Goal: Task Accomplishment & Management: Use online tool/utility

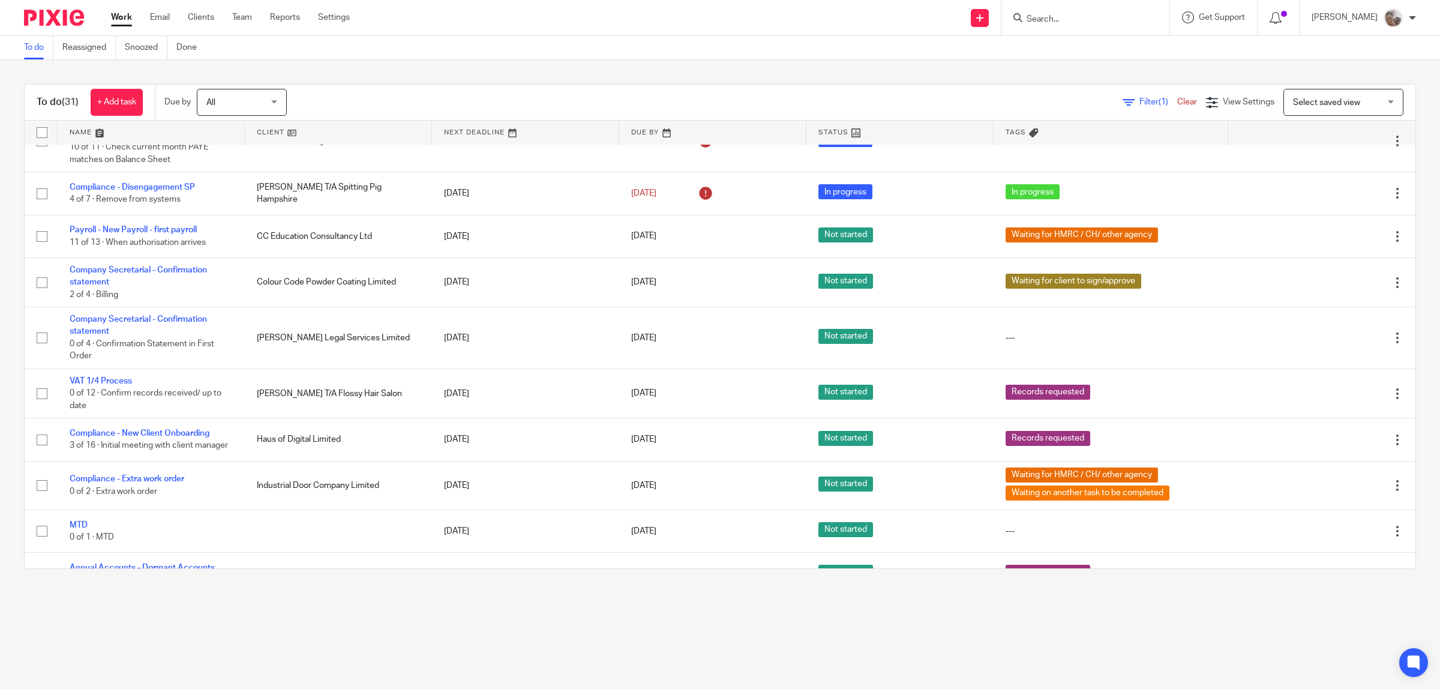
scroll to position [1045, 0]
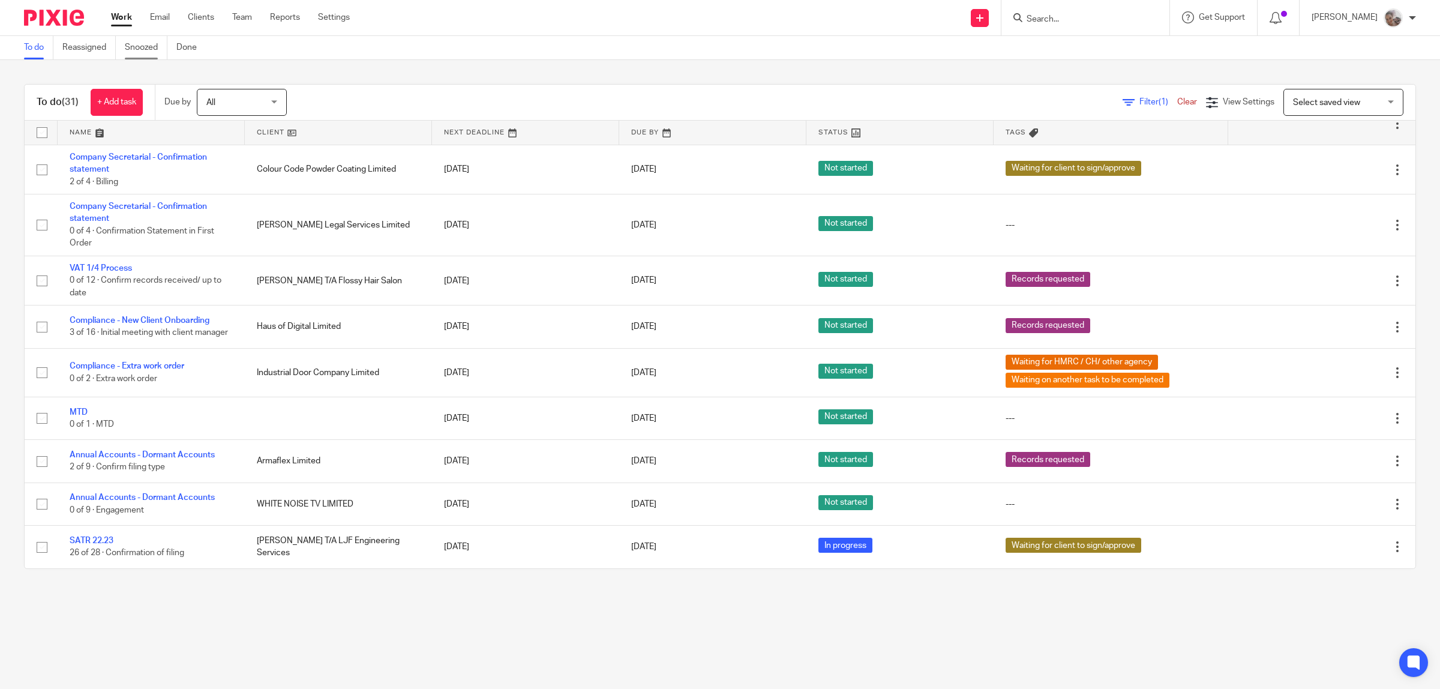
click at [146, 45] on link "Snoozed" at bounding box center [146, 47] width 43 height 23
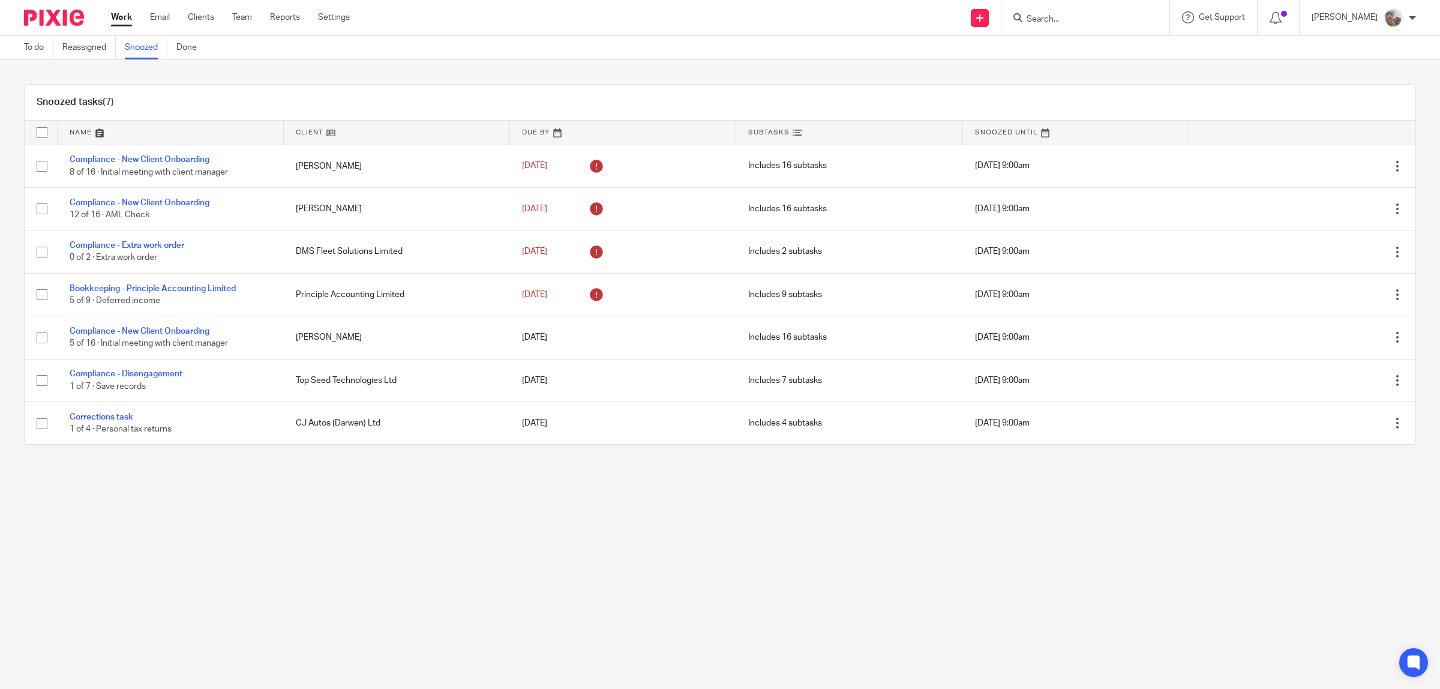
click at [1117, 13] on form at bounding box center [1089, 17] width 128 height 15
click at [1117, 17] on input "Search" at bounding box center [1079, 19] width 108 height 11
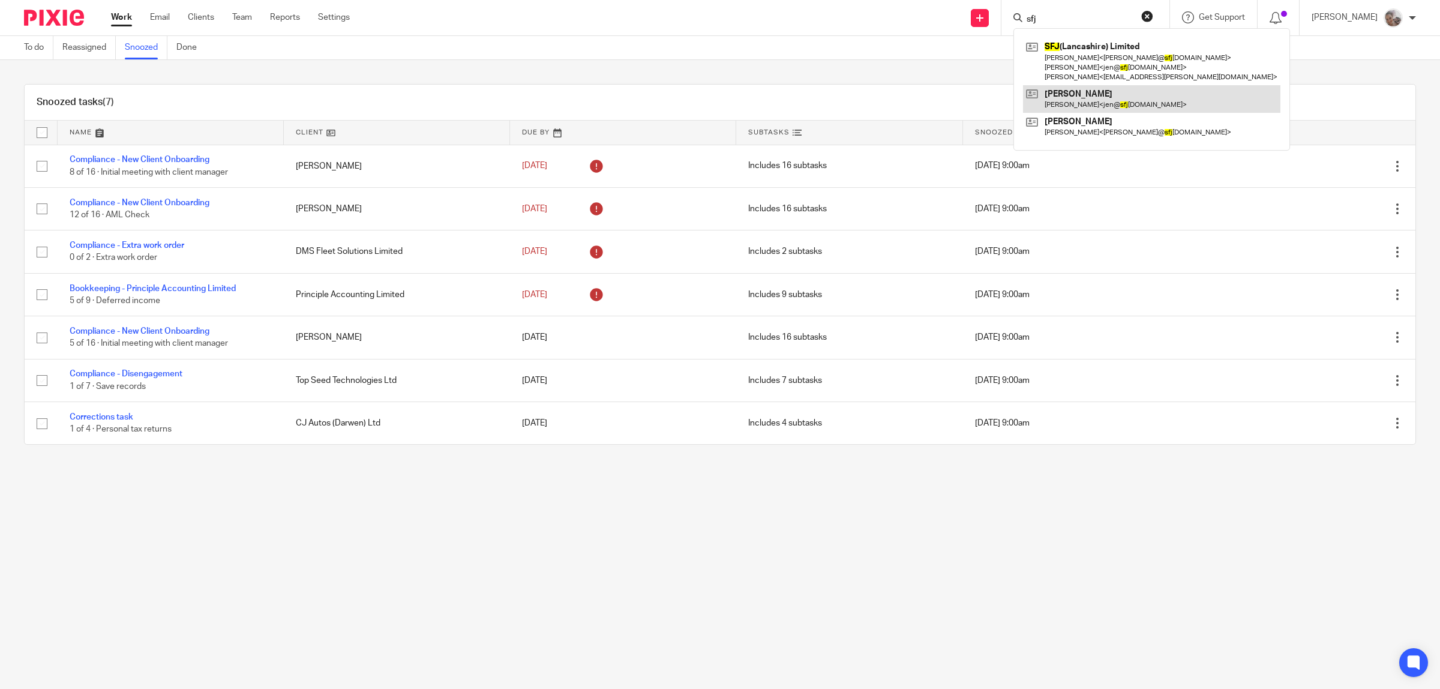
type input "sfj"
click button "submit" at bounding box center [0, 0] width 0 height 0
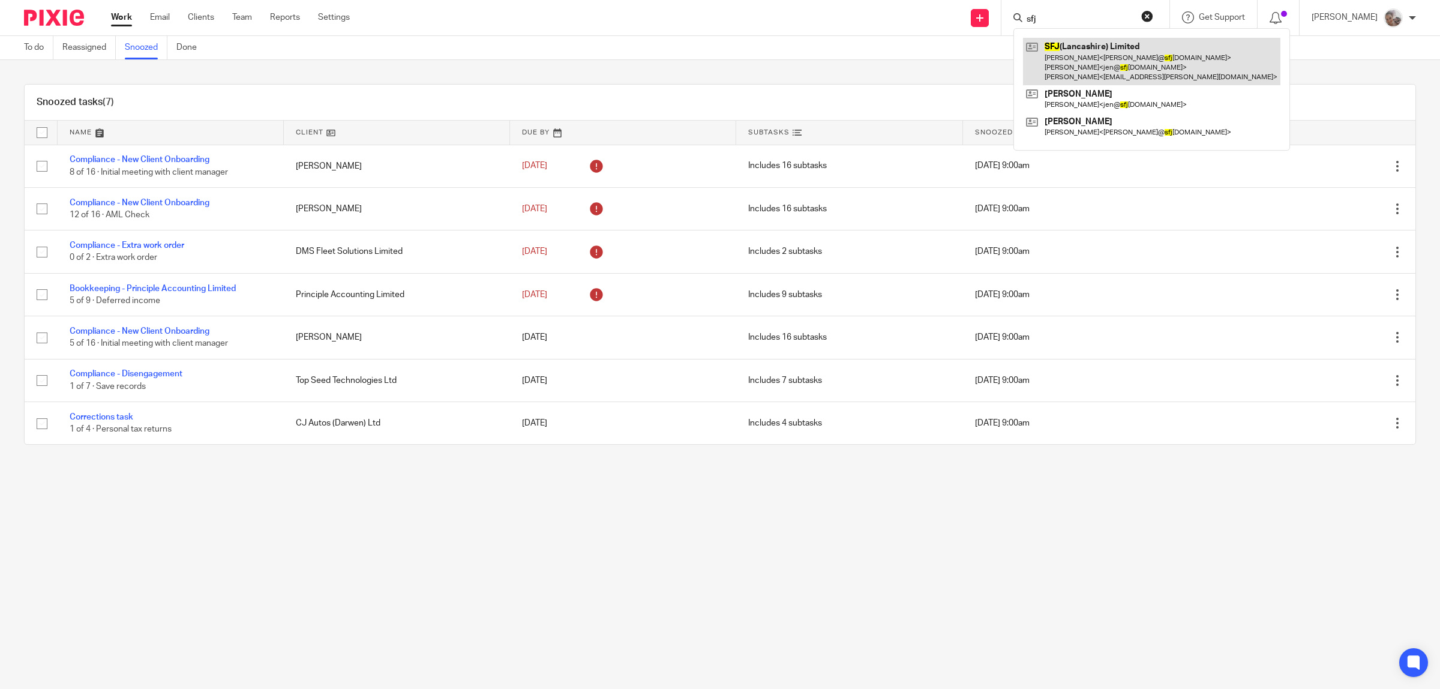
click at [1107, 58] on link at bounding box center [1151, 61] width 257 height 47
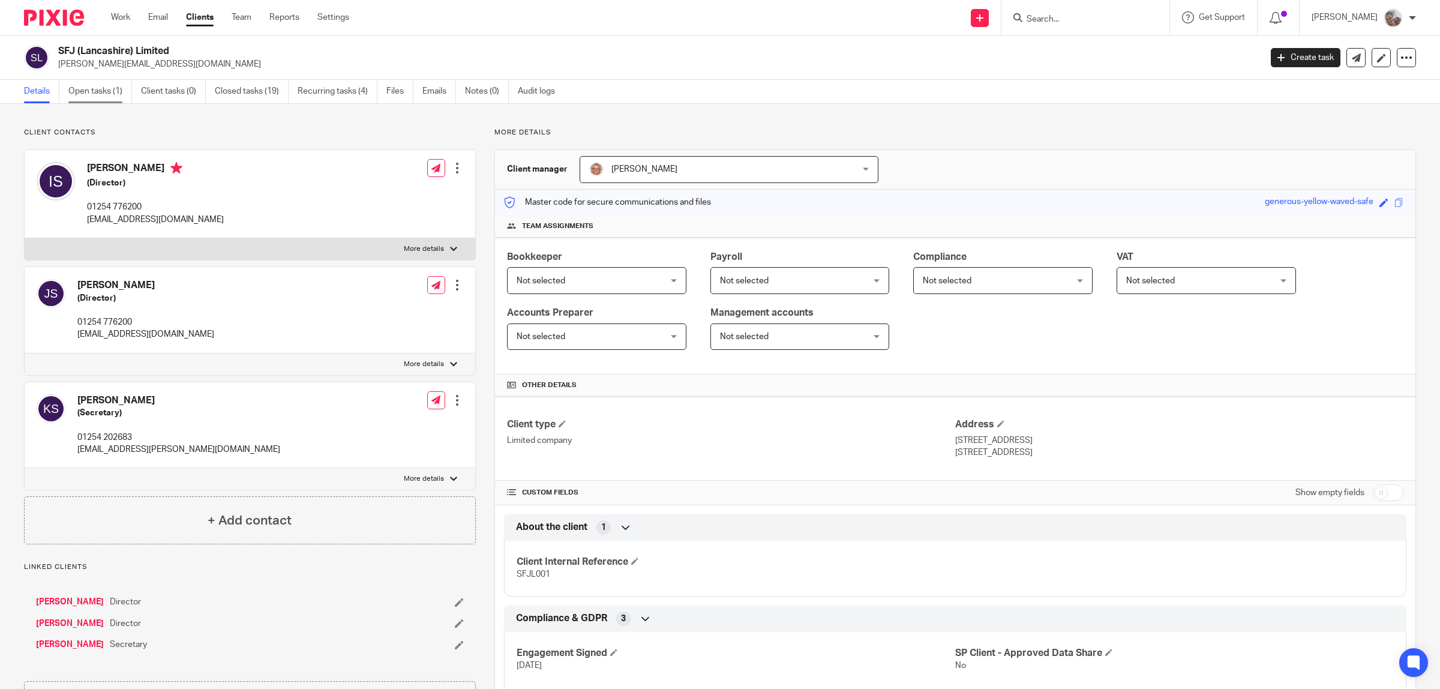
click at [109, 88] on link "Open tasks (1)" at bounding box center [100, 91] width 64 height 23
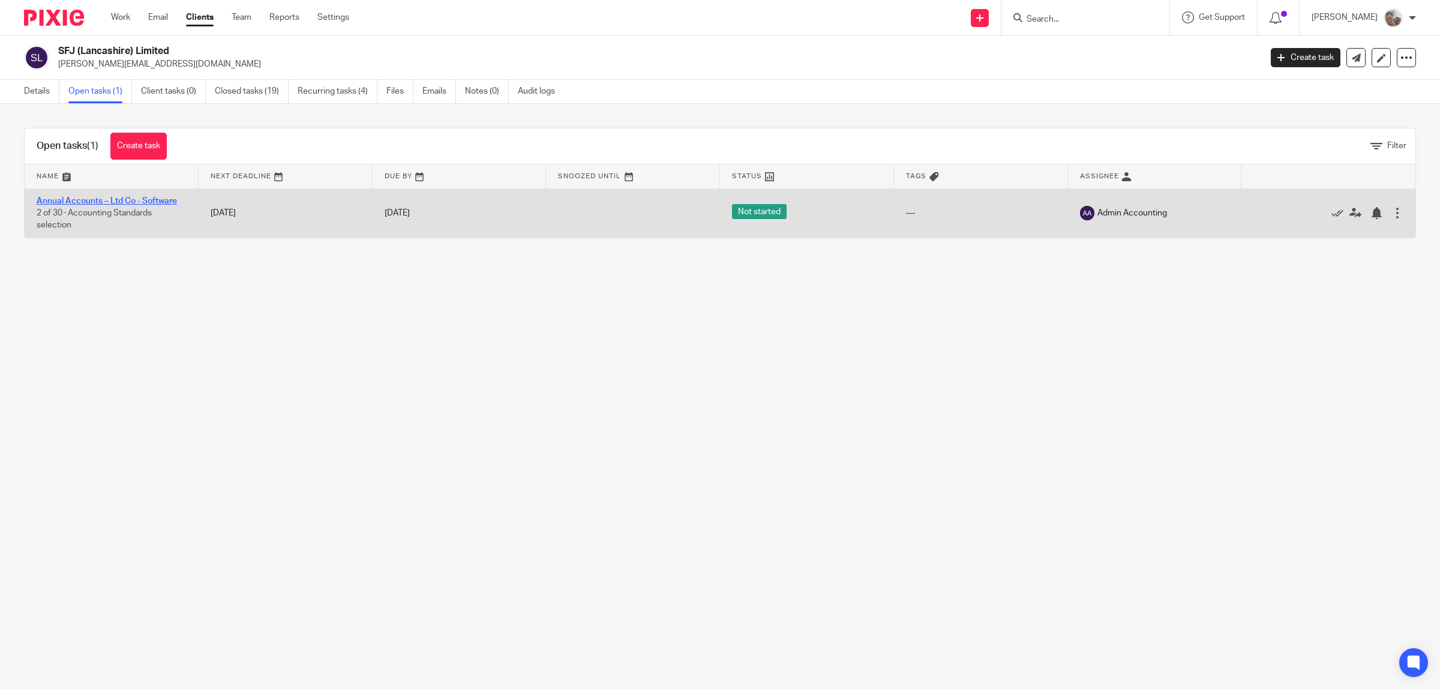
click at [113, 202] on link "Annual Accounts – Ltd Co - Software" at bounding box center [107, 201] width 140 height 8
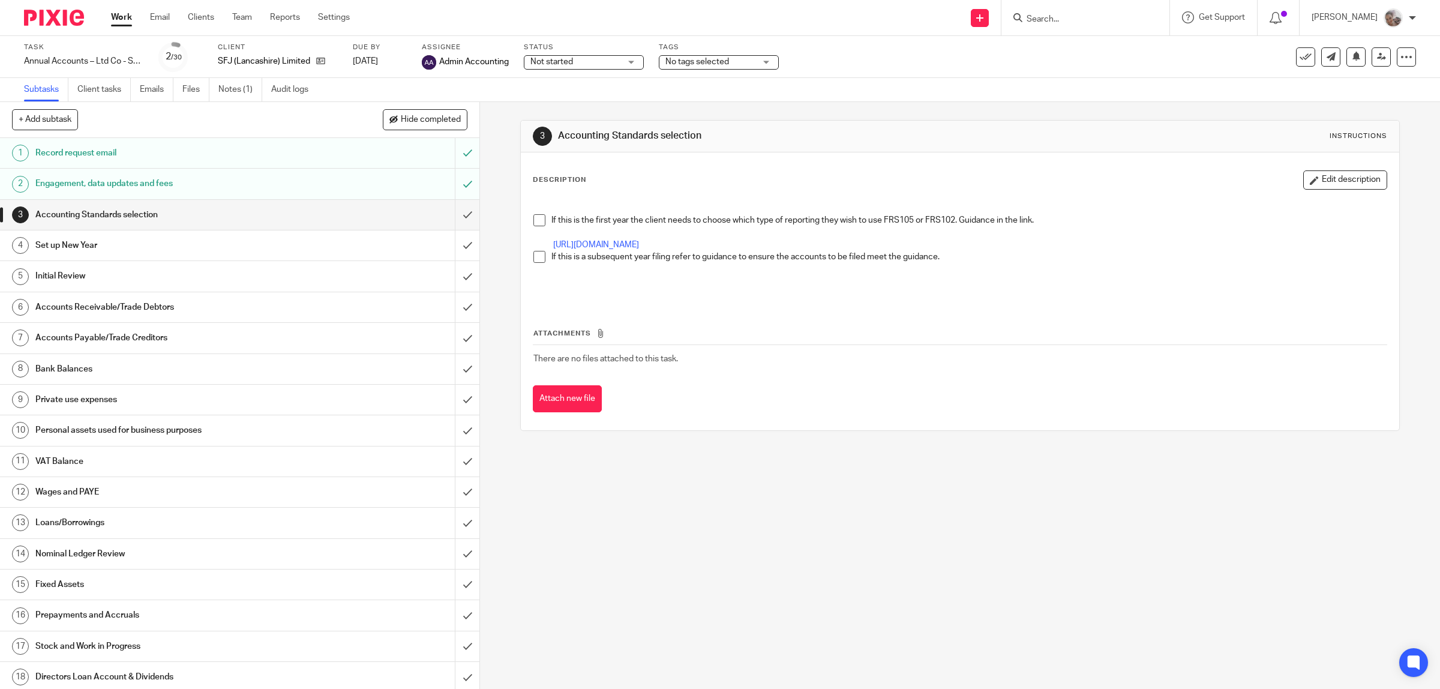
click at [694, 58] on span "No tags selected" at bounding box center [697, 62] width 64 height 8
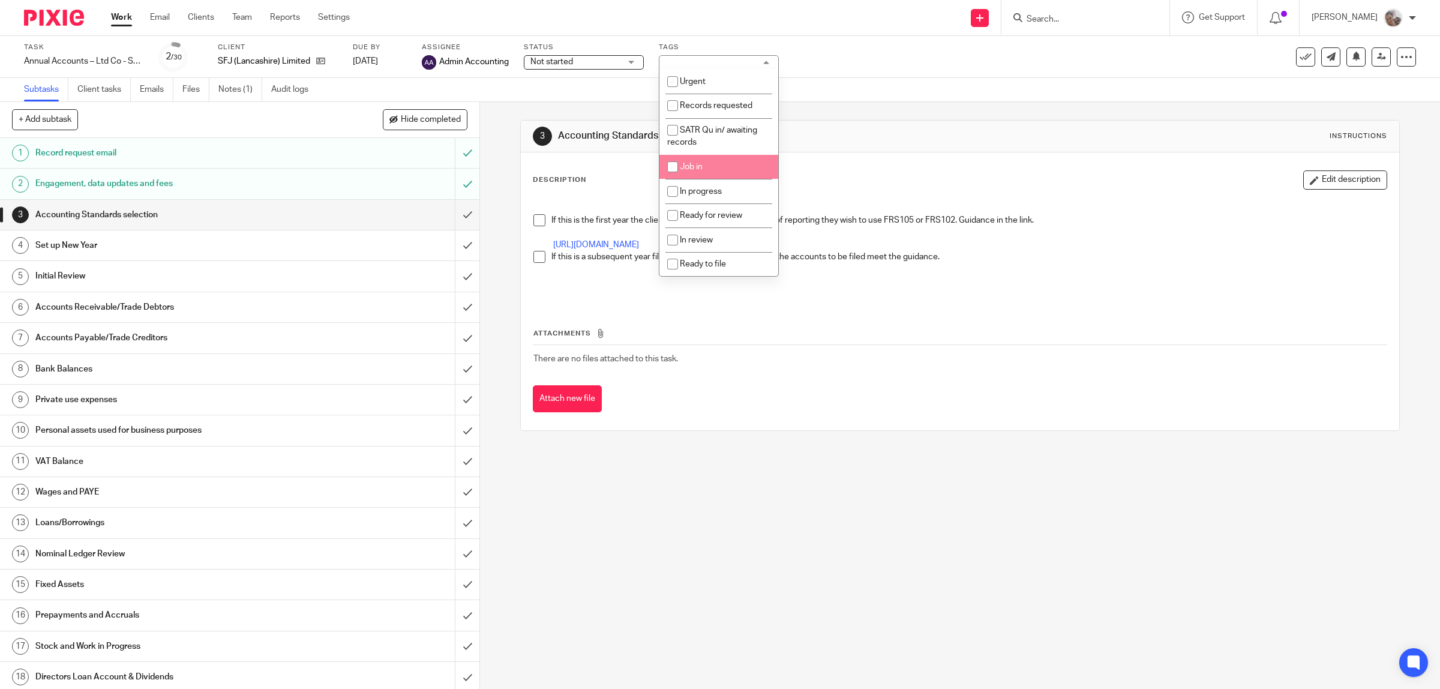
click at [715, 166] on li "Job in" at bounding box center [718, 167] width 119 height 25
checkbox input "true"
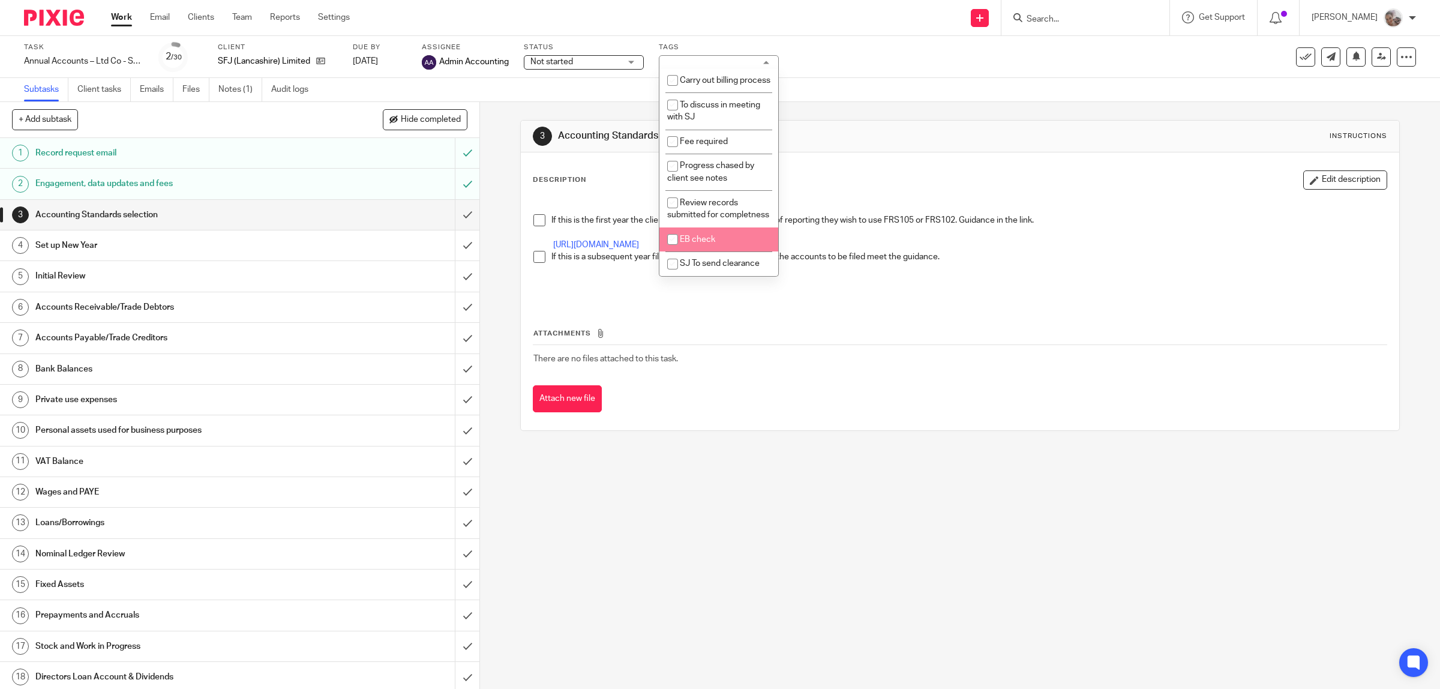
click at [770, 460] on div "3 Accounting Standards selection Instructions Description Edit description If t…" at bounding box center [960, 395] width 960 height 587
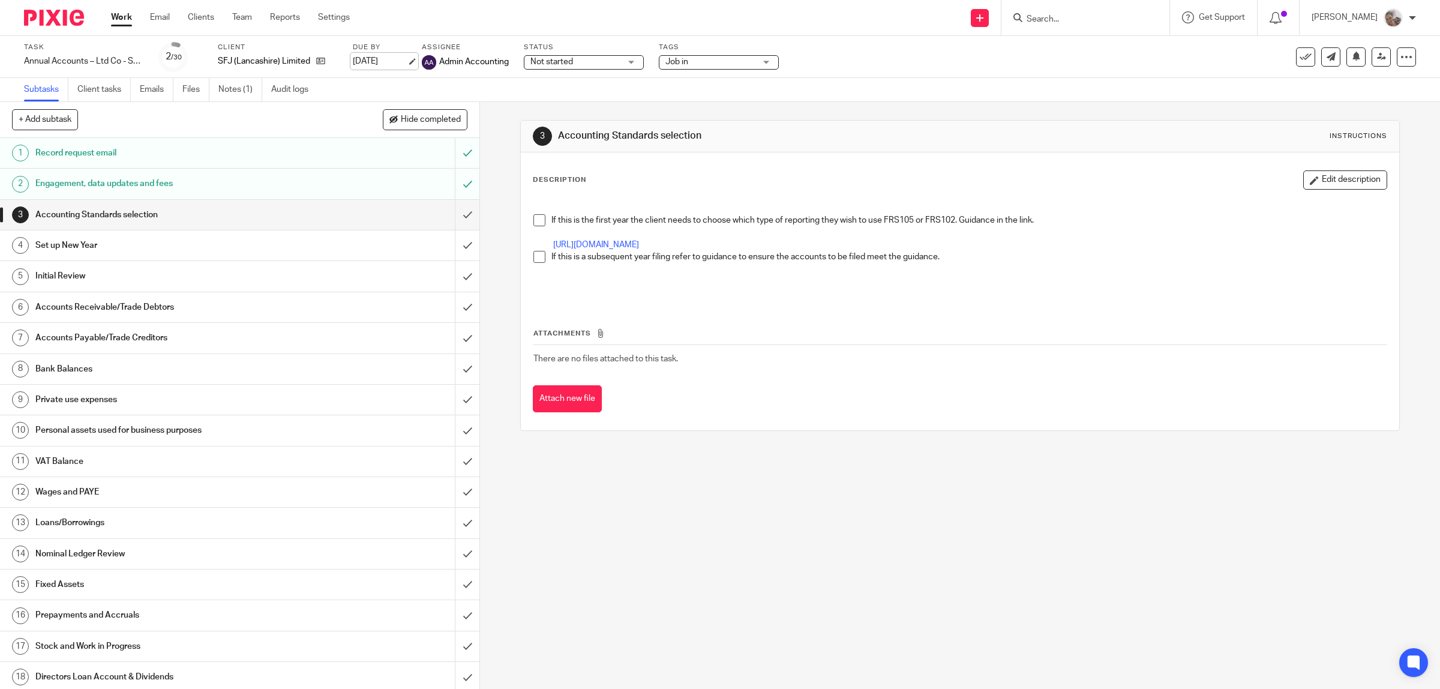
click at [374, 63] on link "29 Nov 2025" at bounding box center [380, 61] width 54 height 13
click at [321, 58] on icon at bounding box center [320, 60] width 9 height 9
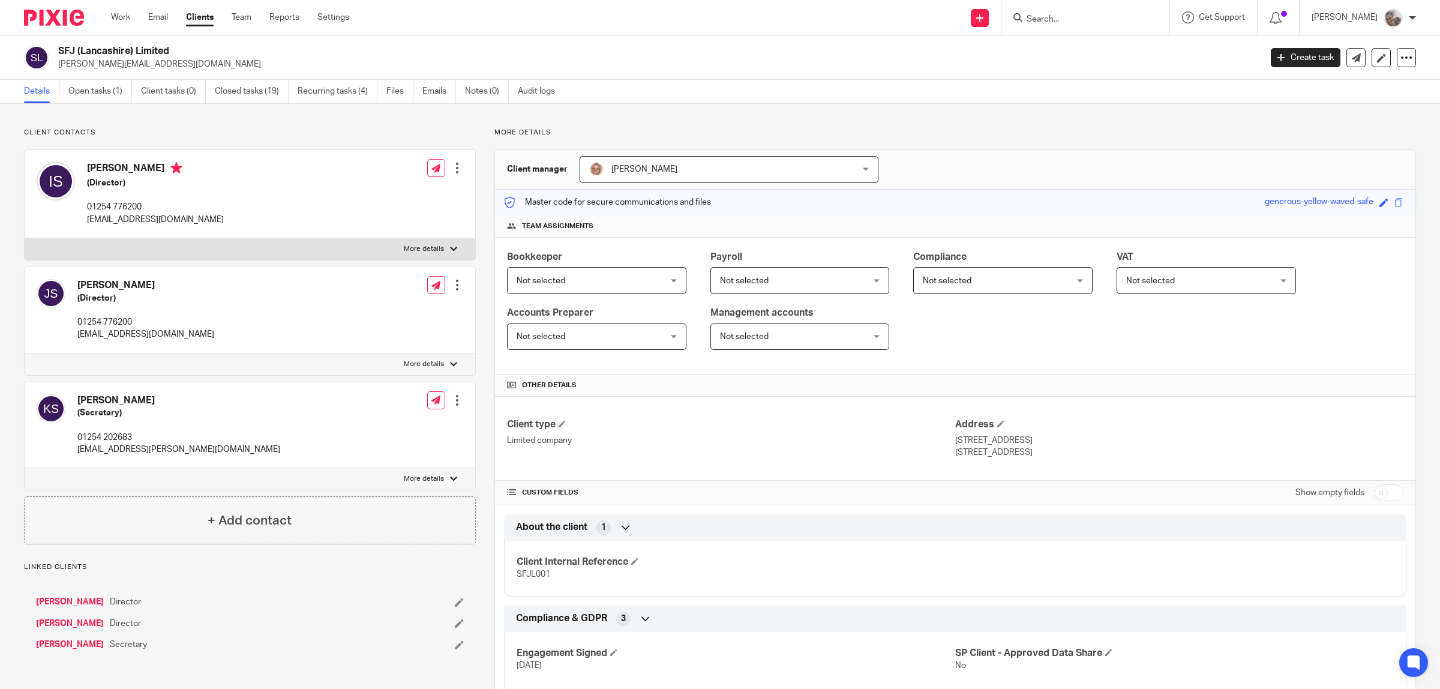
scroll to position [225, 0]
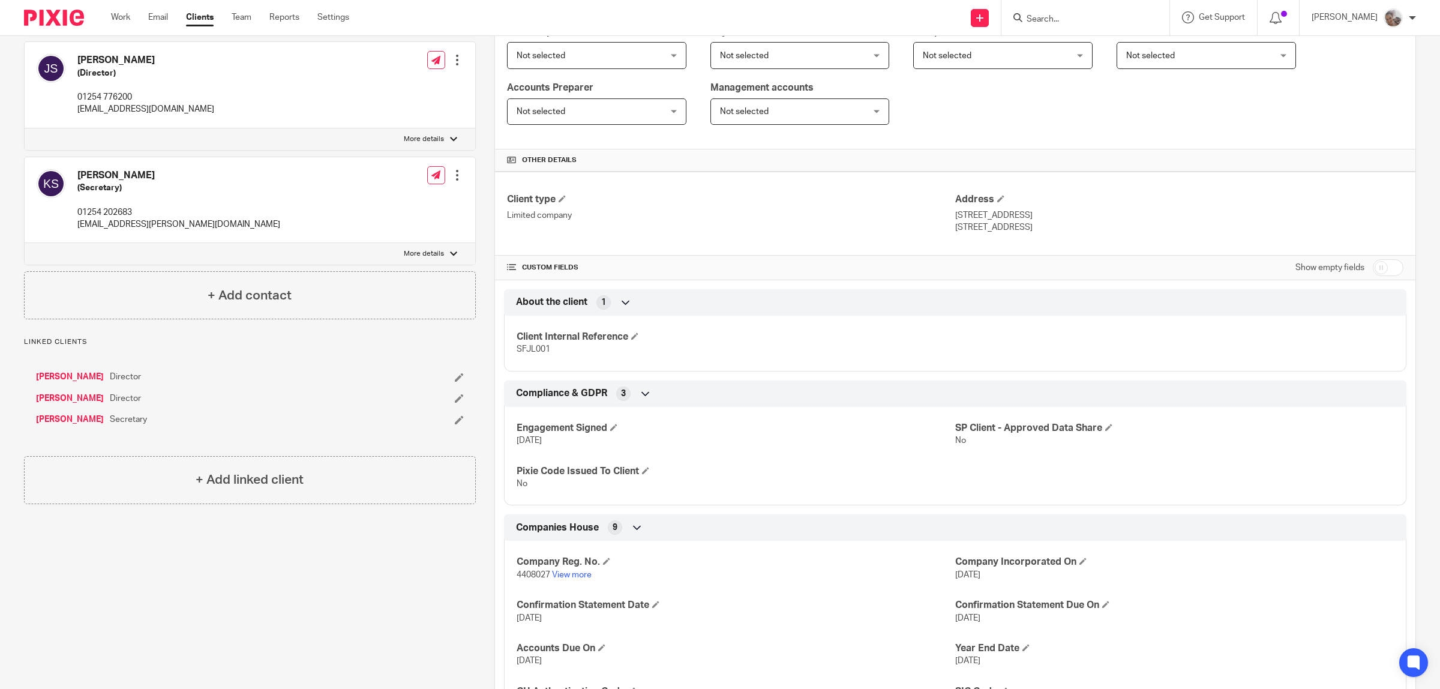
click at [82, 397] on link "Swindlehurst, Jennifer" at bounding box center [70, 398] width 68 height 12
click at [85, 376] on link "Swindlehurst, Ian" at bounding box center [70, 377] width 68 height 12
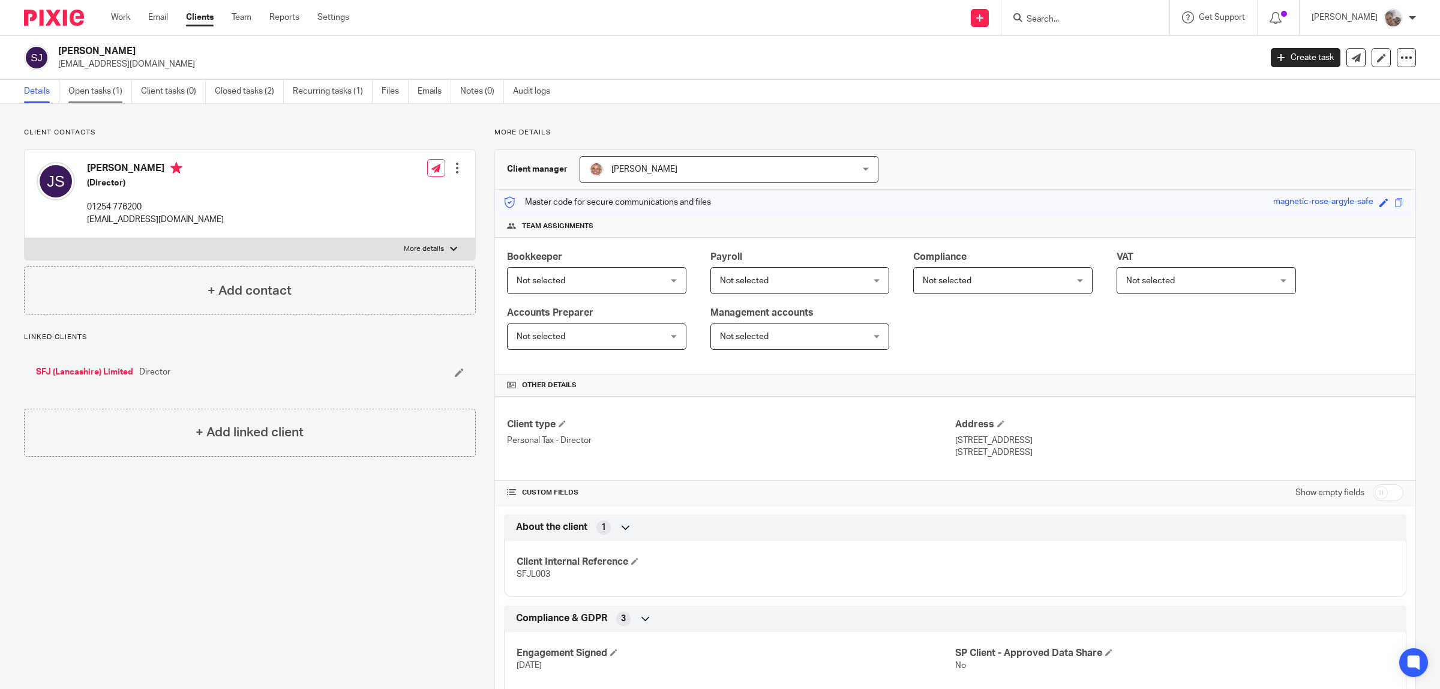
click at [85, 91] on link "Open tasks (1)" at bounding box center [100, 91] width 64 height 23
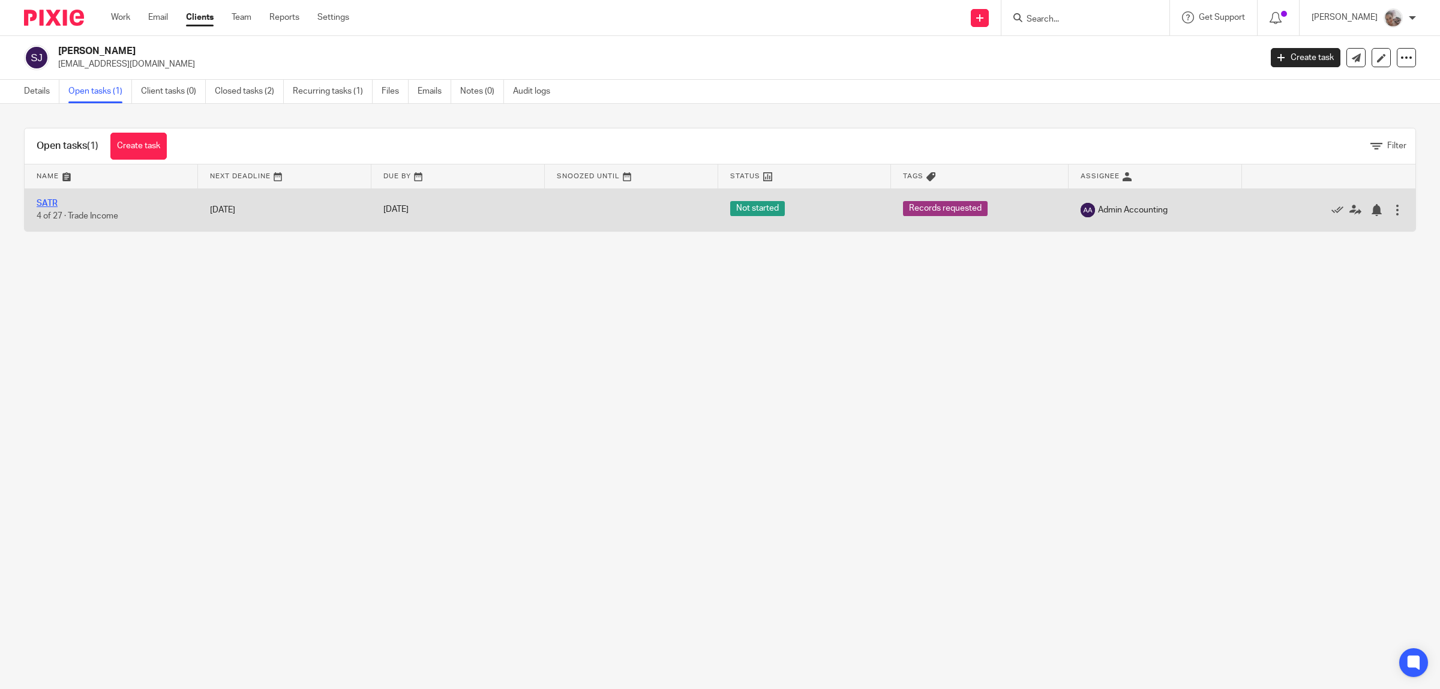
click at [48, 204] on link "SATR" at bounding box center [47, 203] width 21 height 8
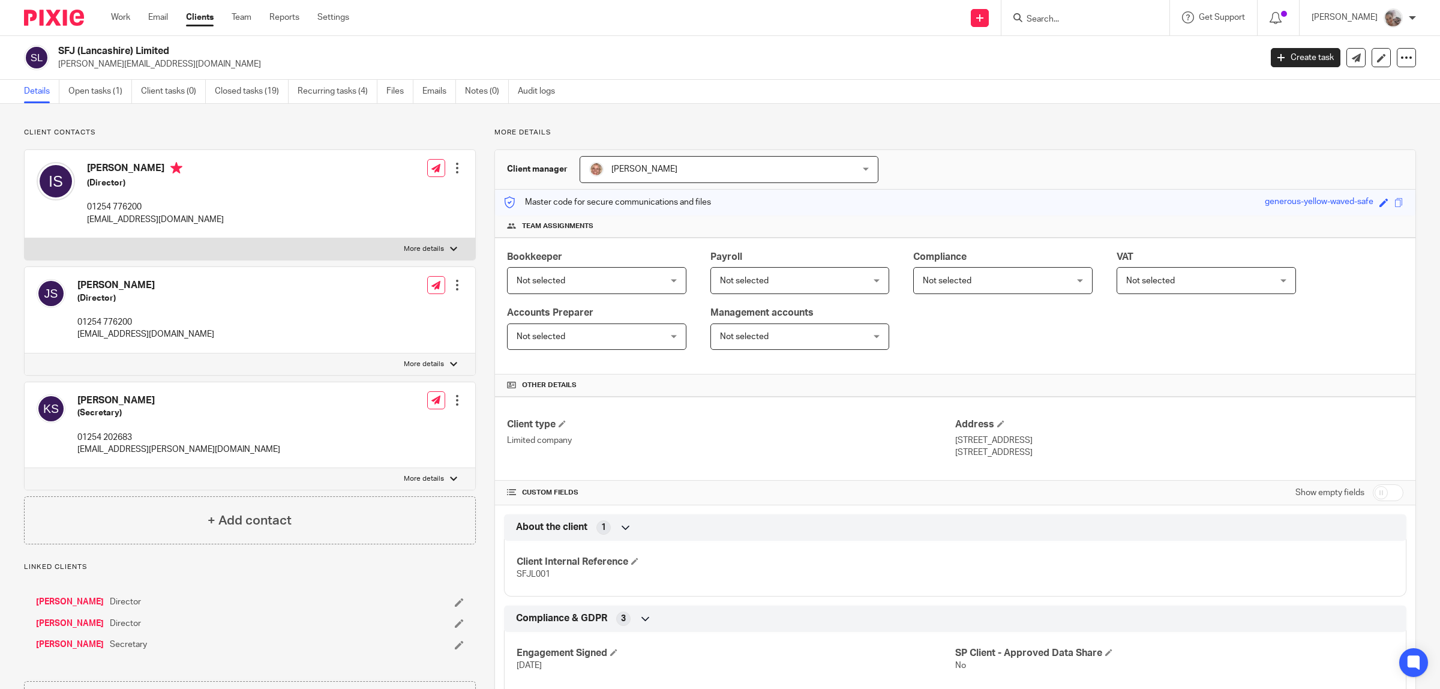
scroll to position [225, 0]
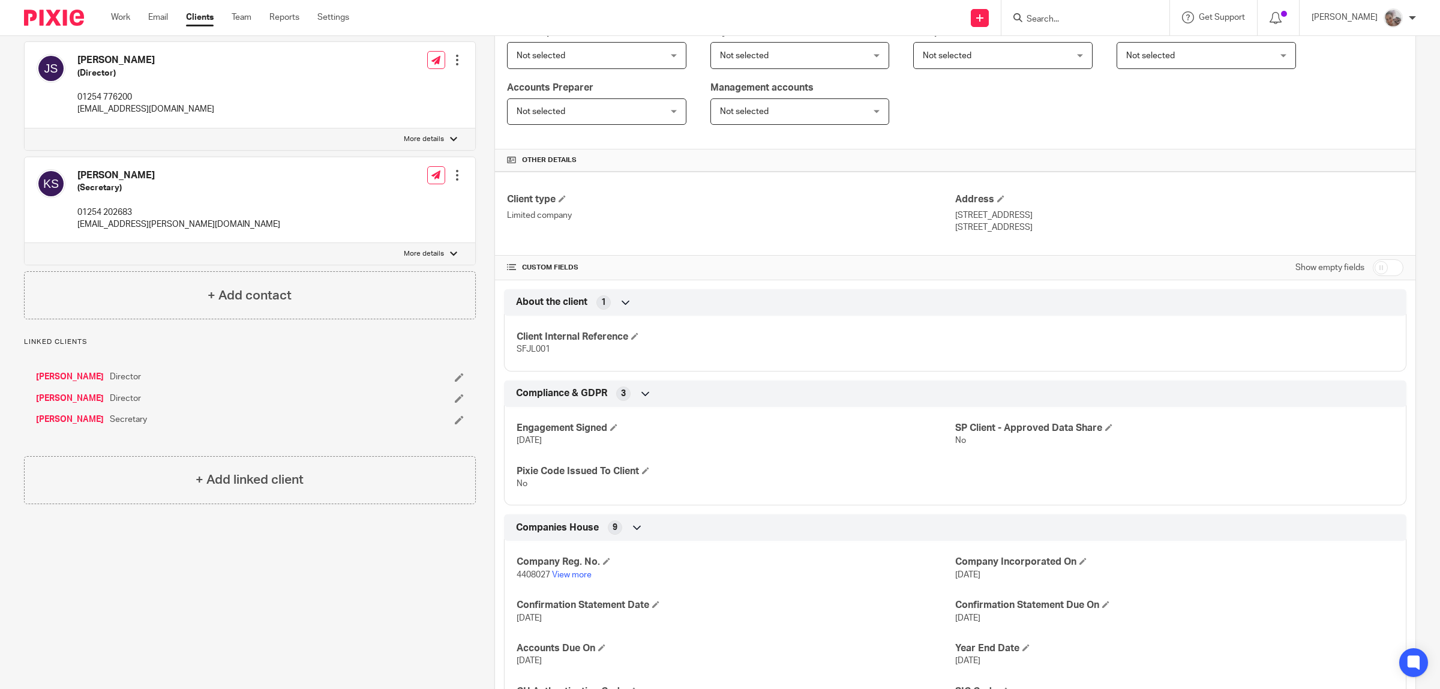
click at [1057, 16] on input "Search" at bounding box center [1079, 19] width 108 height 11
type input "nia"
click at [1100, 57] on link at bounding box center [1129, 52] width 213 height 28
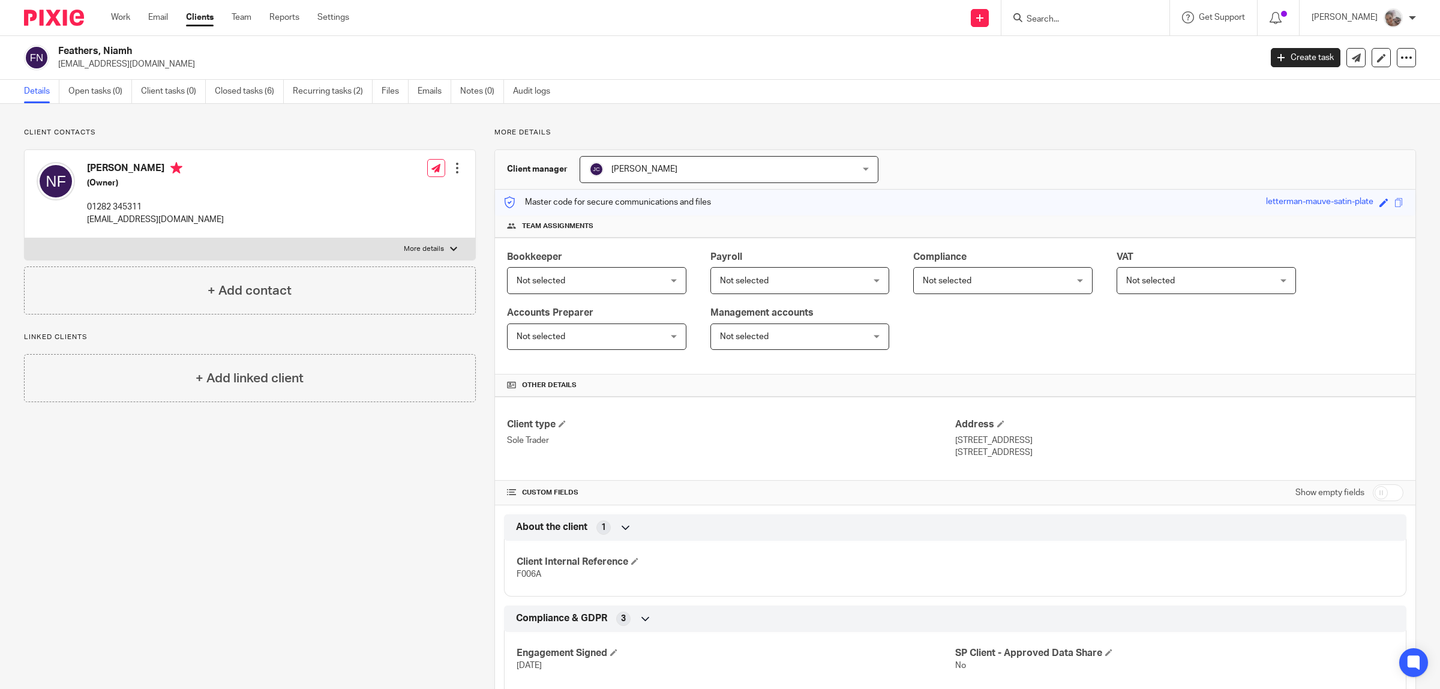
click at [1081, 18] on input "Search" at bounding box center [1079, 19] width 108 height 11
type input "luke"
click at [1084, 56] on link at bounding box center [1162, 56] width 278 height 37
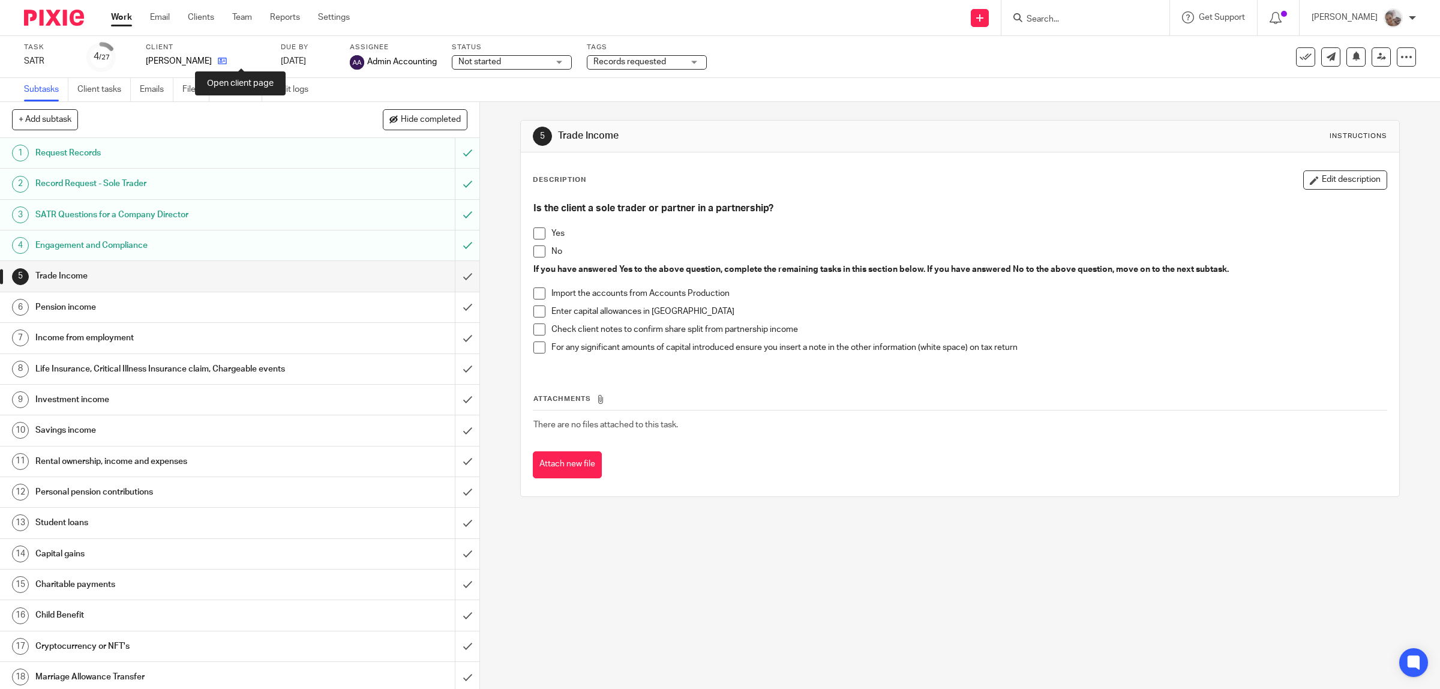
click at [227, 58] on icon at bounding box center [222, 60] width 9 height 9
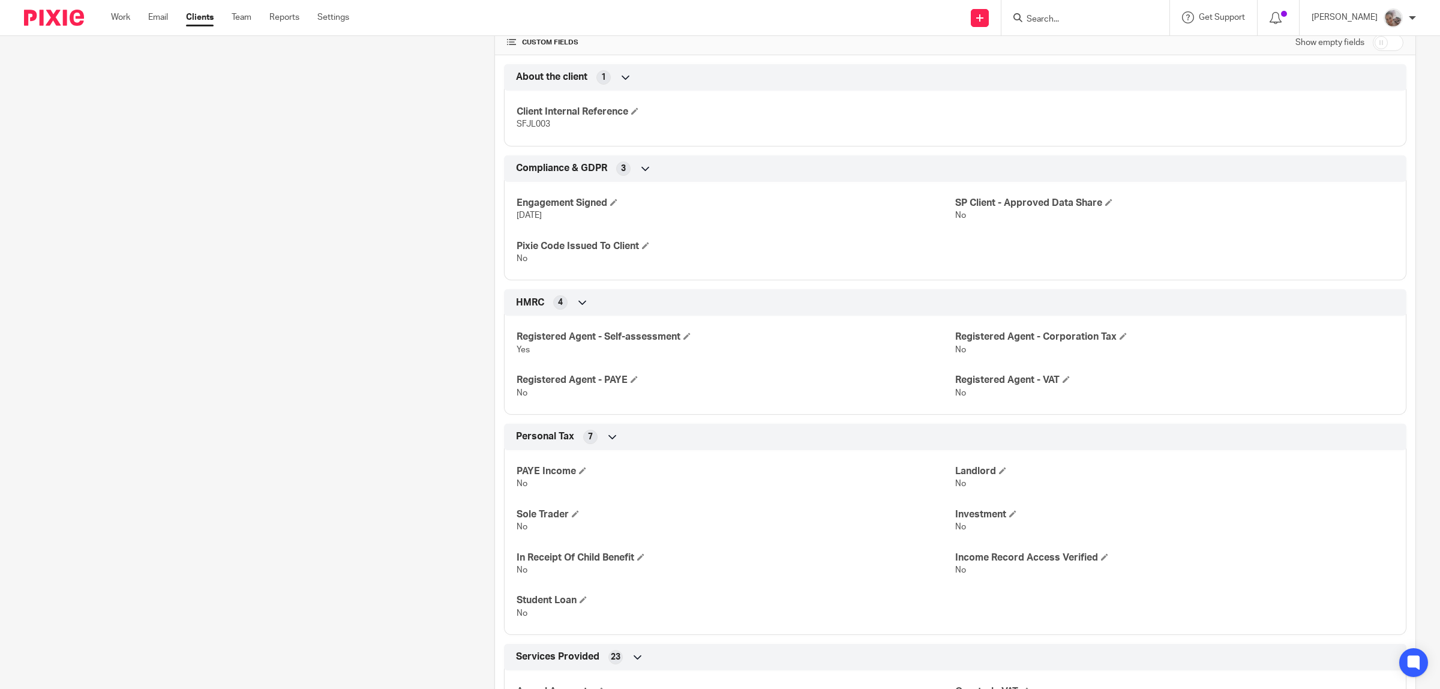
scroll to position [150, 0]
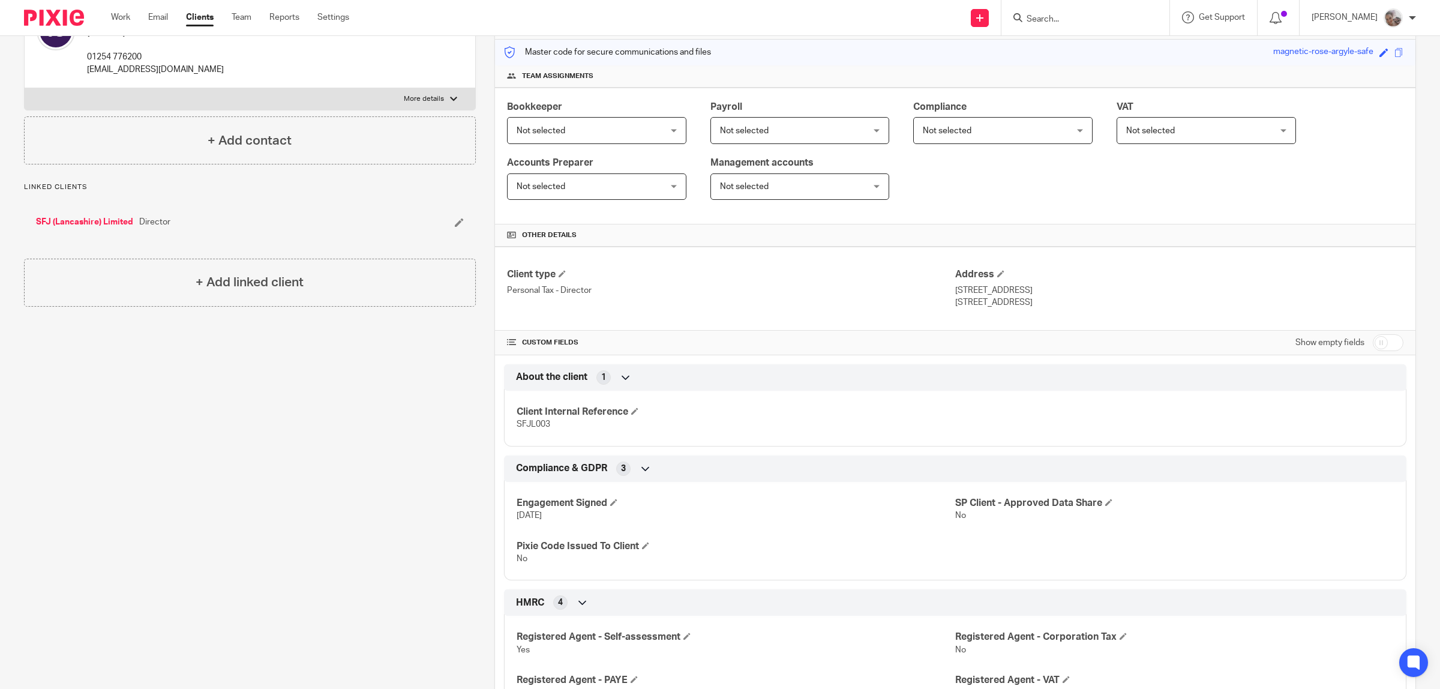
click at [1373, 339] on input "checkbox" at bounding box center [1388, 342] width 31 height 17
checkbox input "true"
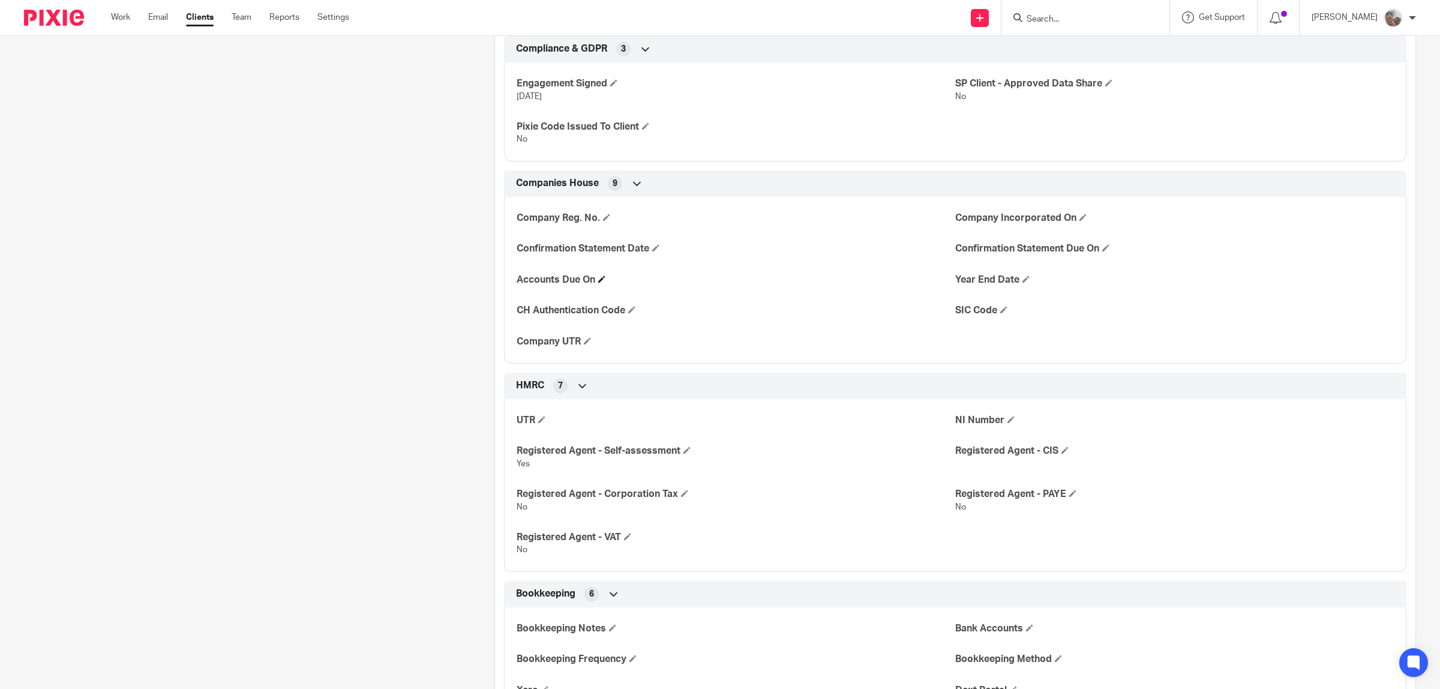
scroll to position [75, 0]
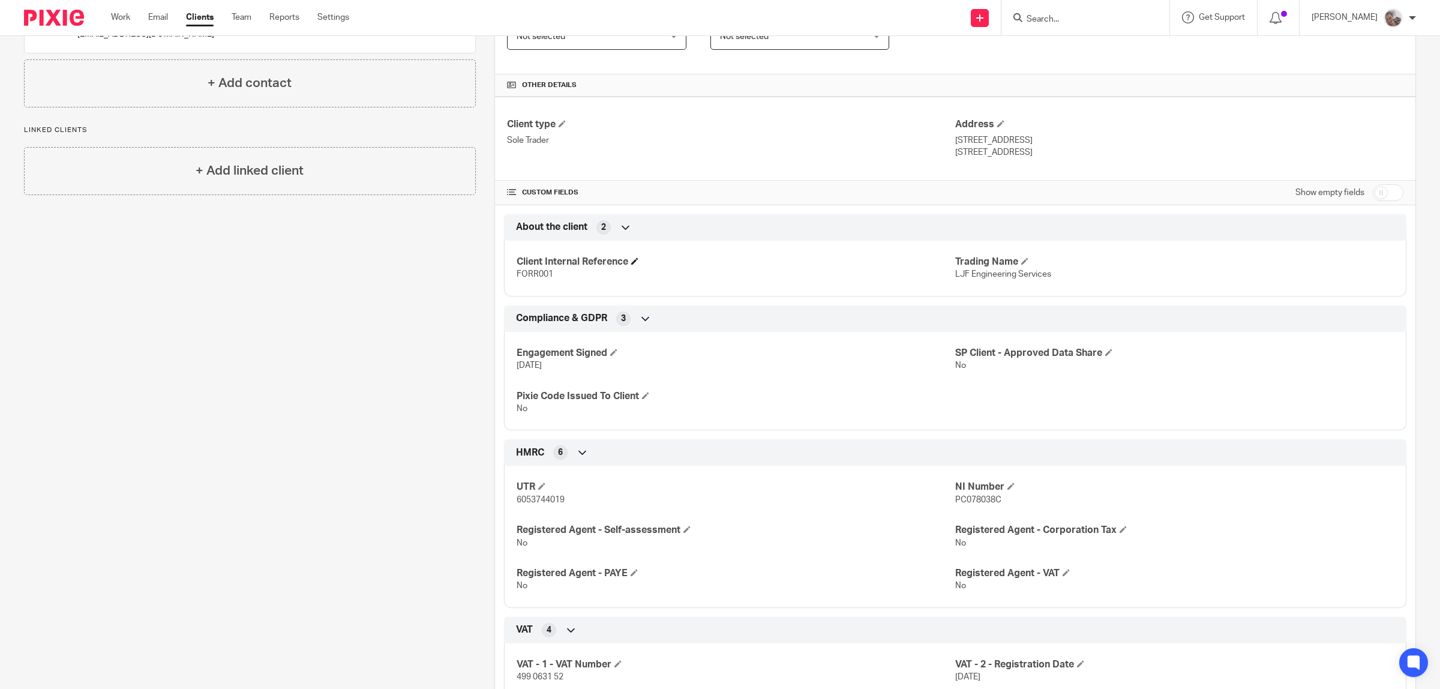
scroll to position [450, 0]
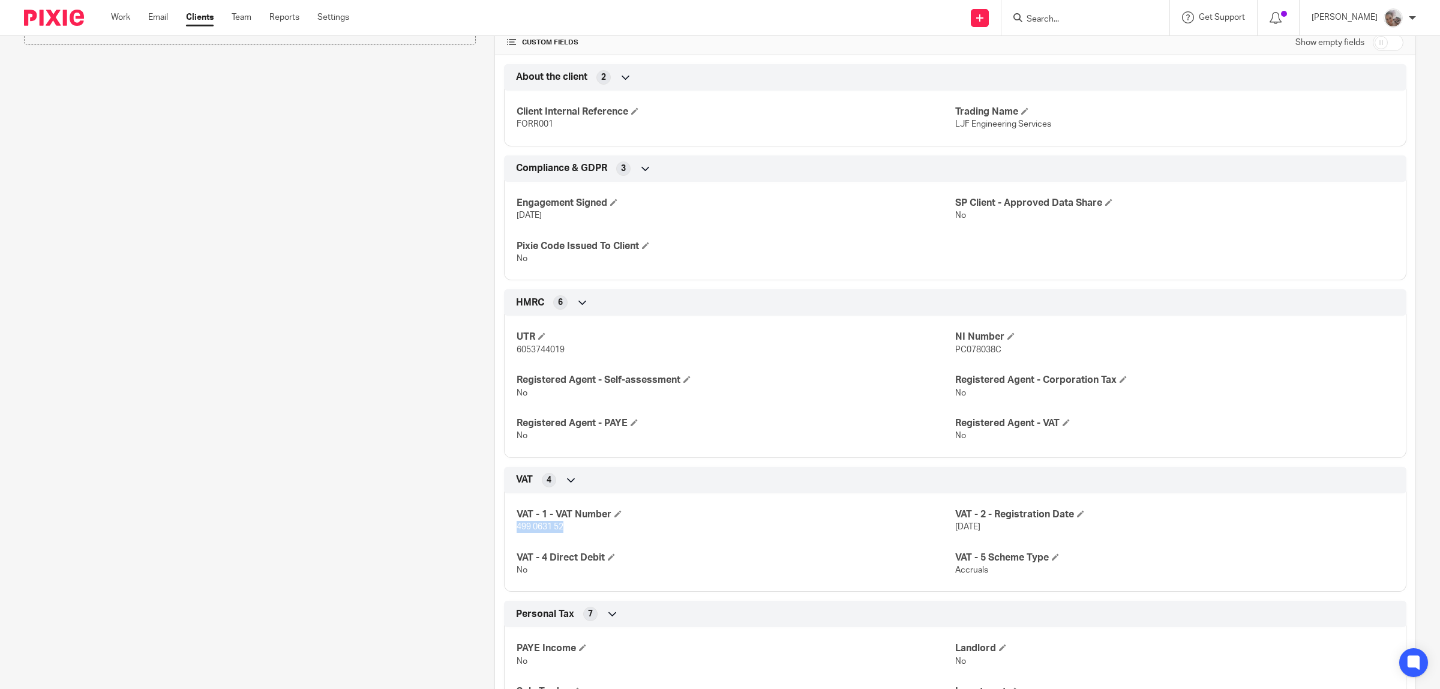
drag, startPoint x: 547, startPoint y: 529, endPoint x: 508, endPoint y: 530, distance: 39.0
click at [508, 530] on div "VAT - 1 - VAT Number 499 0631 52 VAT - 2 - Registration Date [DATE] VAT - 4 Dir…" at bounding box center [955, 538] width 902 height 108
copy span "499 0631 52"
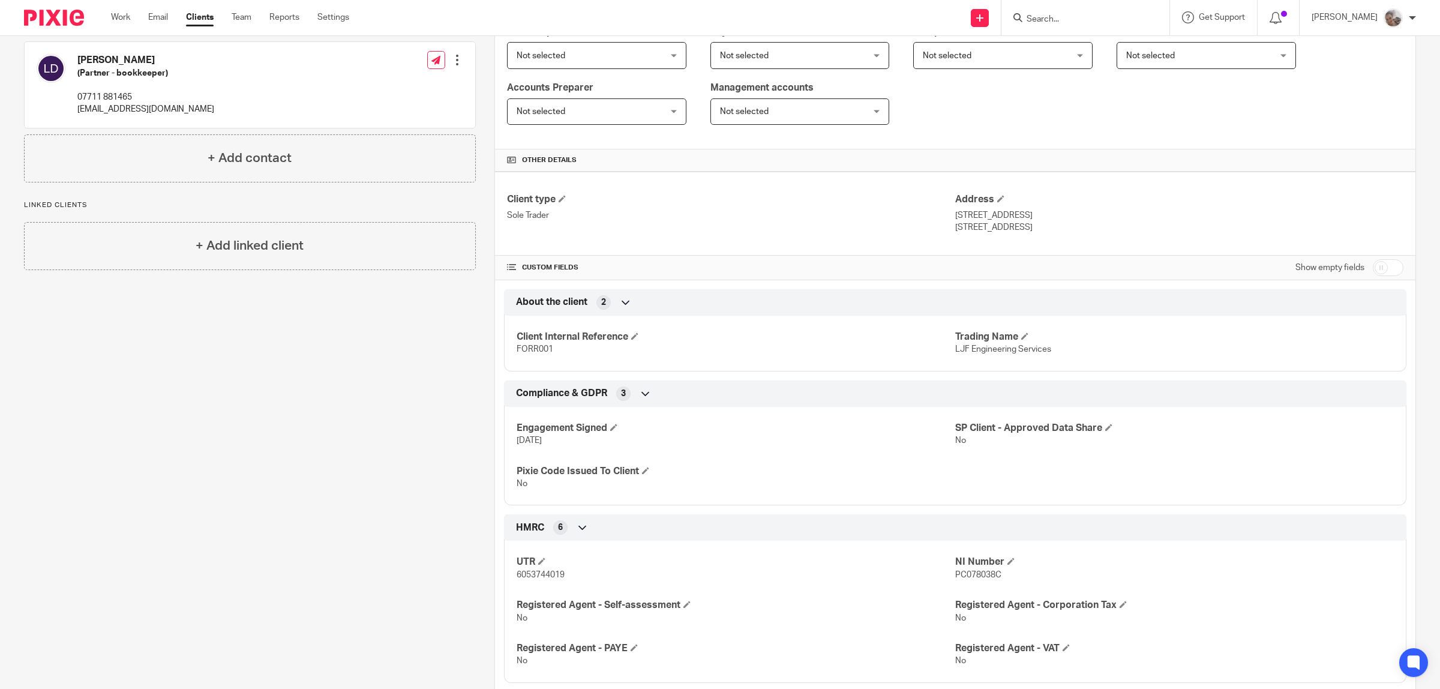
scroll to position [0, 0]
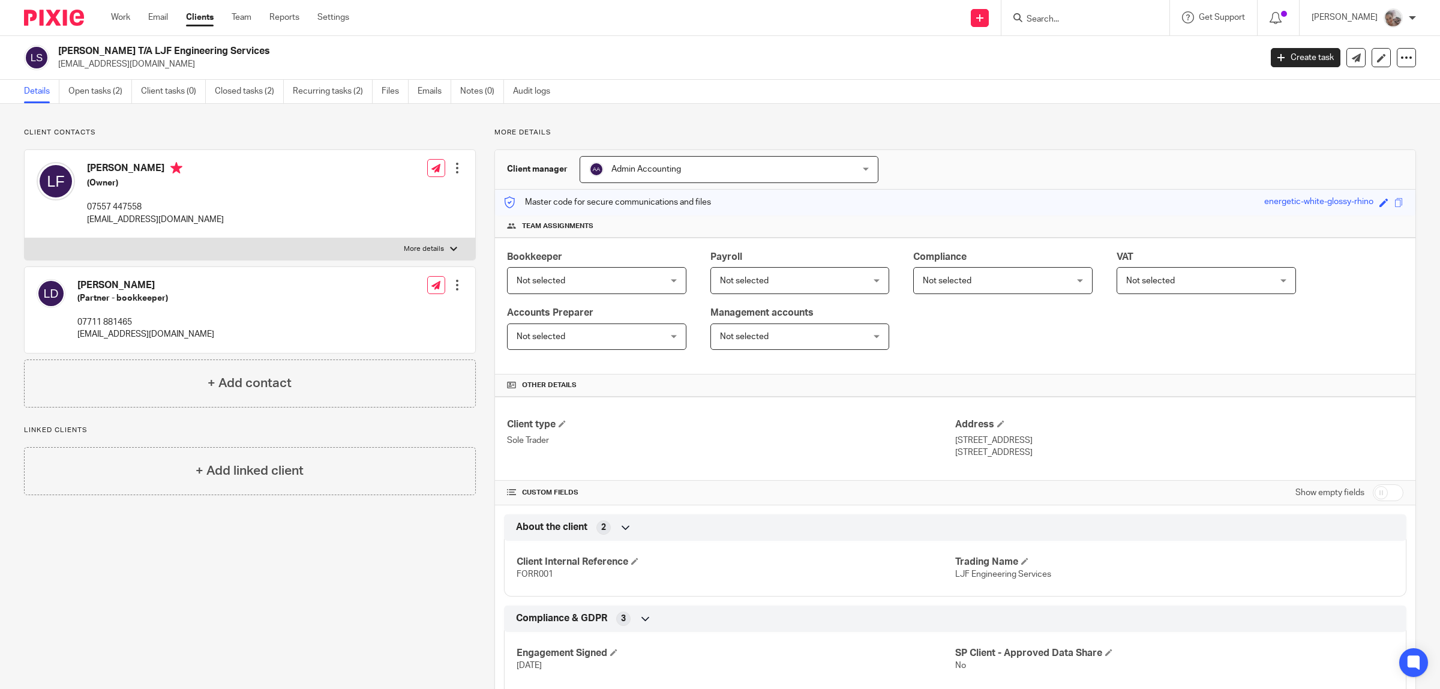
click at [1380, 500] on input "checkbox" at bounding box center [1388, 492] width 31 height 17
checkbox input "true"
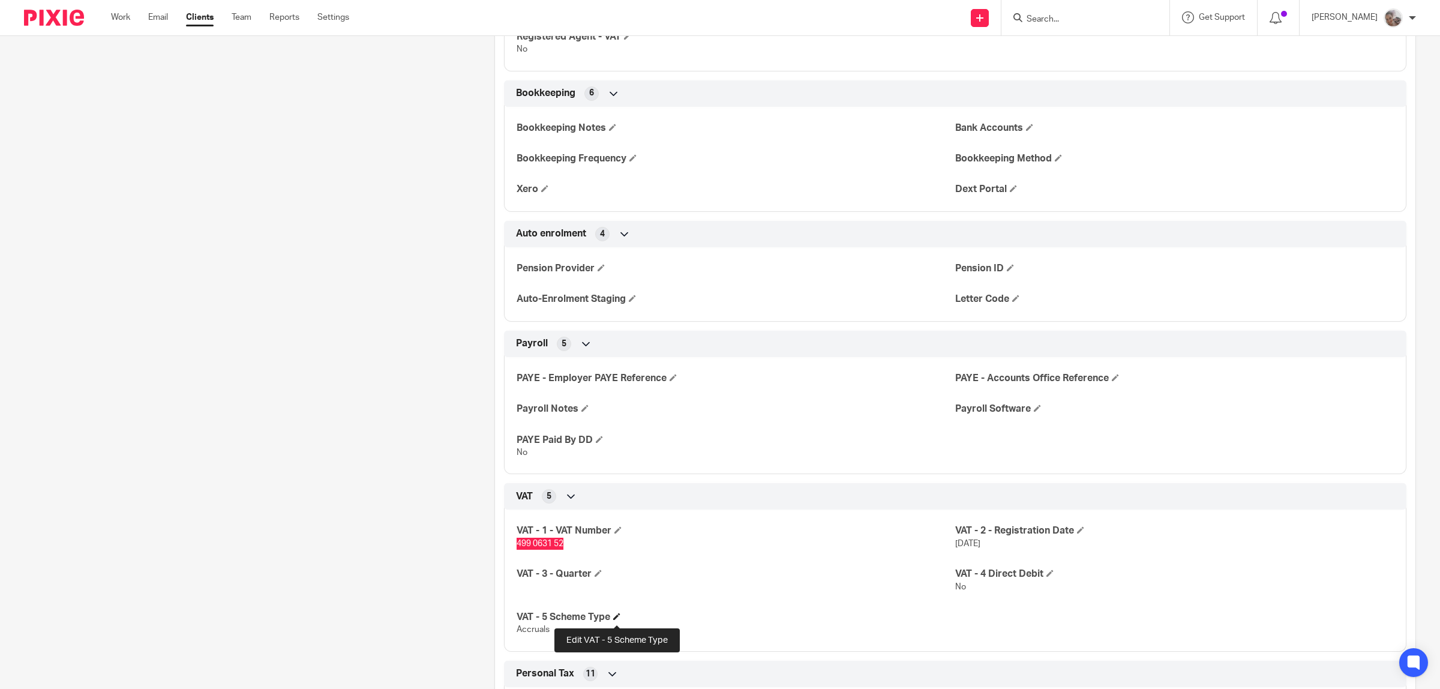
scroll to position [900, 0]
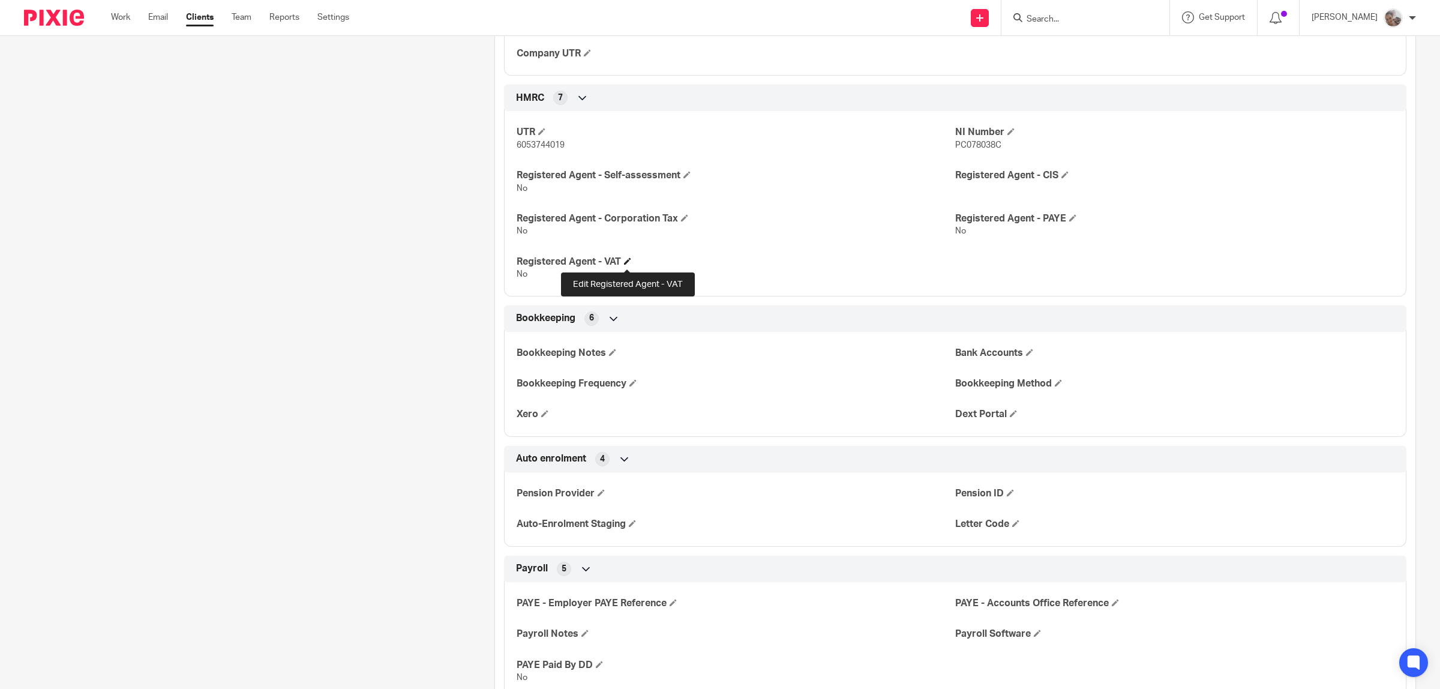
click at [625, 262] on span at bounding box center [627, 260] width 7 height 7
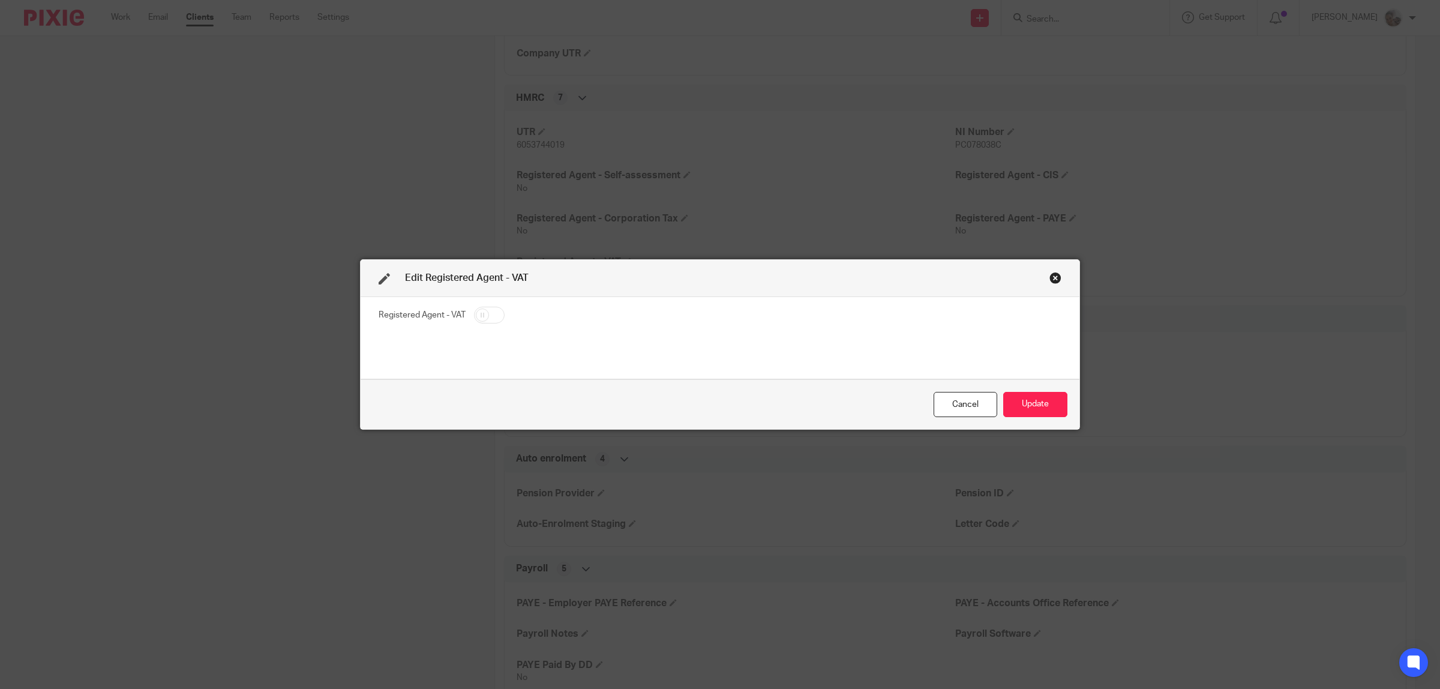
click at [488, 308] on input "checkbox" at bounding box center [489, 315] width 31 height 17
checkbox input "true"
click at [1020, 401] on button "Update" at bounding box center [1035, 405] width 64 height 26
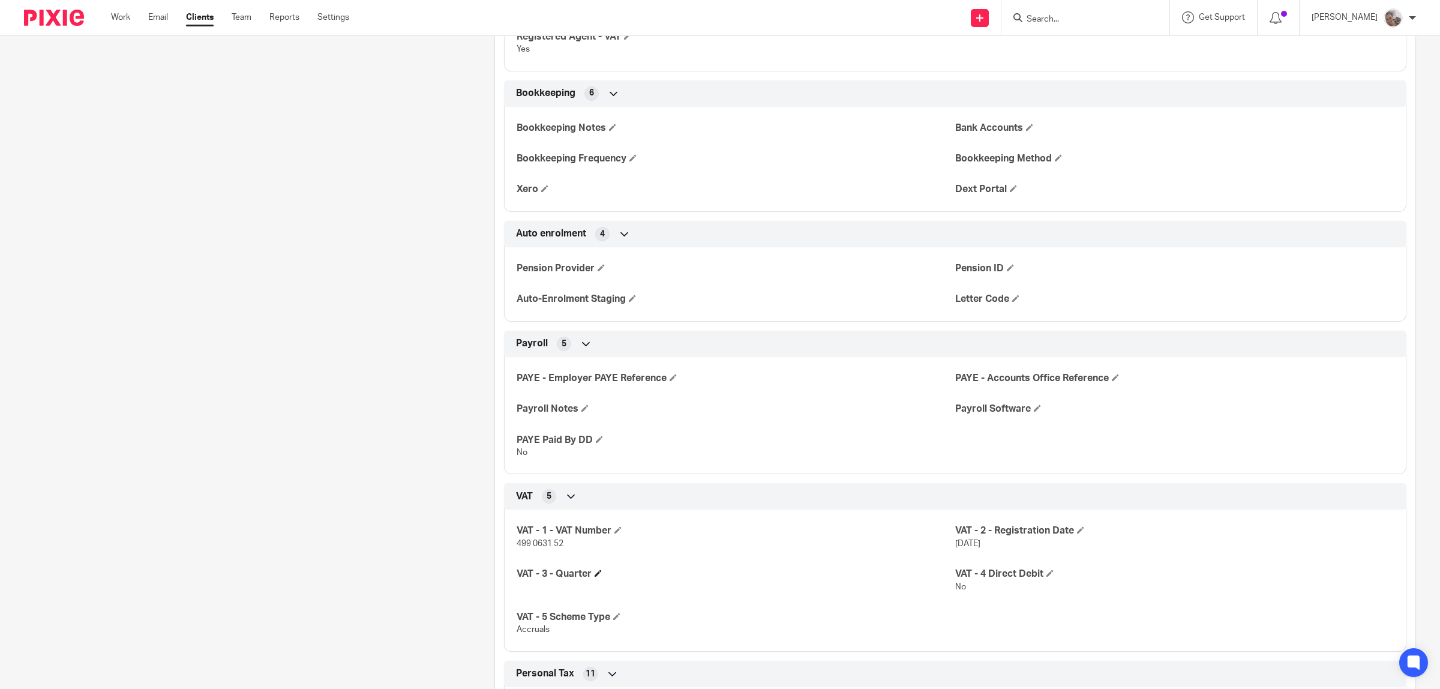
scroll to position [1200, 0]
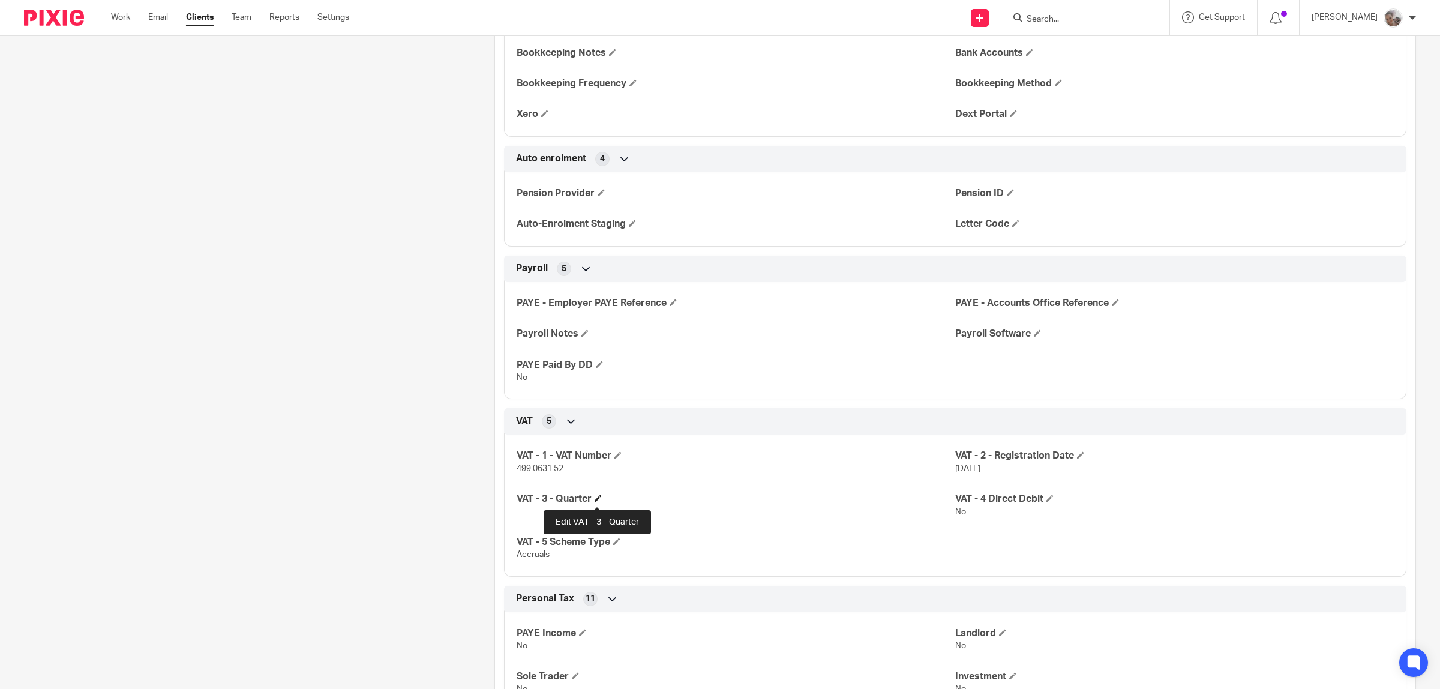
click at [598, 497] on span at bounding box center [598, 497] width 7 height 7
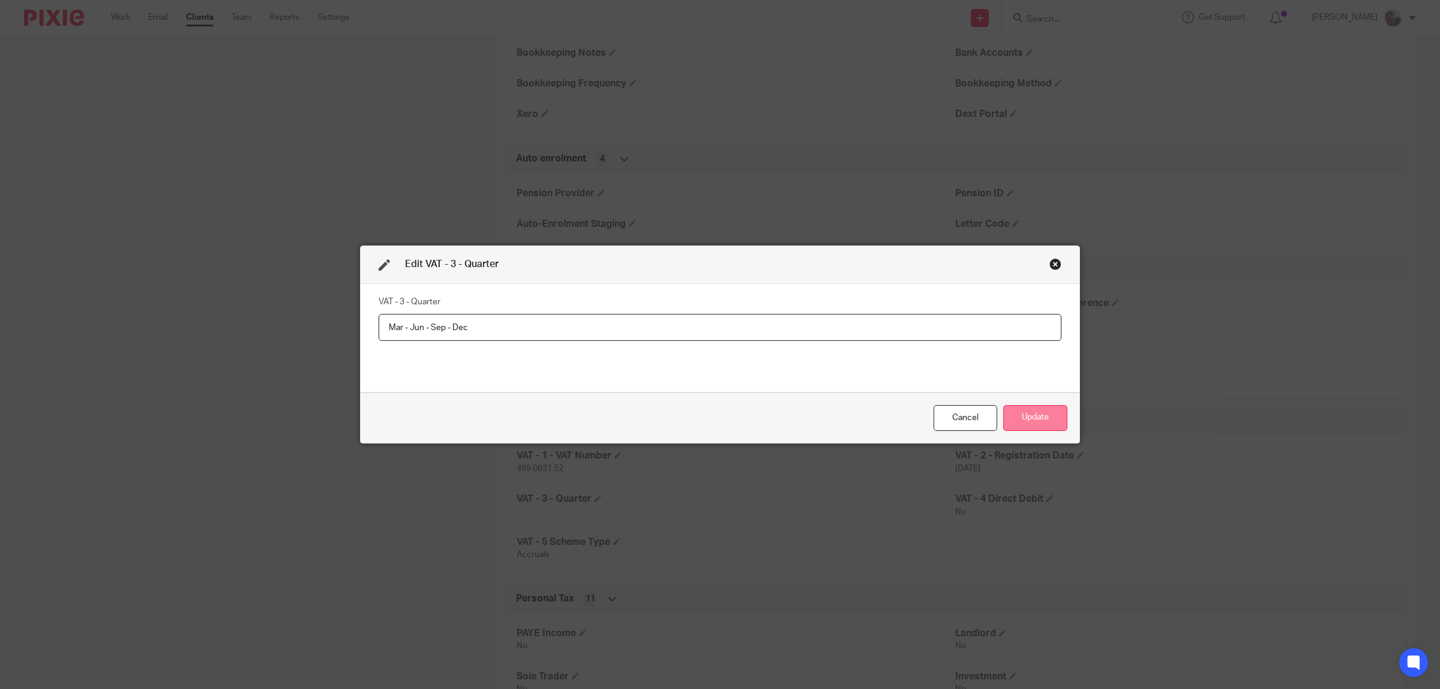
type input "Mar - Jun - Sep - Dec"
click at [1041, 418] on button "Update" at bounding box center [1035, 418] width 64 height 26
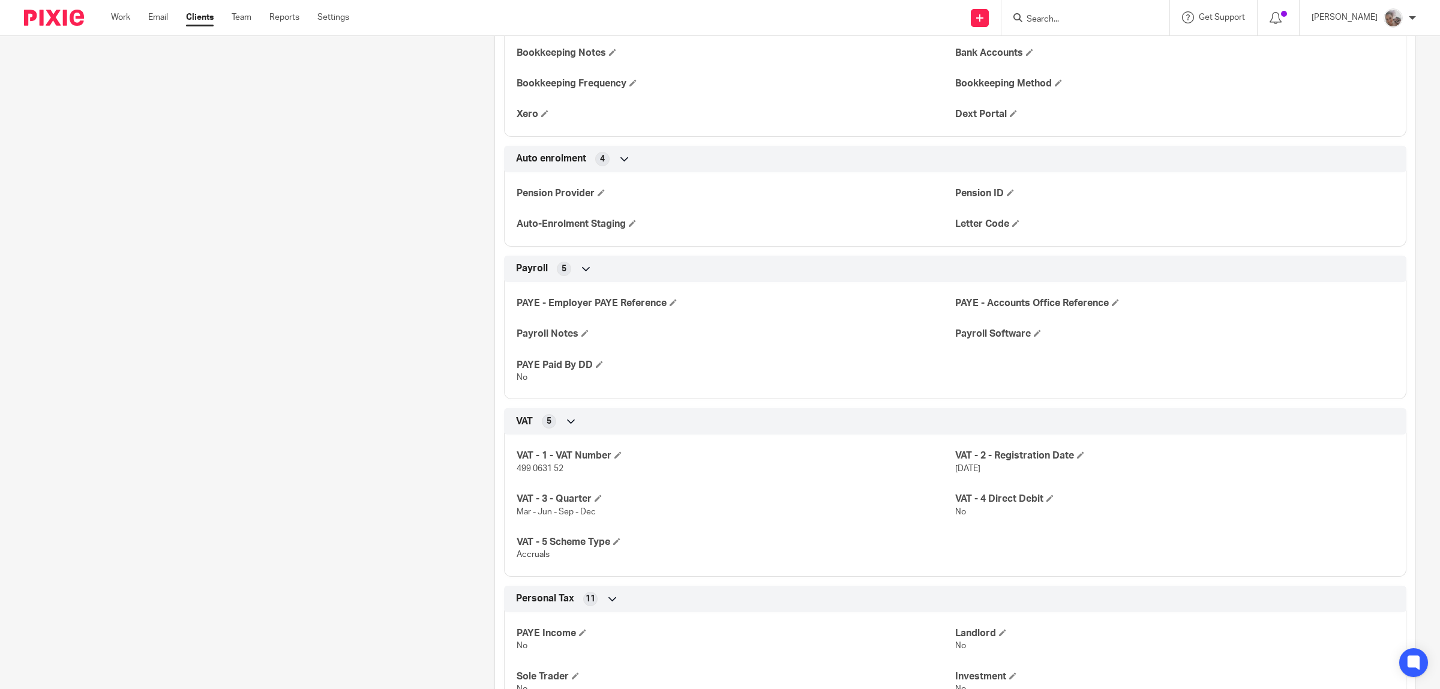
click at [243, 341] on div "Client contacts Laura Duckett (Partner - bookkeeper) 07711 881465 lauraduckett9…" at bounding box center [240, 530] width 470 height 3205
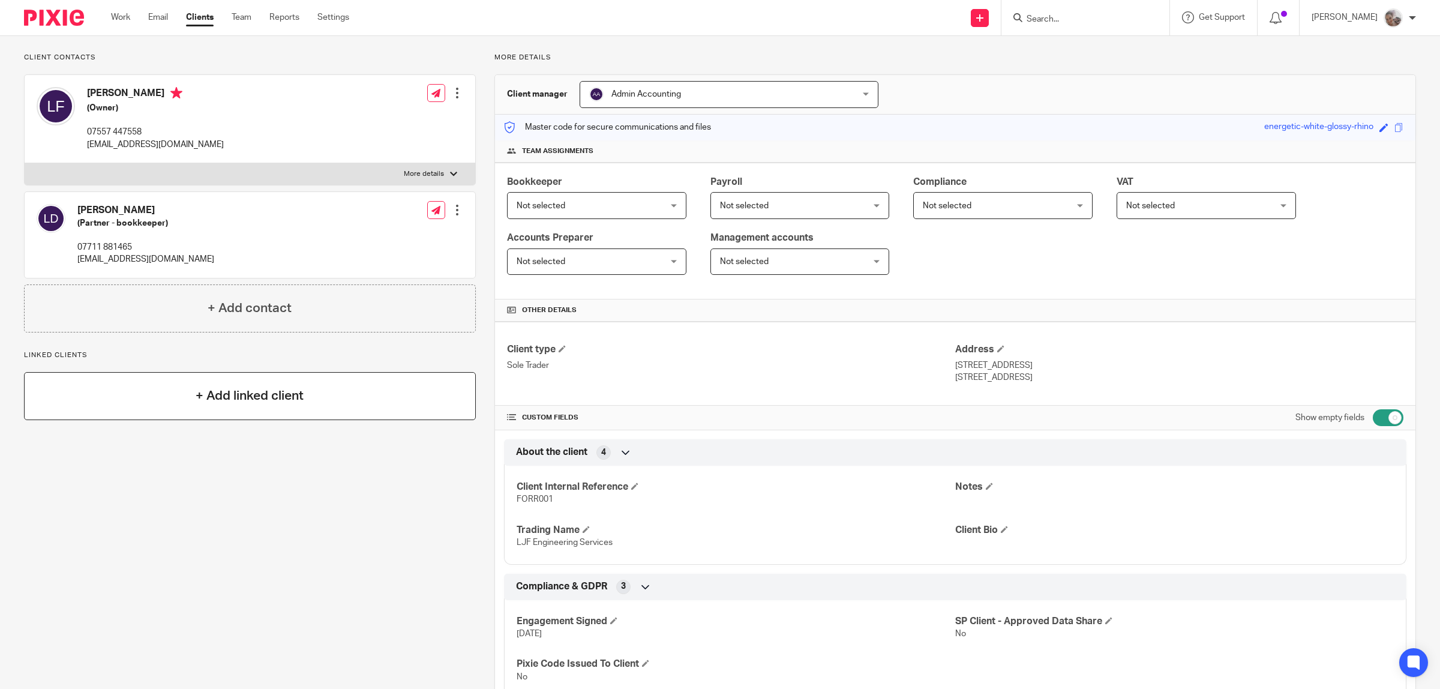
scroll to position [0, 0]
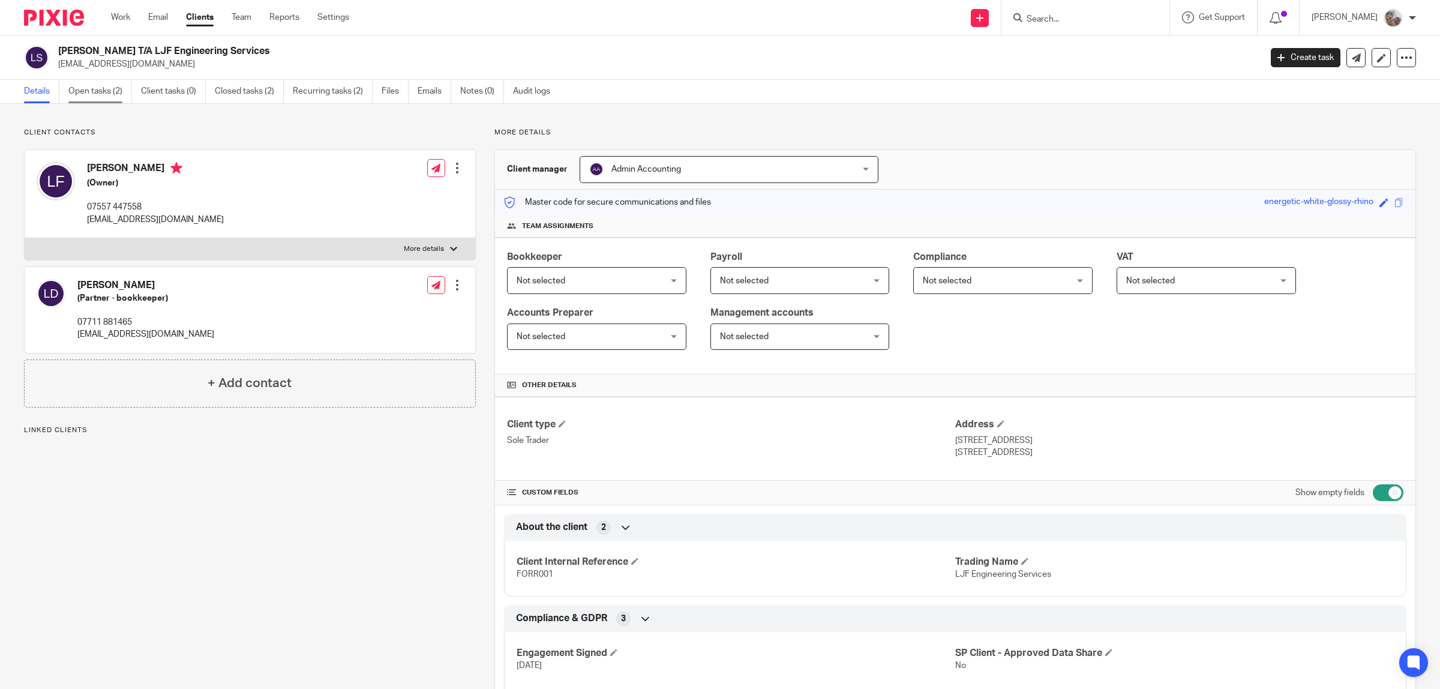
click at [111, 100] on link "Open tasks (2)" at bounding box center [100, 91] width 64 height 23
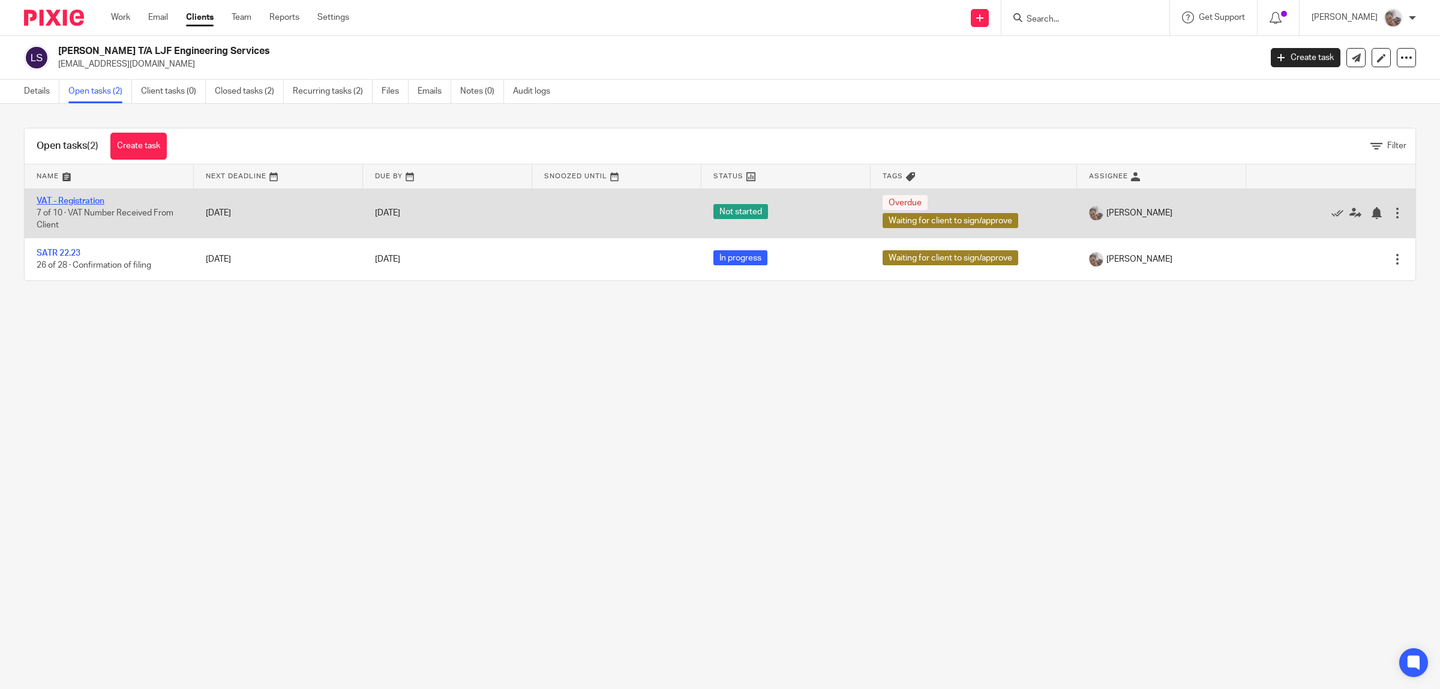
click at [52, 200] on link "VAT - Registration" at bounding box center [71, 201] width 68 height 8
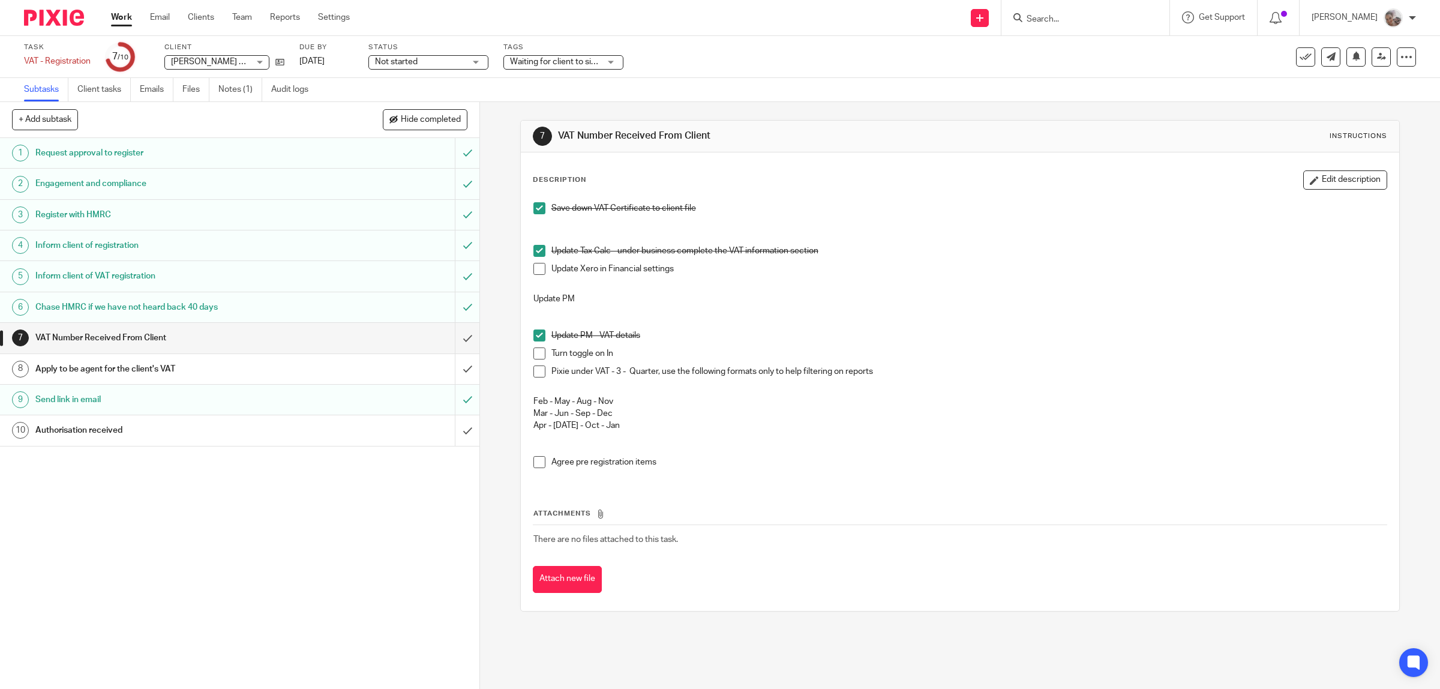
click at [537, 269] on span at bounding box center [539, 269] width 12 height 12
click at [533, 355] on span at bounding box center [539, 353] width 12 height 12
drag, startPoint x: 613, startPoint y: 410, endPoint x: 528, endPoint y: 413, distance: 84.6
click at [528, 413] on div "Save down VAT Certificate to client file Update Tax Calc - under business compl…" at bounding box center [960, 339] width 866 height 287
copy p "Mar - Jun - Sep - Dec"
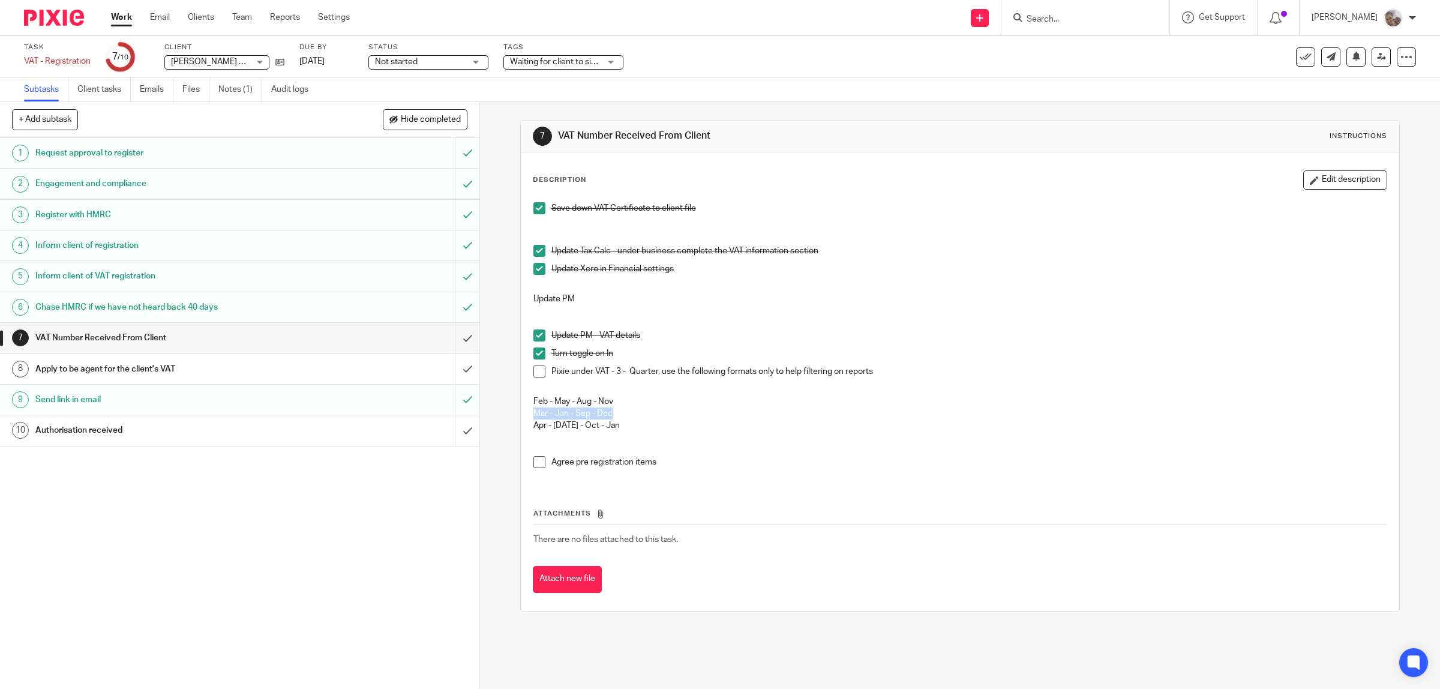
click at [533, 370] on span at bounding box center [539, 371] width 12 height 12
click at [233, 363] on h1 "Apply to be agent for the client's VAT" at bounding box center [171, 369] width 272 height 18
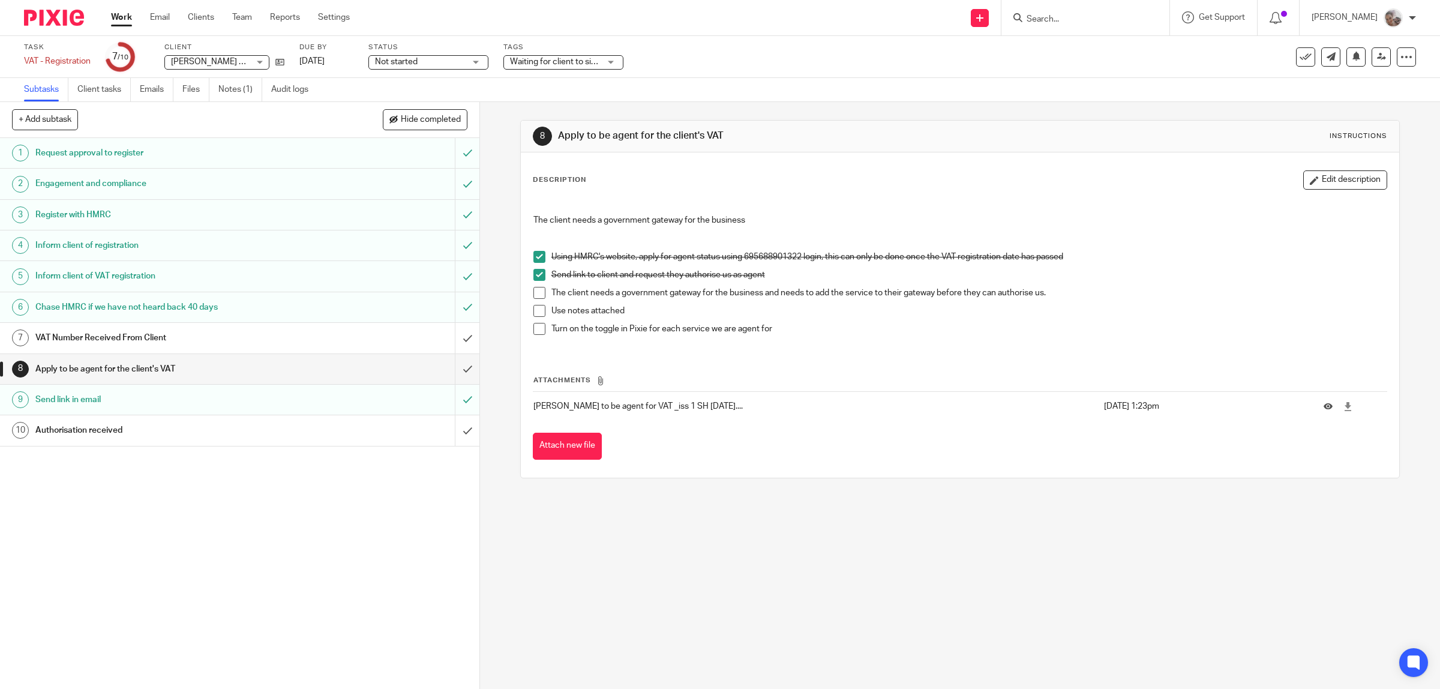
click at [533, 300] on li "The client needs a government gateway for the business and needs to add the ser…" at bounding box center [960, 296] width 854 height 18
click at [534, 293] on span at bounding box center [539, 293] width 12 height 12
click at [533, 330] on span at bounding box center [539, 329] width 12 height 12
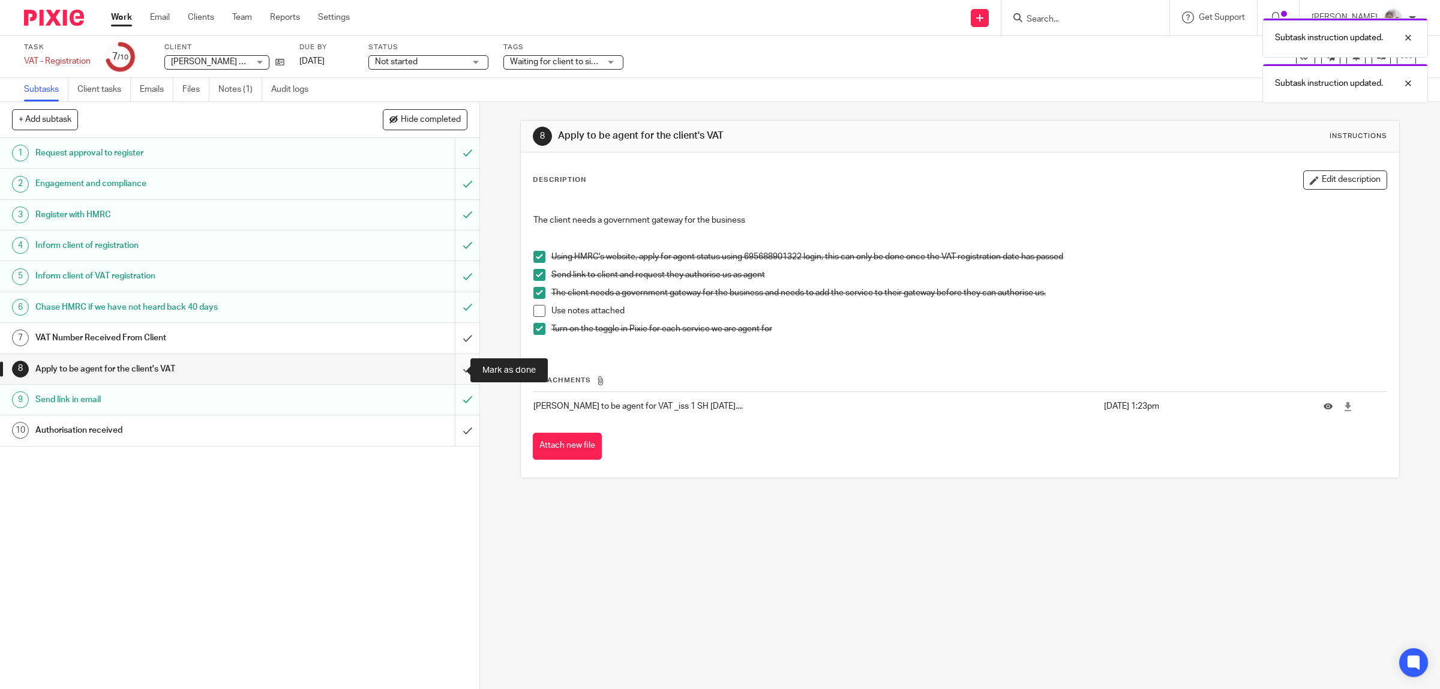
click at [454, 365] on input "submit" at bounding box center [239, 369] width 479 height 30
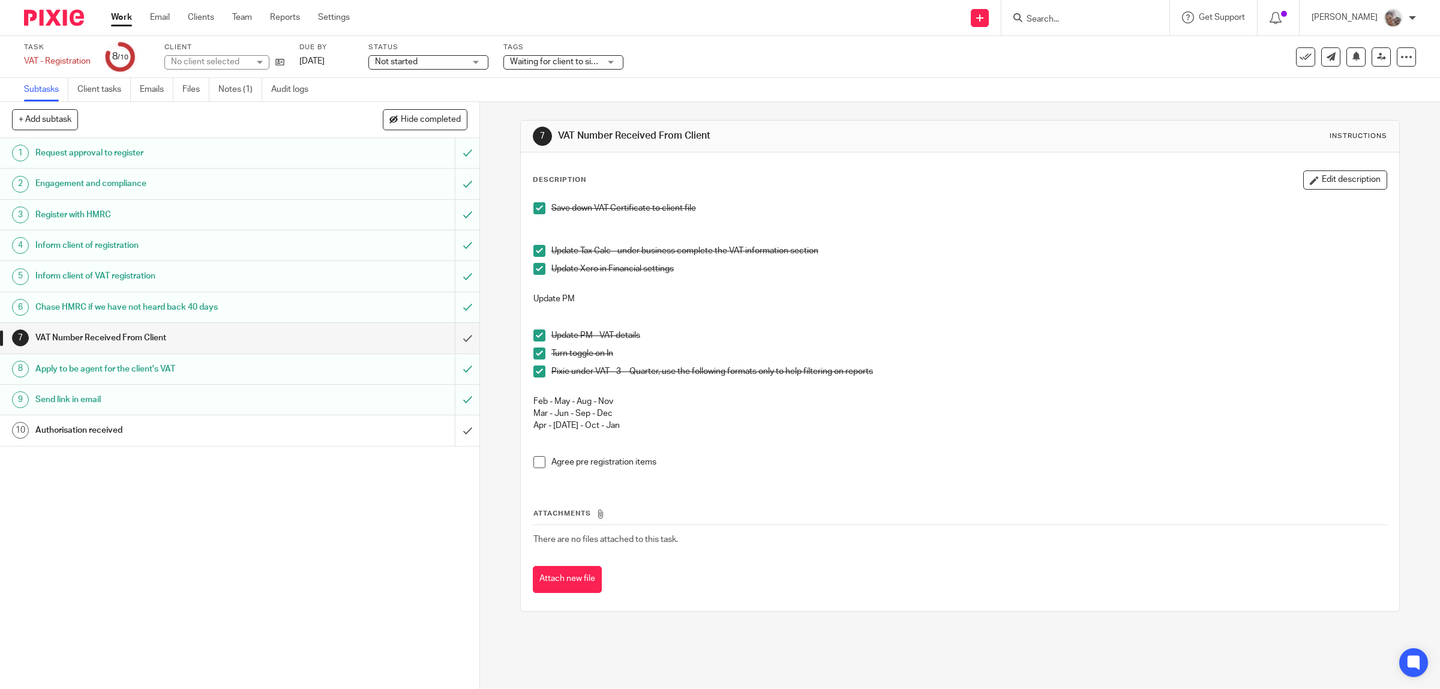
click at [146, 438] on h1 "Authorisation received" at bounding box center [171, 430] width 272 height 18
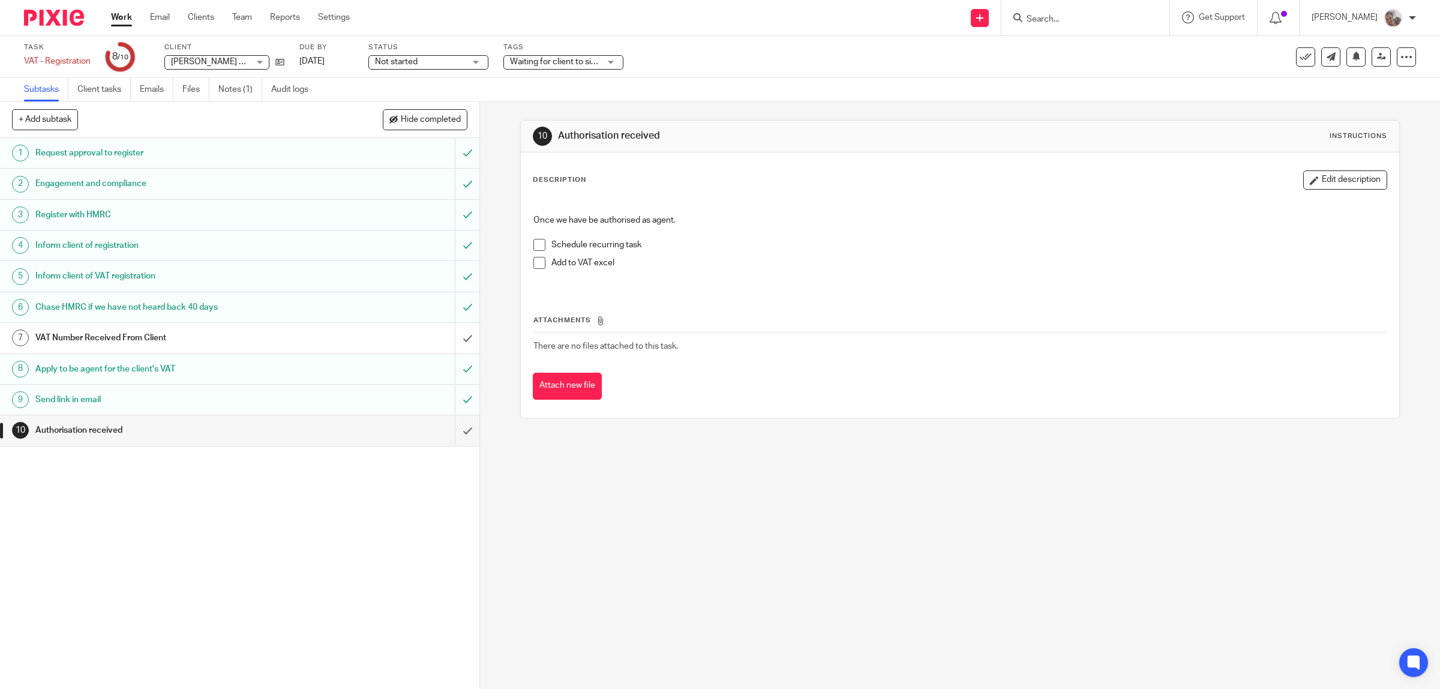
click at [541, 249] on li "Schedule recurring task" at bounding box center [960, 248] width 854 height 18
click at [535, 262] on span at bounding box center [539, 263] width 12 height 12
click at [536, 250] on span at bounding box center [539, 245] width 12 height 12
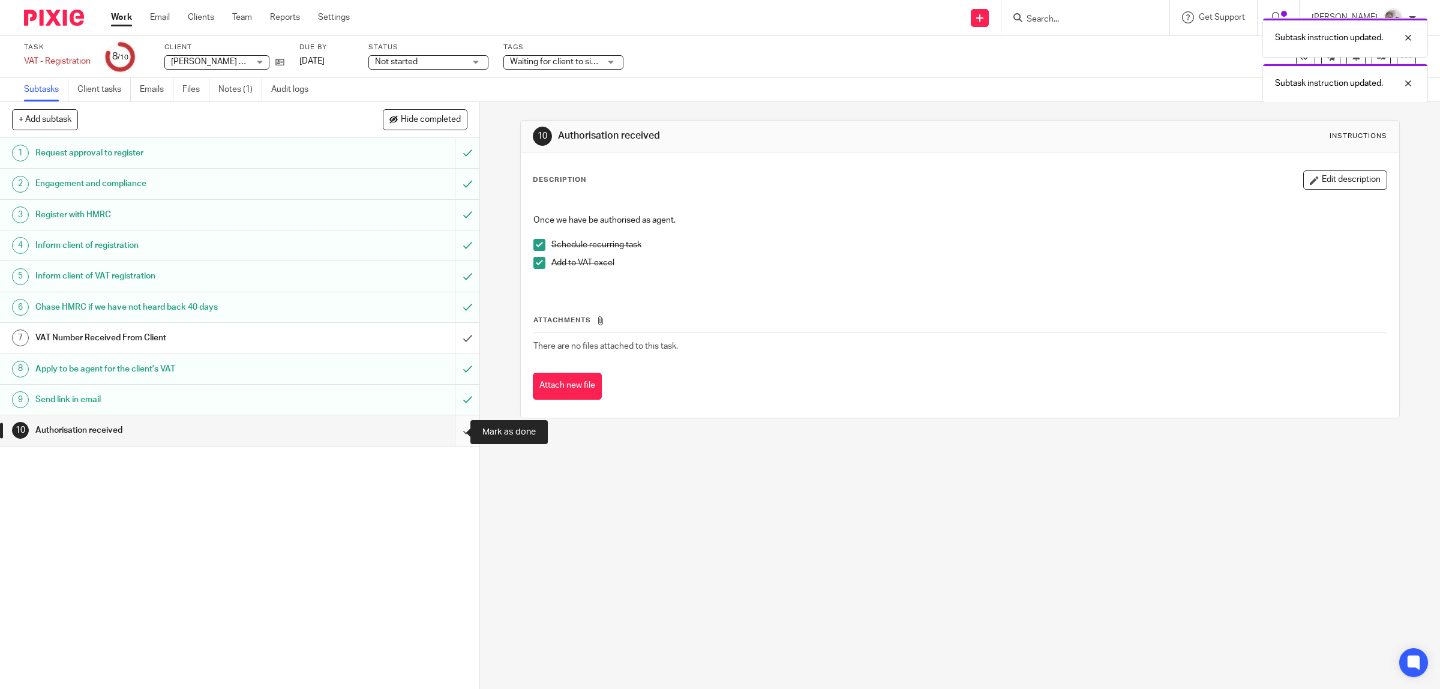
click at [457, 433] on input "submit" at bounding box center [239, 430] width 479 height 30
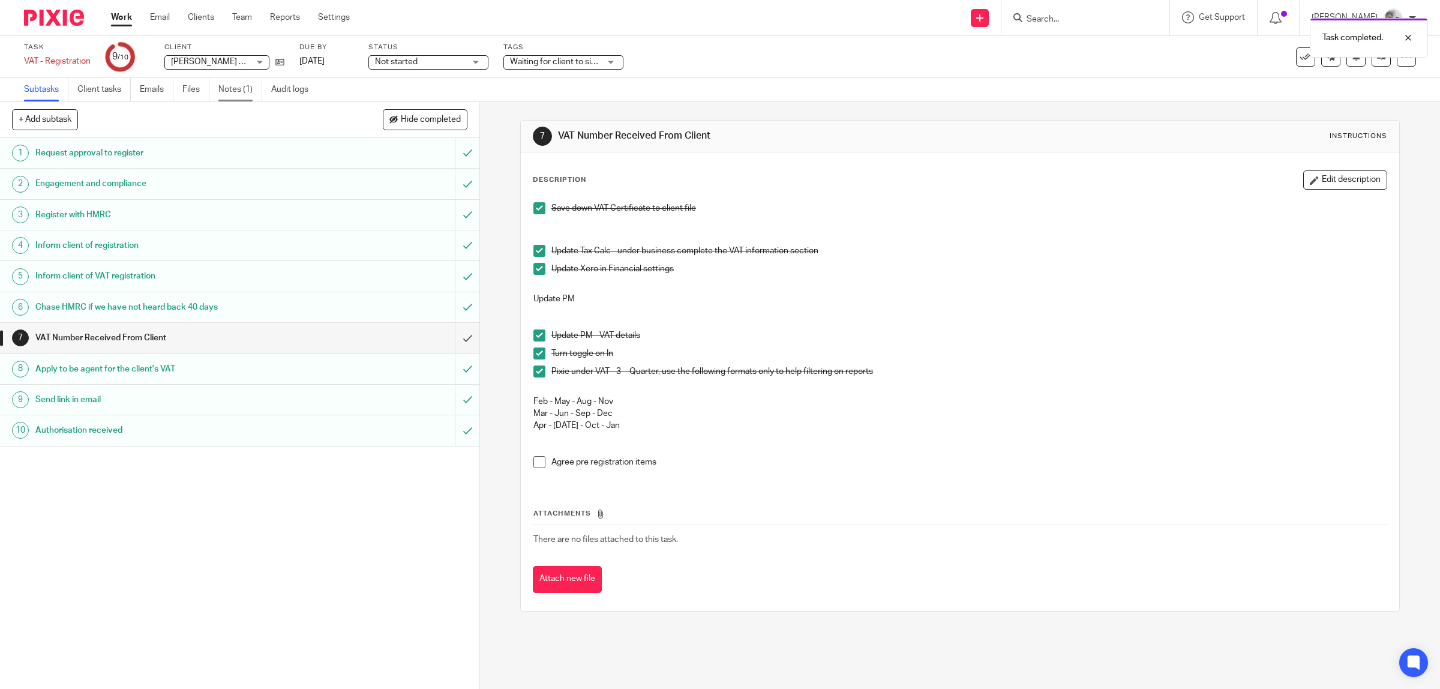
click at [247, 89] on link "Notes (1)" at bounding box center [240, 89] width 44 height 23
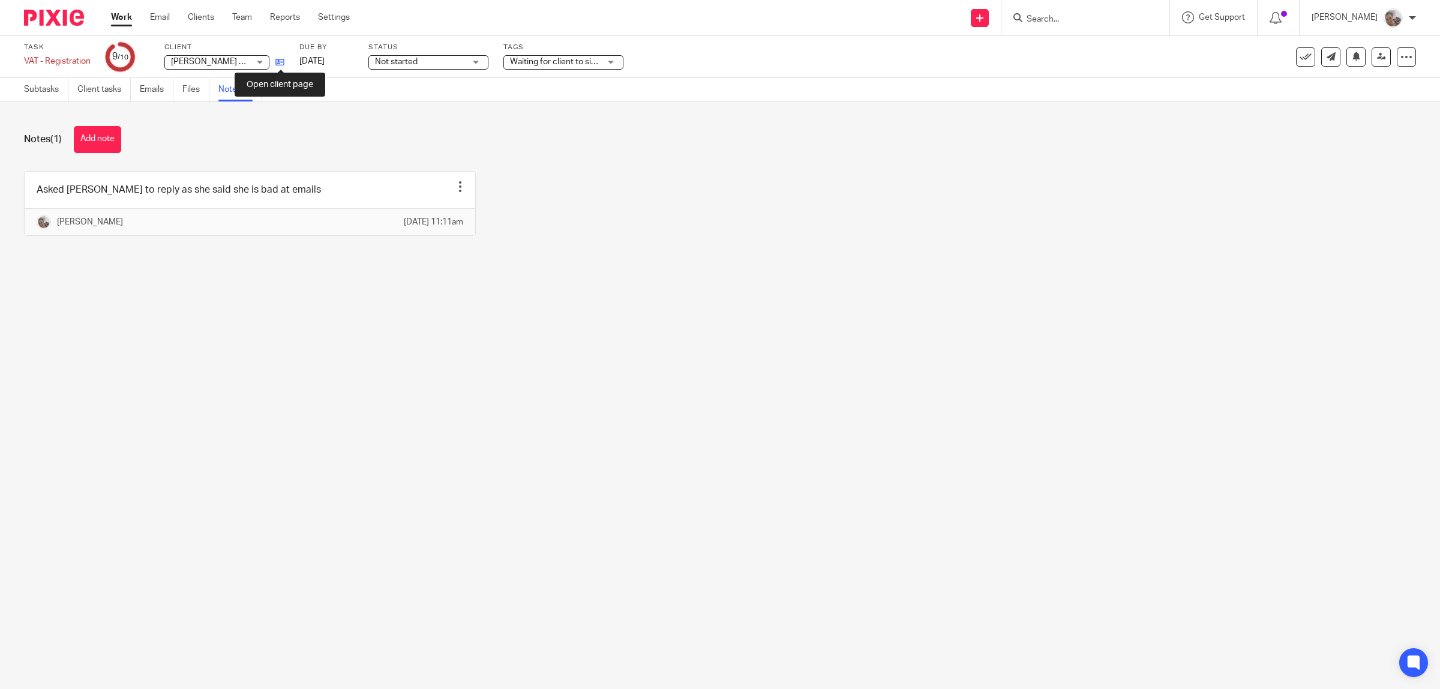
click at [281, 62] on icon at bounding box center [279, 62] width 9 height 9
click at [274, 64] on link at bounding box center [276, 62] width 15 height 12
click at [277, 61] on icon at bounding box center [279, 62] width 9 height 9
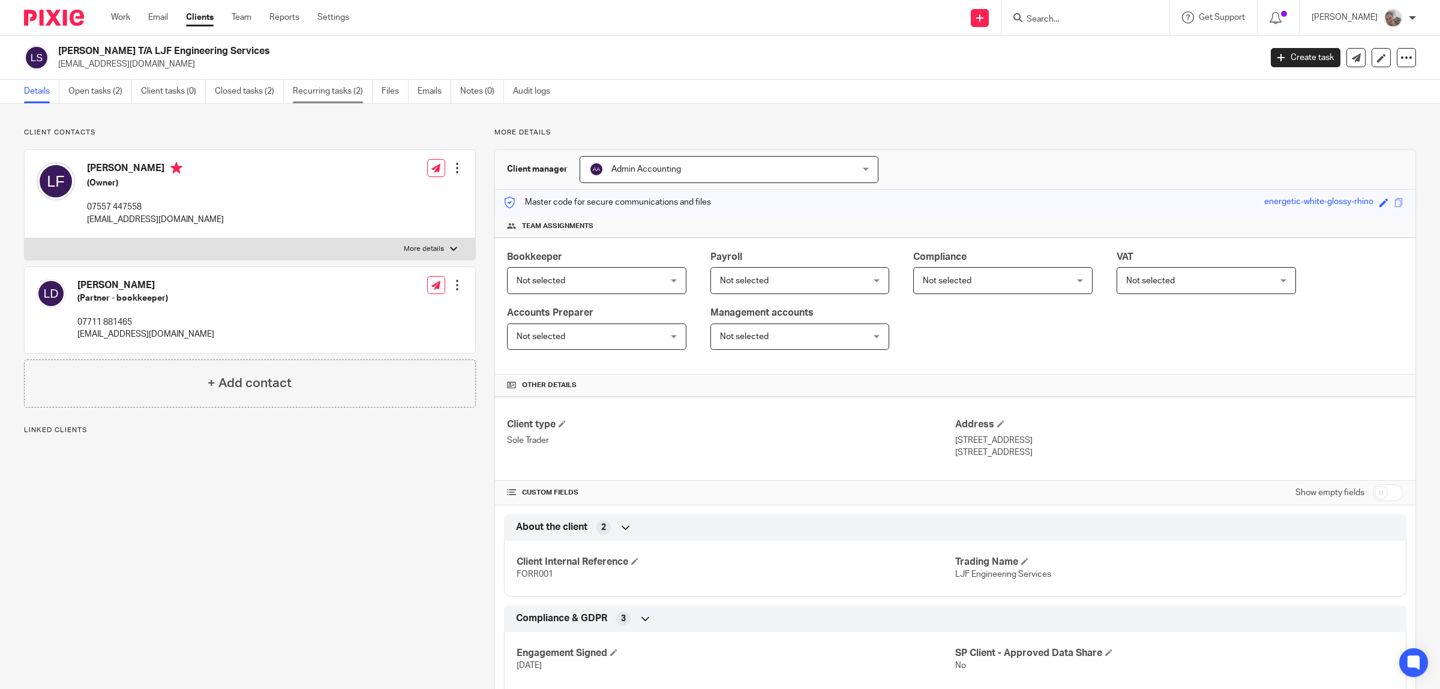
click at [325, 91] on link "Recurring tasks (2)" at bounding box center [333, 91] width 80 height 23
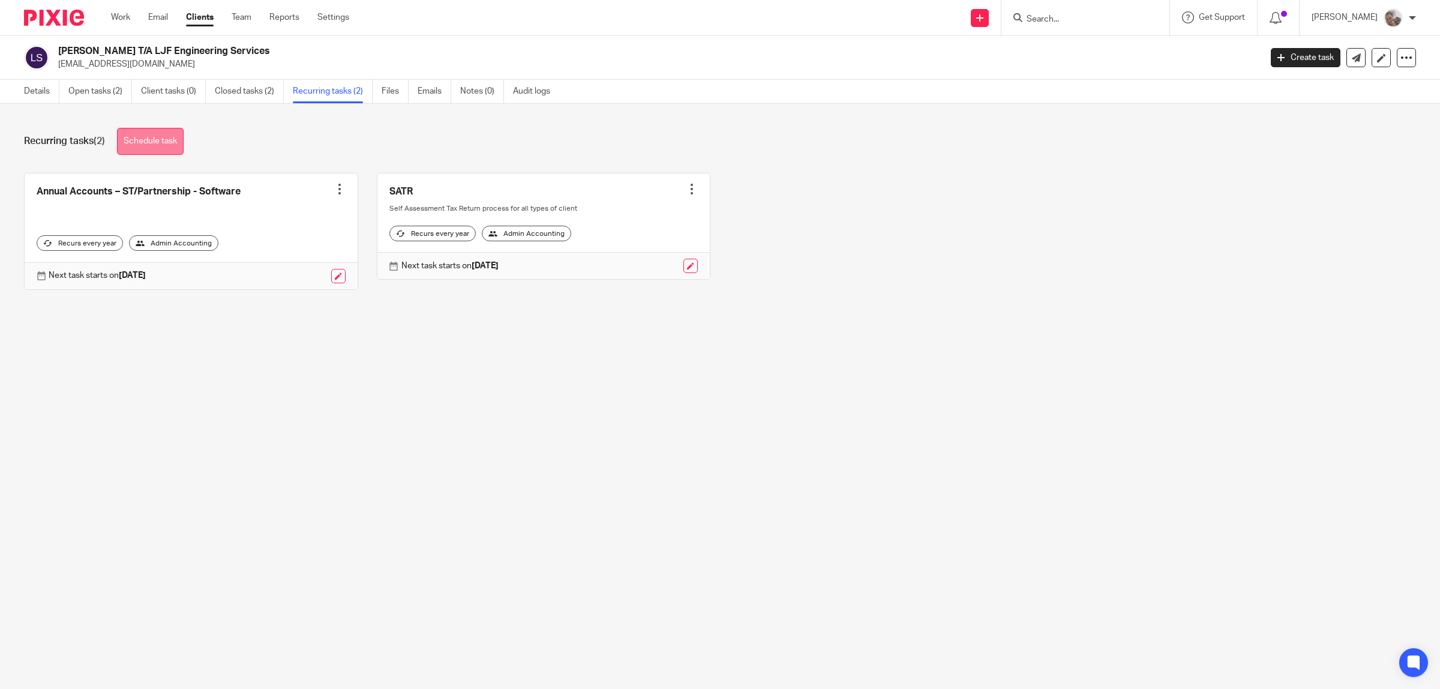
drag, startPoint x: 163, startPoint y: 140, endPoint x: 178, endPoint y: 139, distance: 14.4
click at [163, 139] on link "Schedule task" at bounding box center [150, 141] width 67 height 27
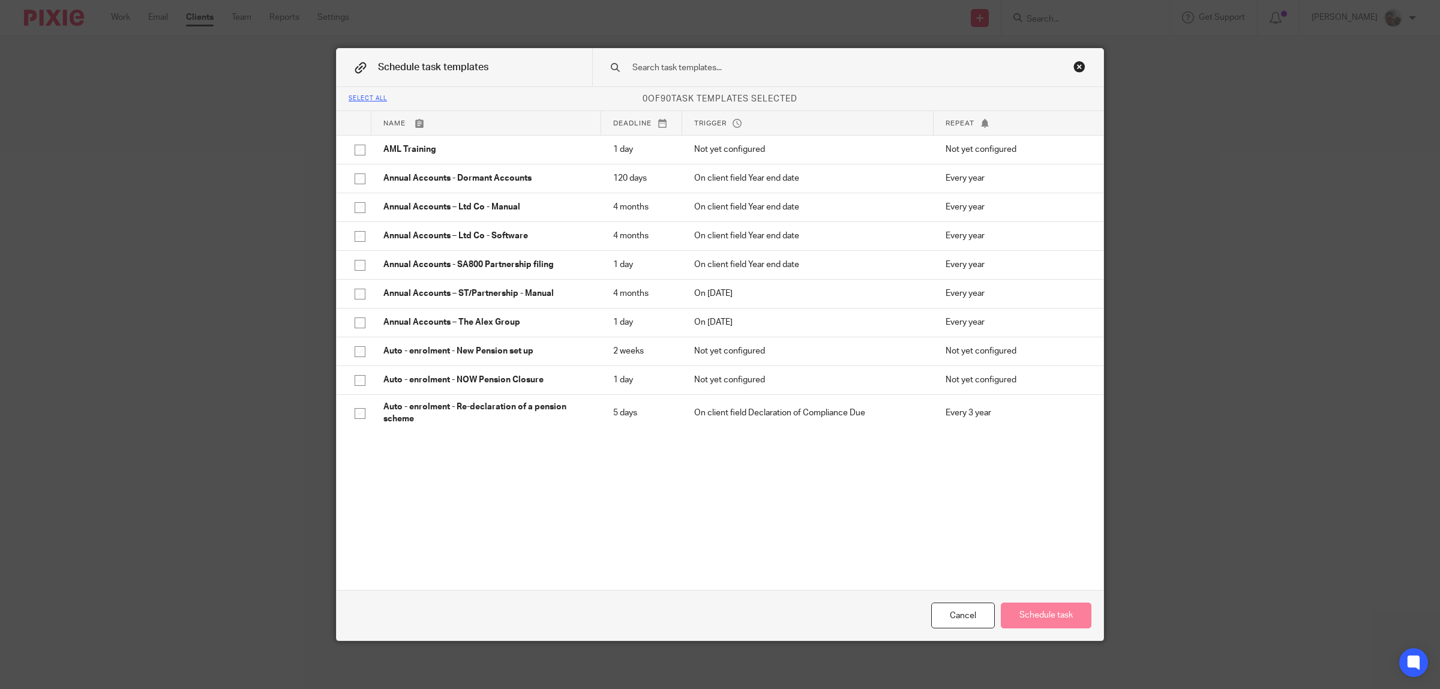
click at [723, 62] on input "text" at bounding box center [828, 67] width 395 height 13
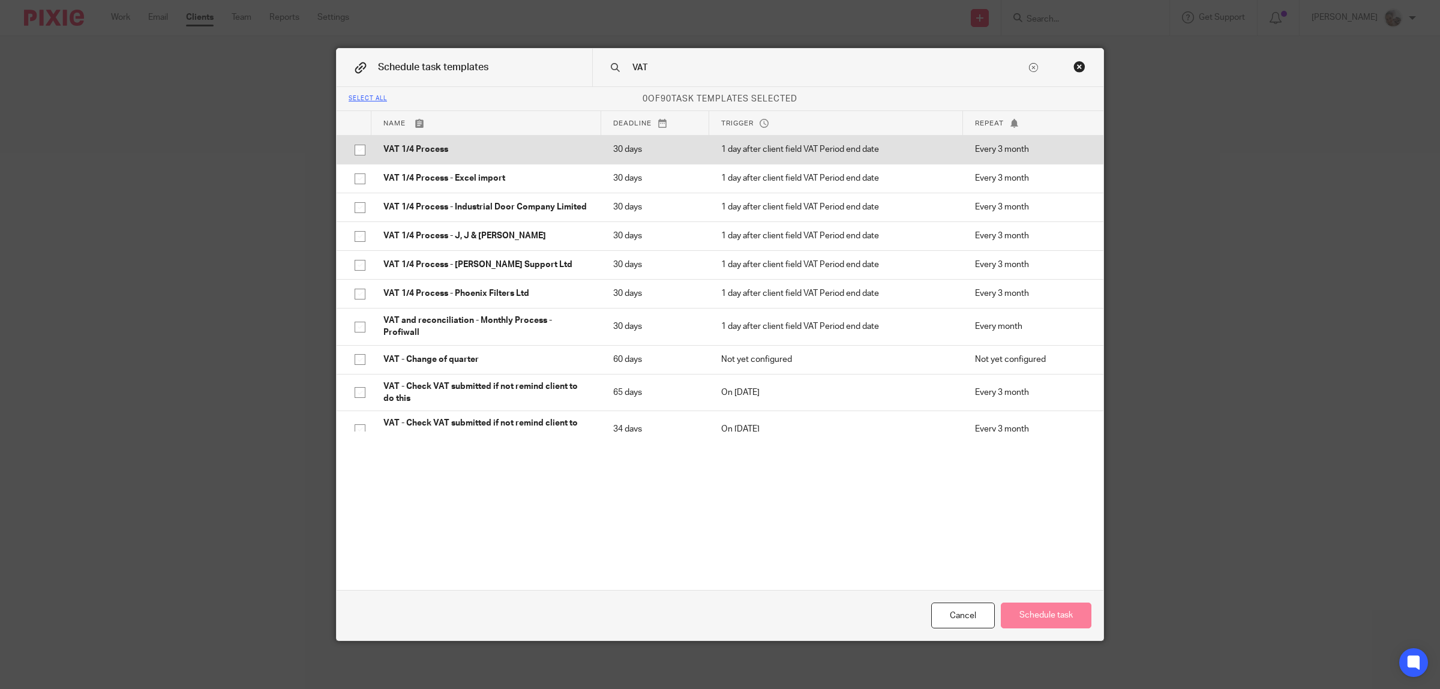
type input "VAT"
click at [413, 149] on p "VAT 1/4 Process" at bounding box center [486, 149] width 206 height 12
checkbox input "true"
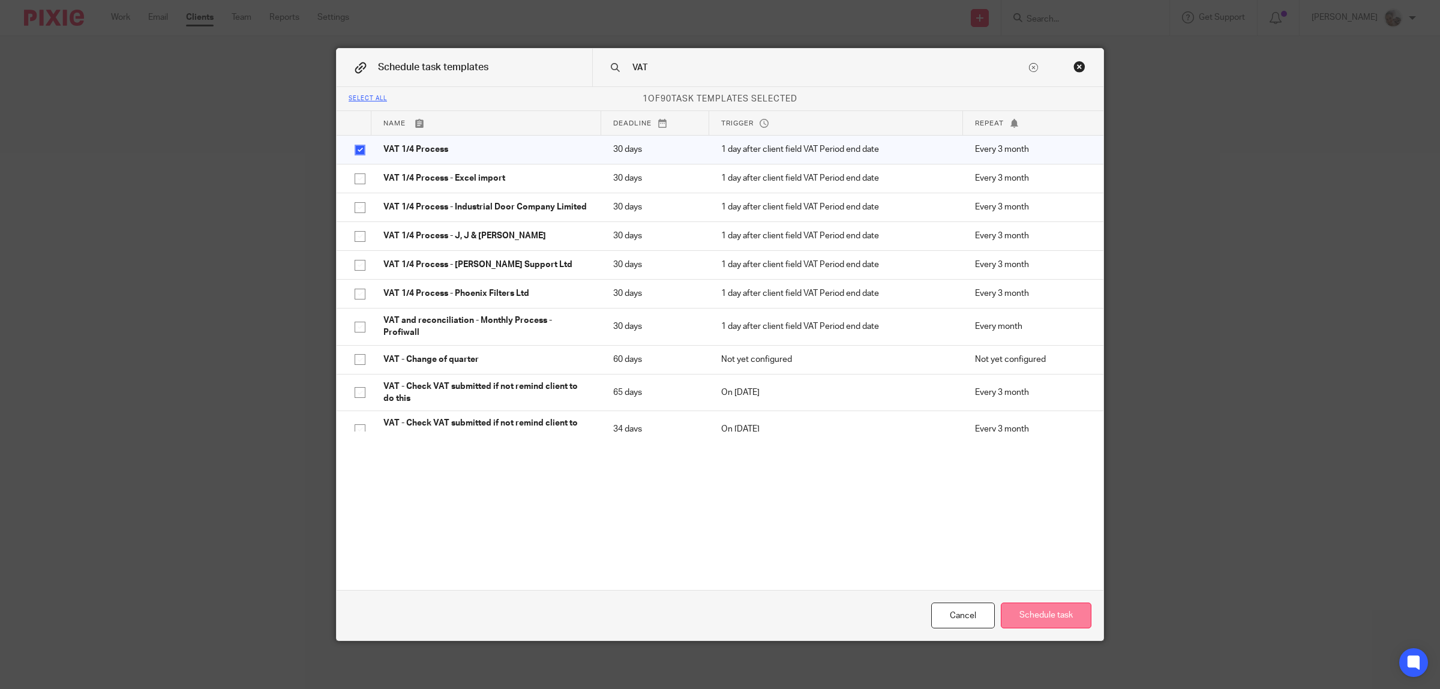
click at [1032, 619] on button "Schedule task" at bounding box center [1046, 615] width 91 height 26
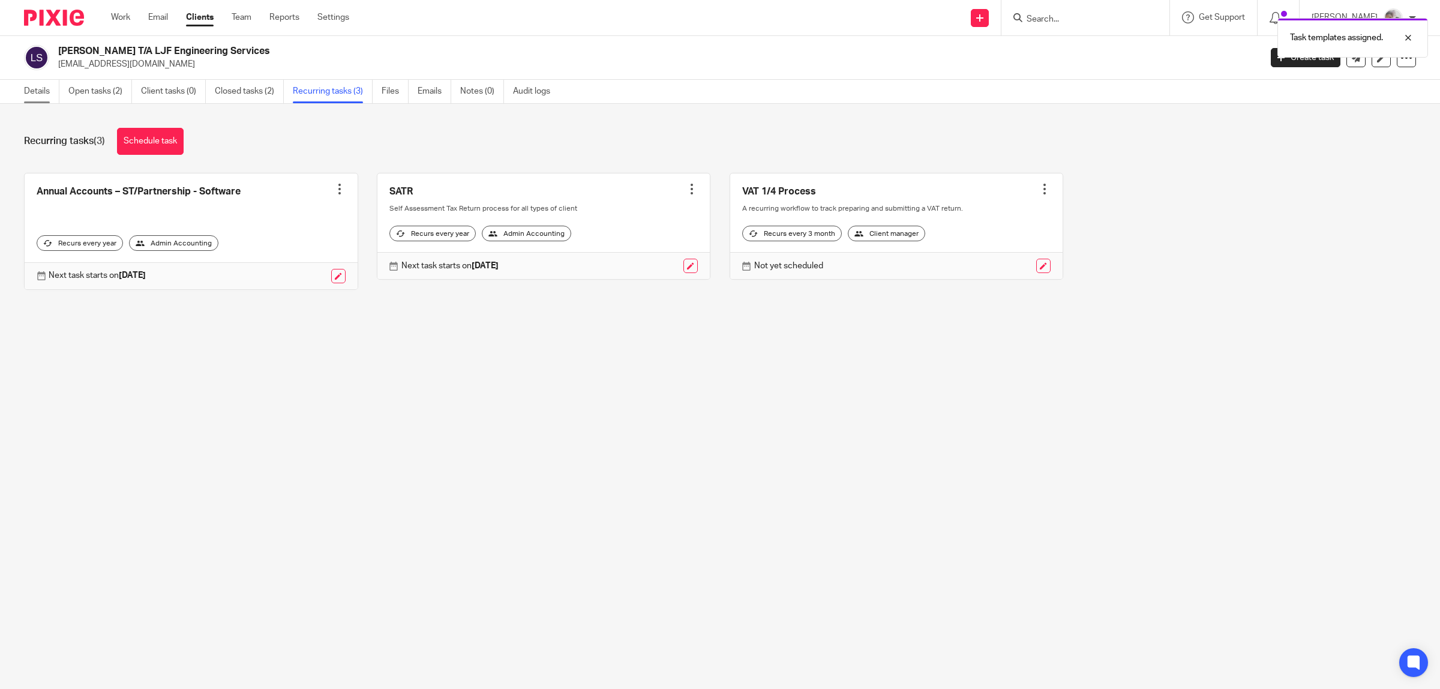
click at [28, 87] on link "Details" at bounding box center [41, 91] width 35 height 23
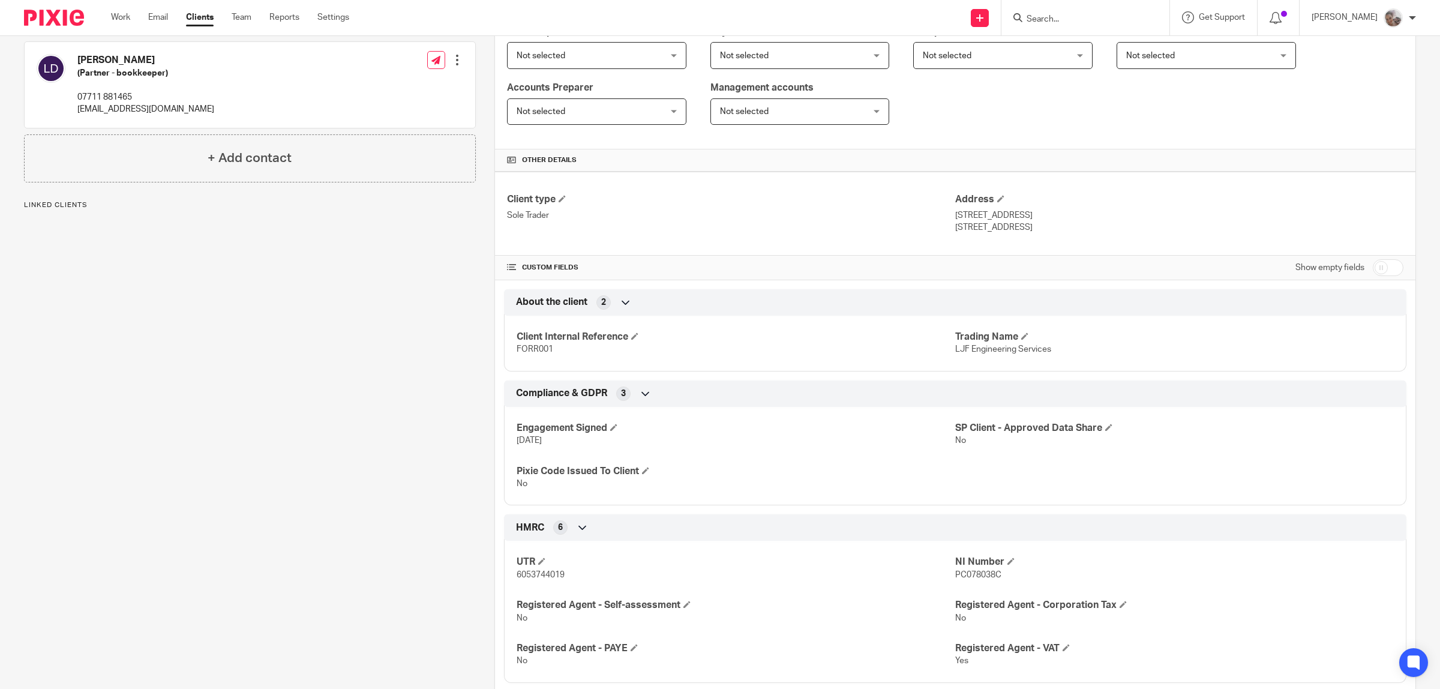
scroll to position [300, 0]
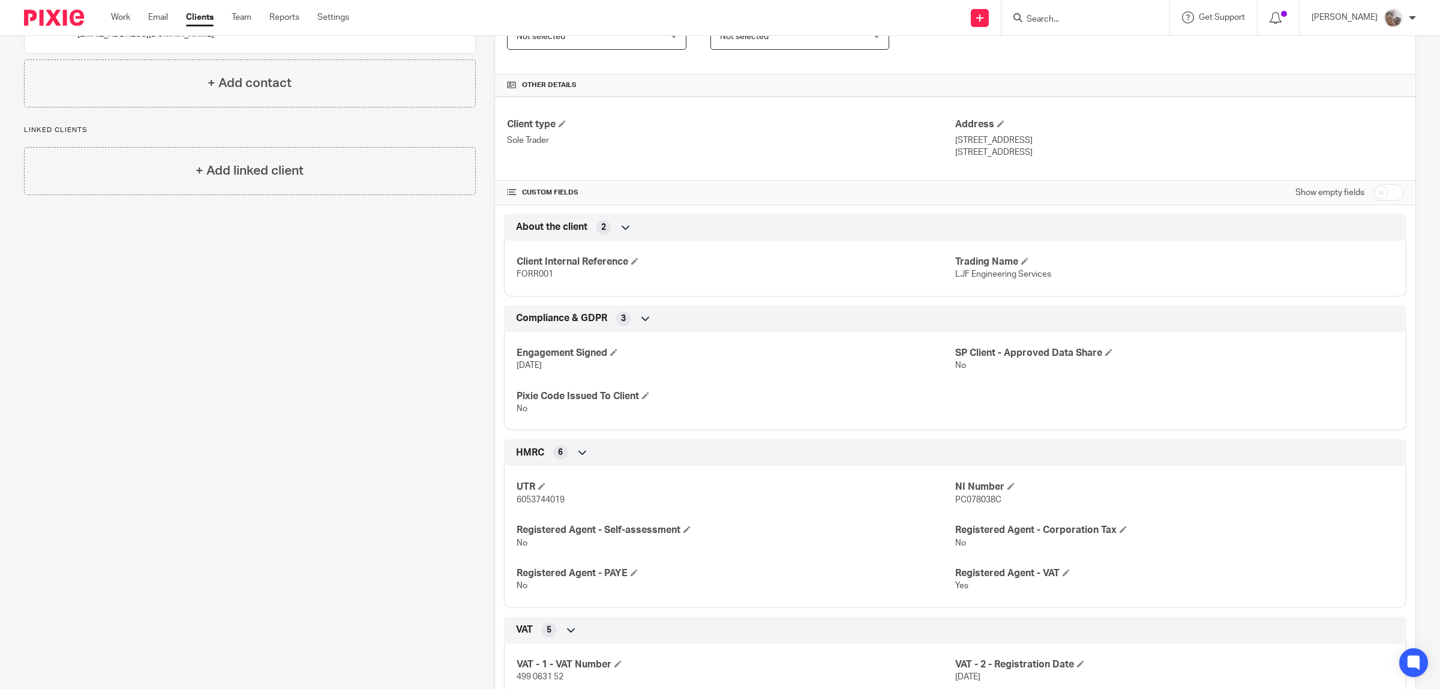
click at [1373, 196] on input "checkbox" at bounding box center [1388, 192] width 31 height 17
checkbox input "true"
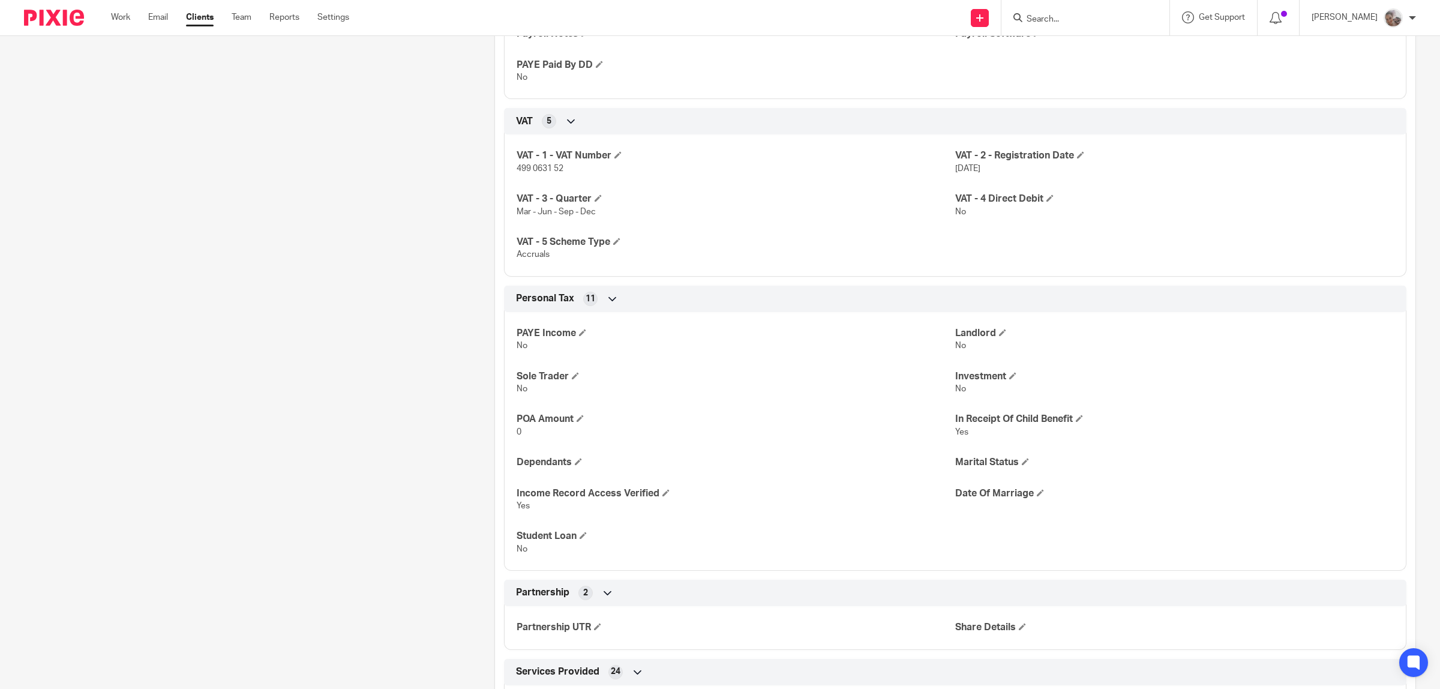
scroll to position [1800, 0]
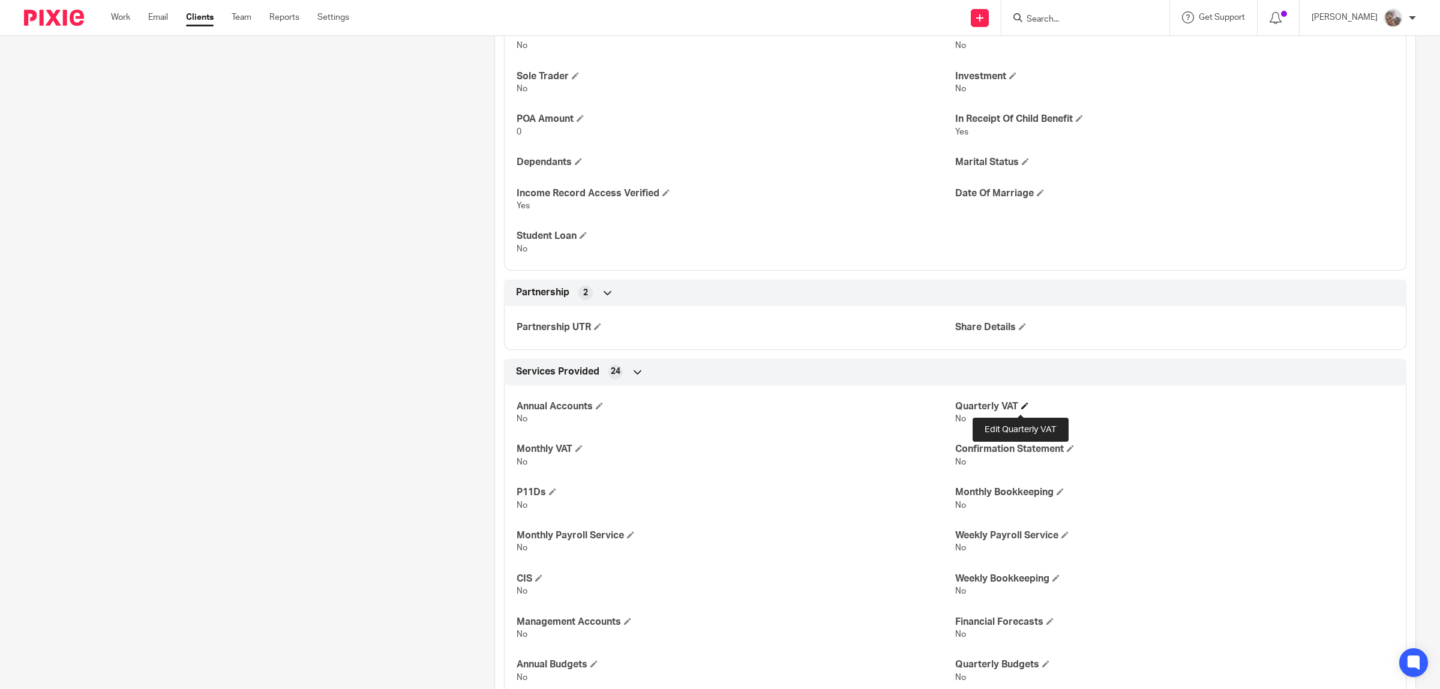
click at [1021, 408] on span at bounding box center [1024, 405] width 7 height 7
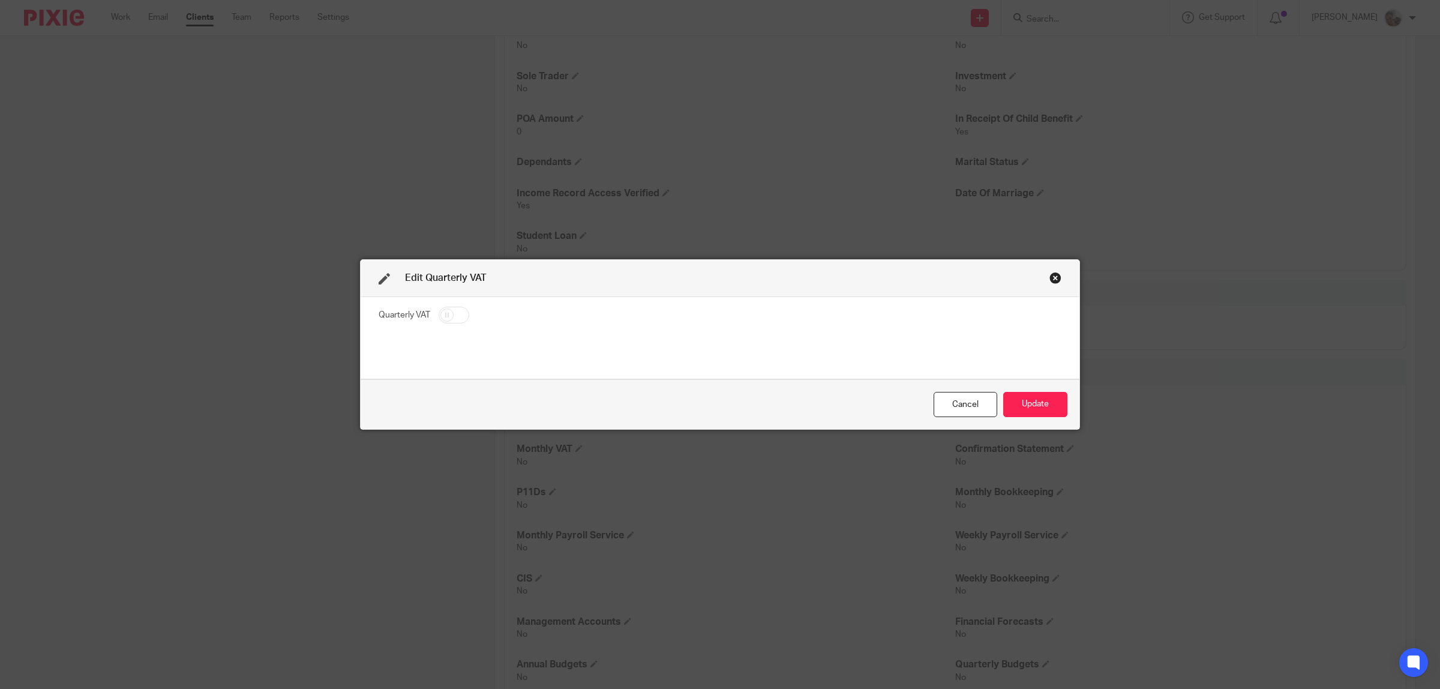
click at [444, 319] on input "checkbox" at bounding box center [454, 315] width 31 height 17
checkbox input "true"
click at [1050, 408] on button "Update" at bounding box center [1035, 405] width 64 height 26
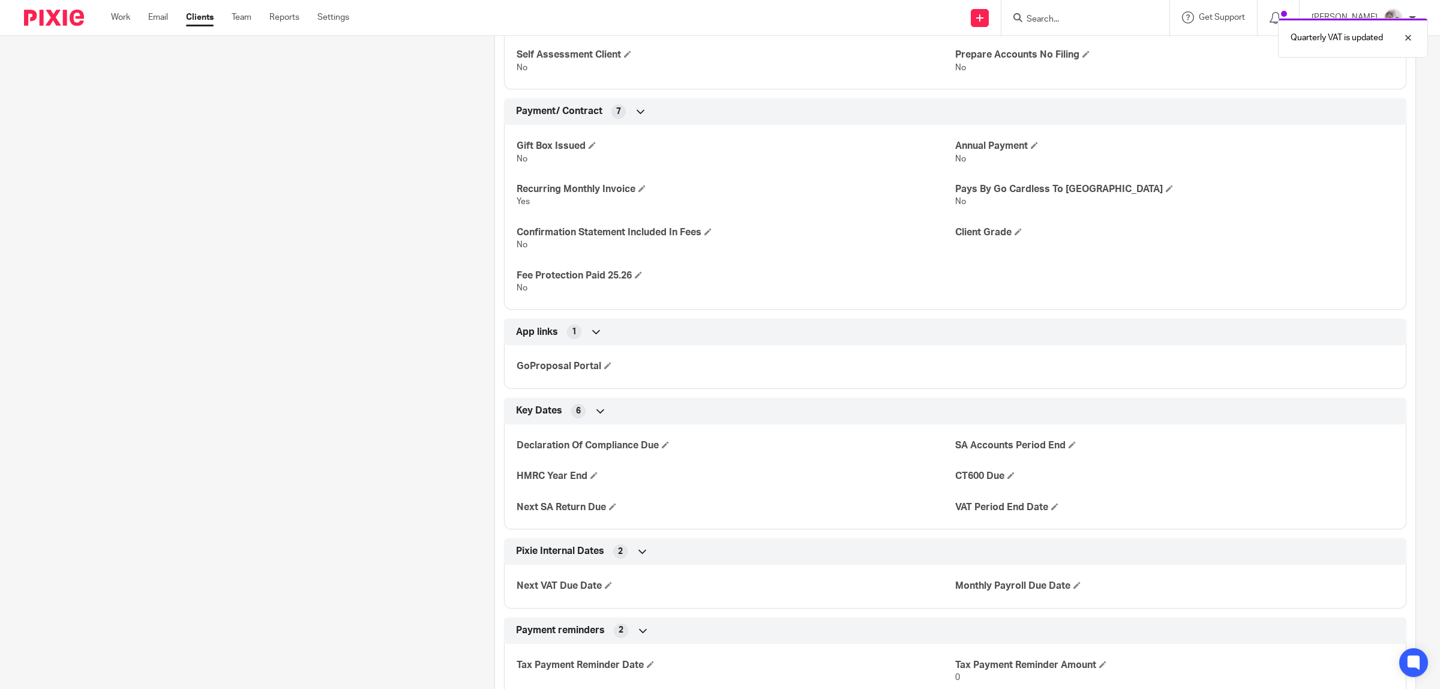
scroll to position [2671, 0]
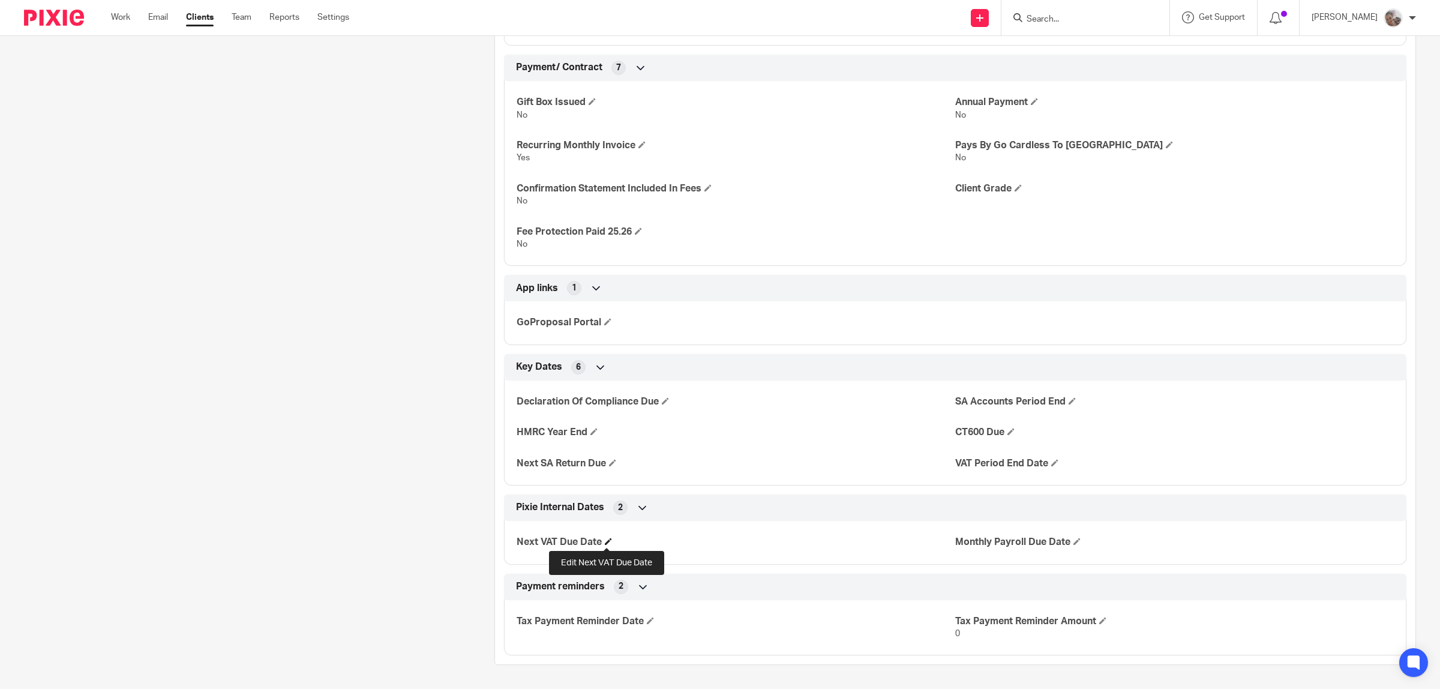
click at [605, 541] on span at bounding box center [608, 541] width 7 height 7
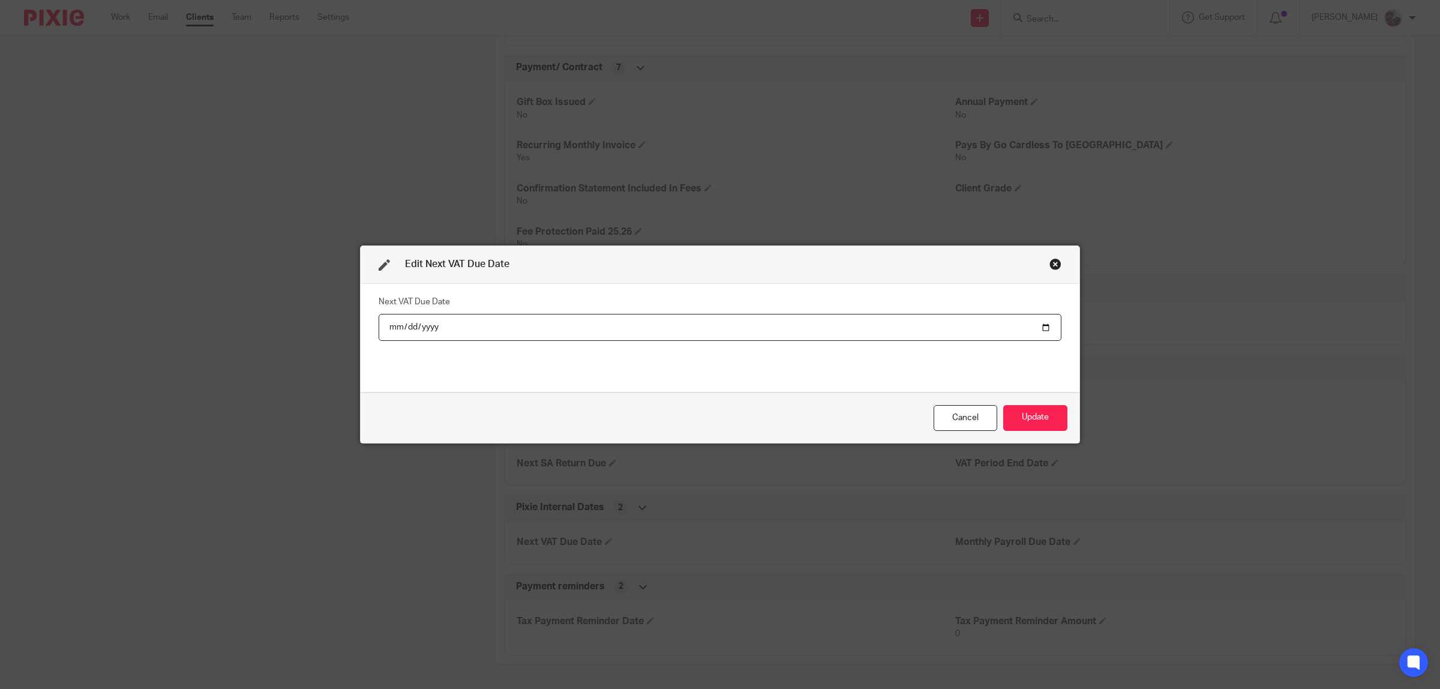
click at [1049, 264] on div "Close this dialog window" at bounding box center [1055, 264] width 12 height 12
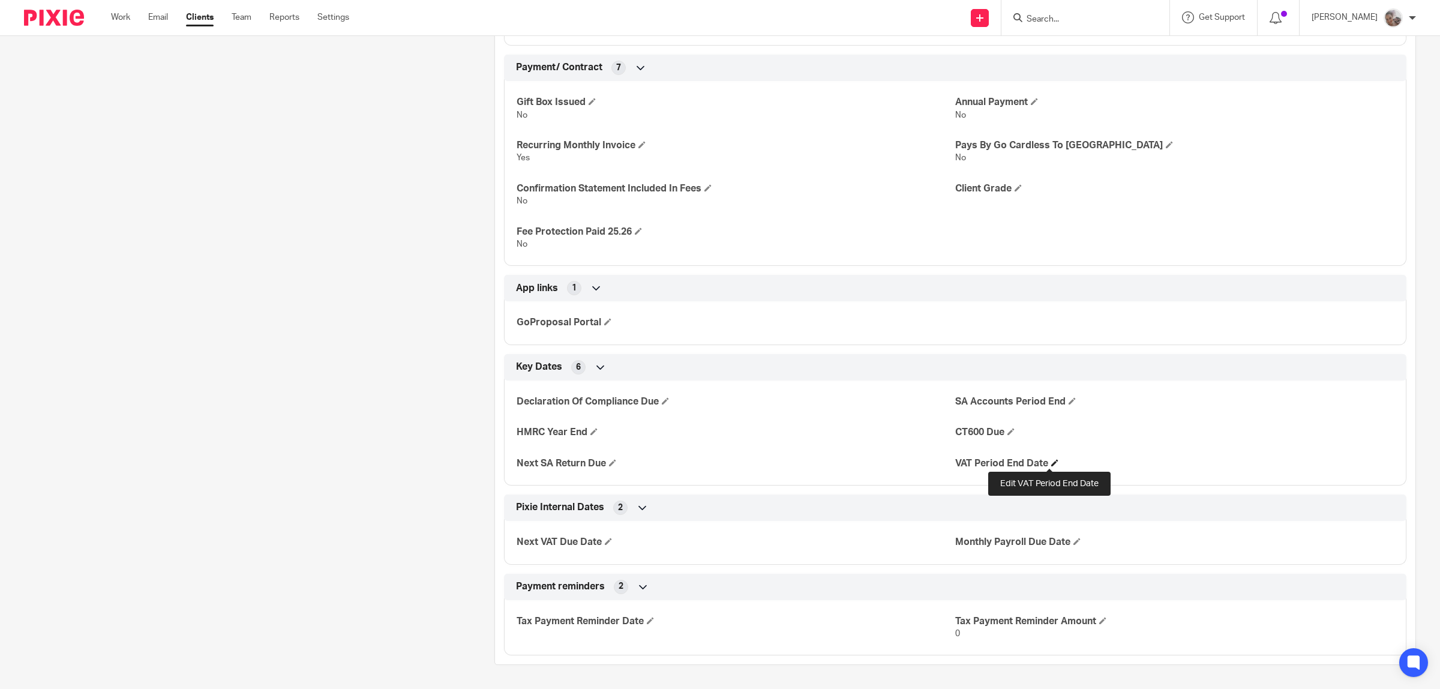
click at [1051, 460] on span at bounding box center [1054, 462] width 7 height 7
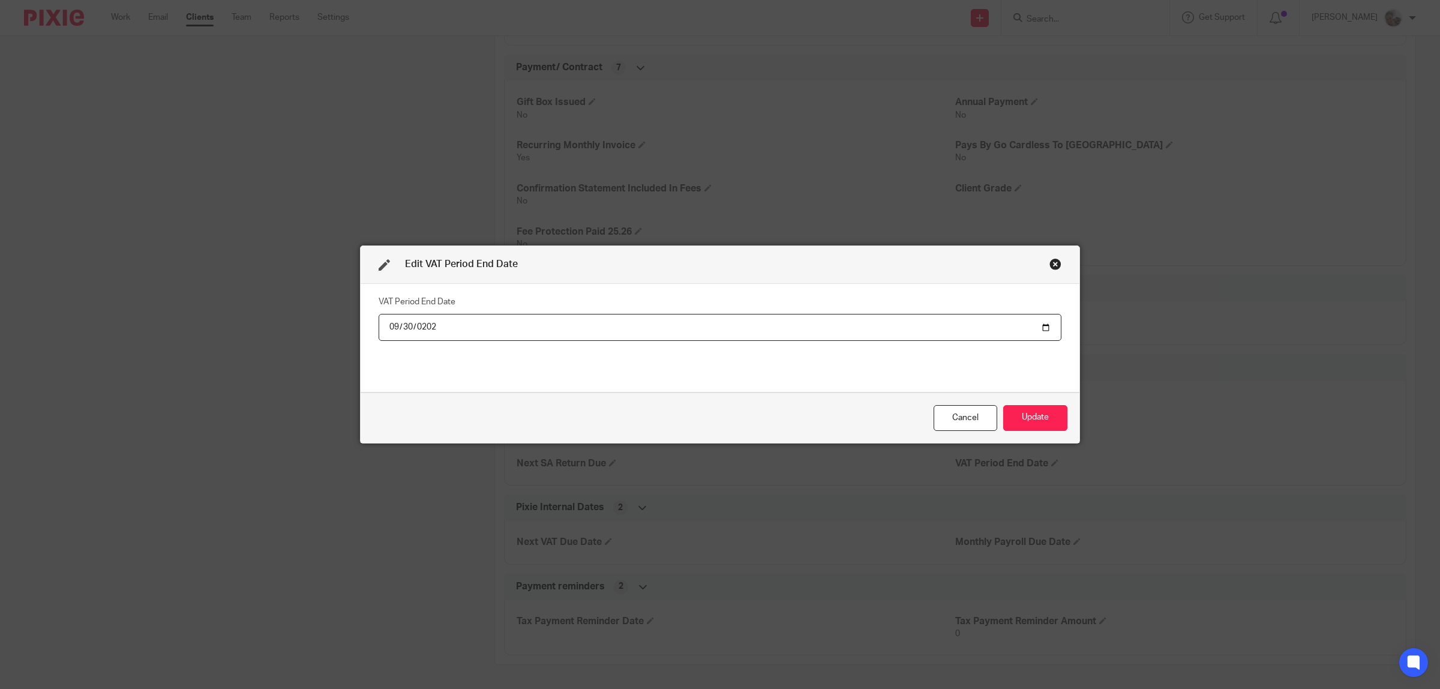
type input "2025-09-30"
click at [1039, 421] on button "Update" at bounding box center [1035, 418] width 64 height 26
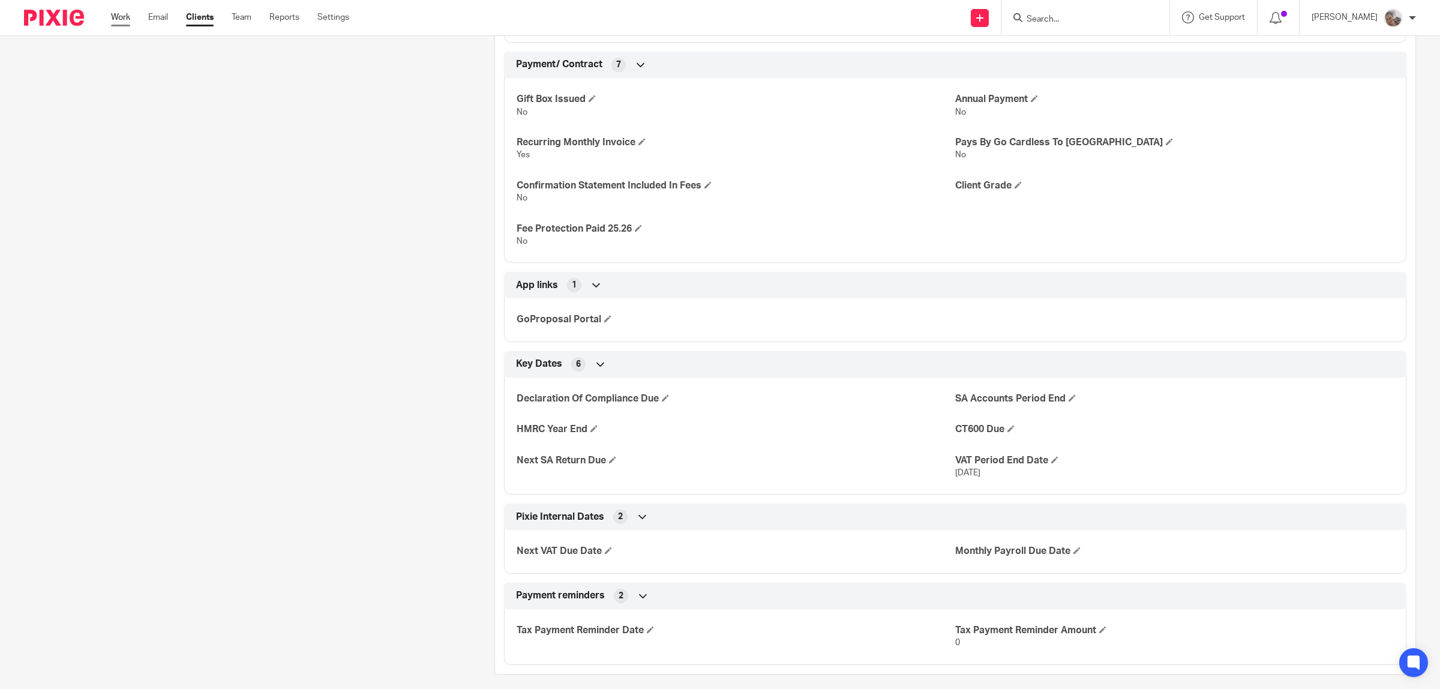
click at [121, 19] on link "Work" at bounding box center [120, 17] width 19 height 12
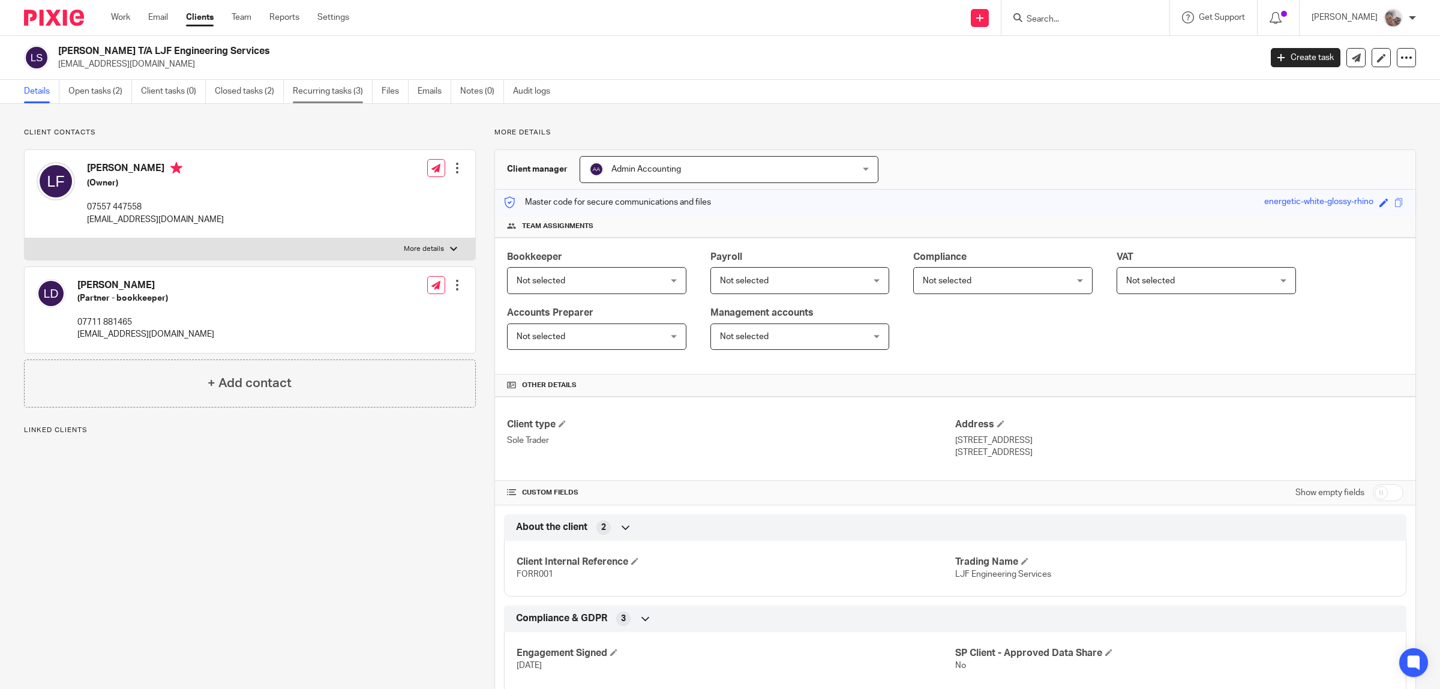
click at [340, 92] on link "Recurring tasks (3)" at bounding box center [333, 91] width 80 height 23
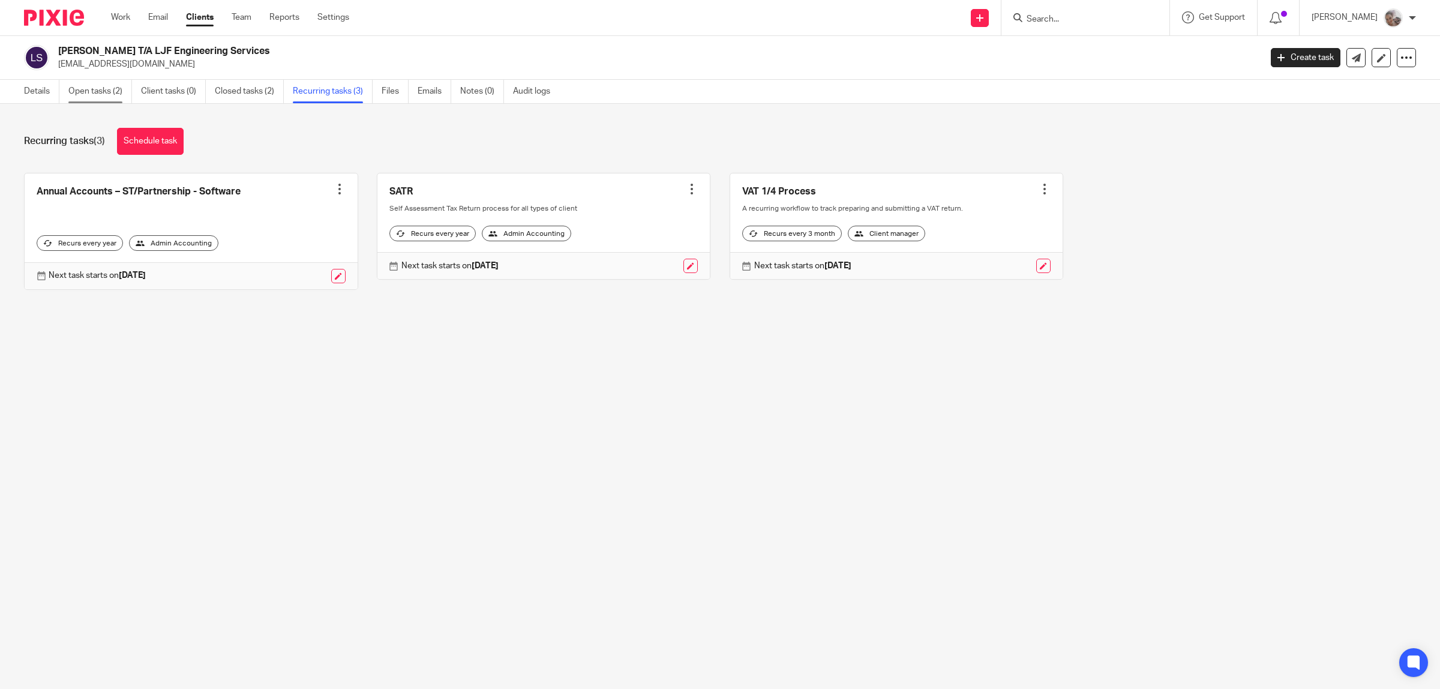
click at [108, 92] on link "Open tasks (2)" at bounding box center [100, 91] width 64 height 23
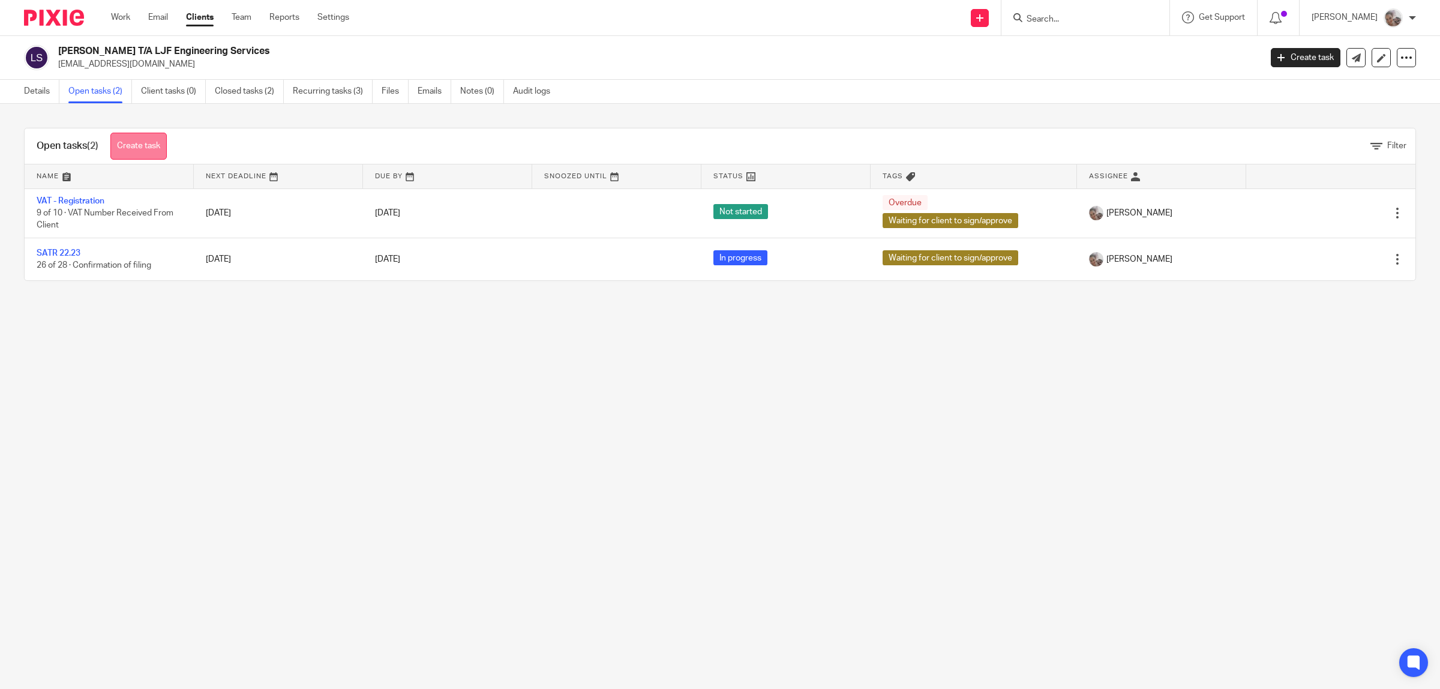
click at [133, 141] on link "Create task" at bounding box center [138, 146] width 56 height 27
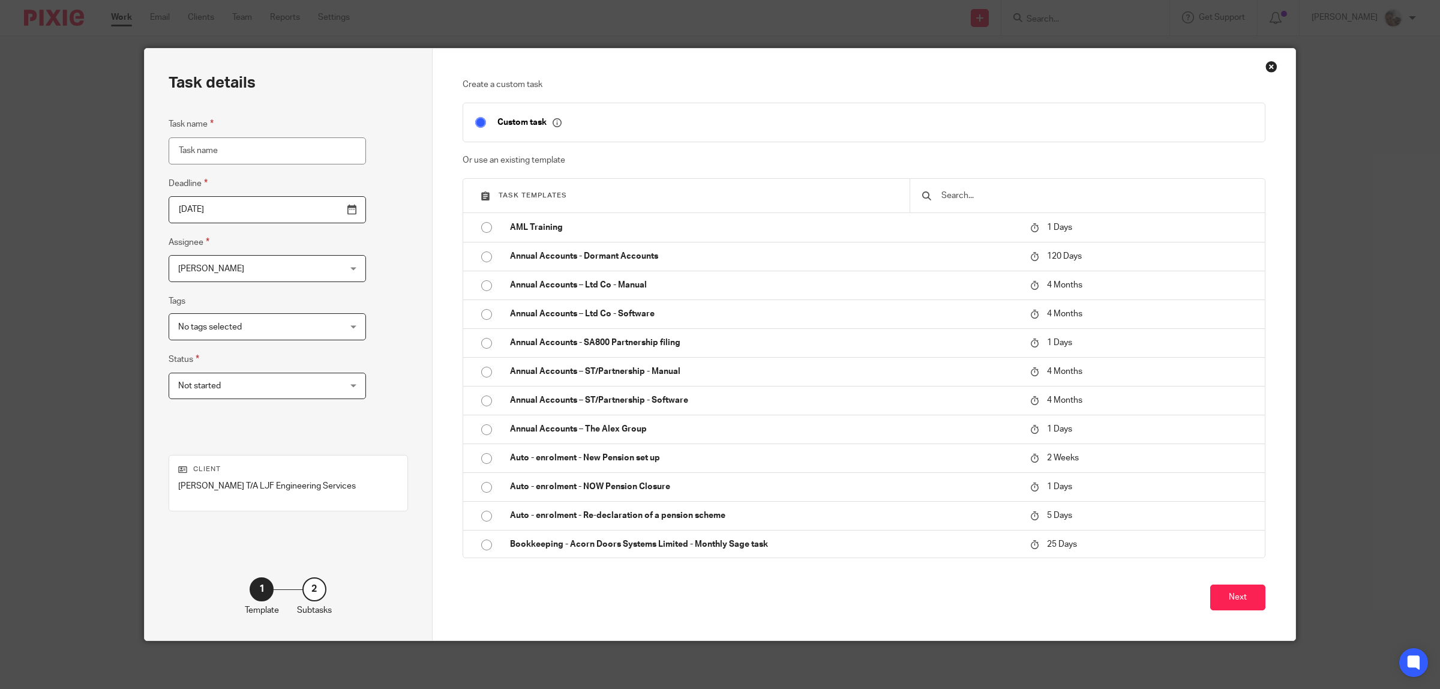
click at [945, 198] on input "text" at bounding box center [1096, 195] width 313 height 13
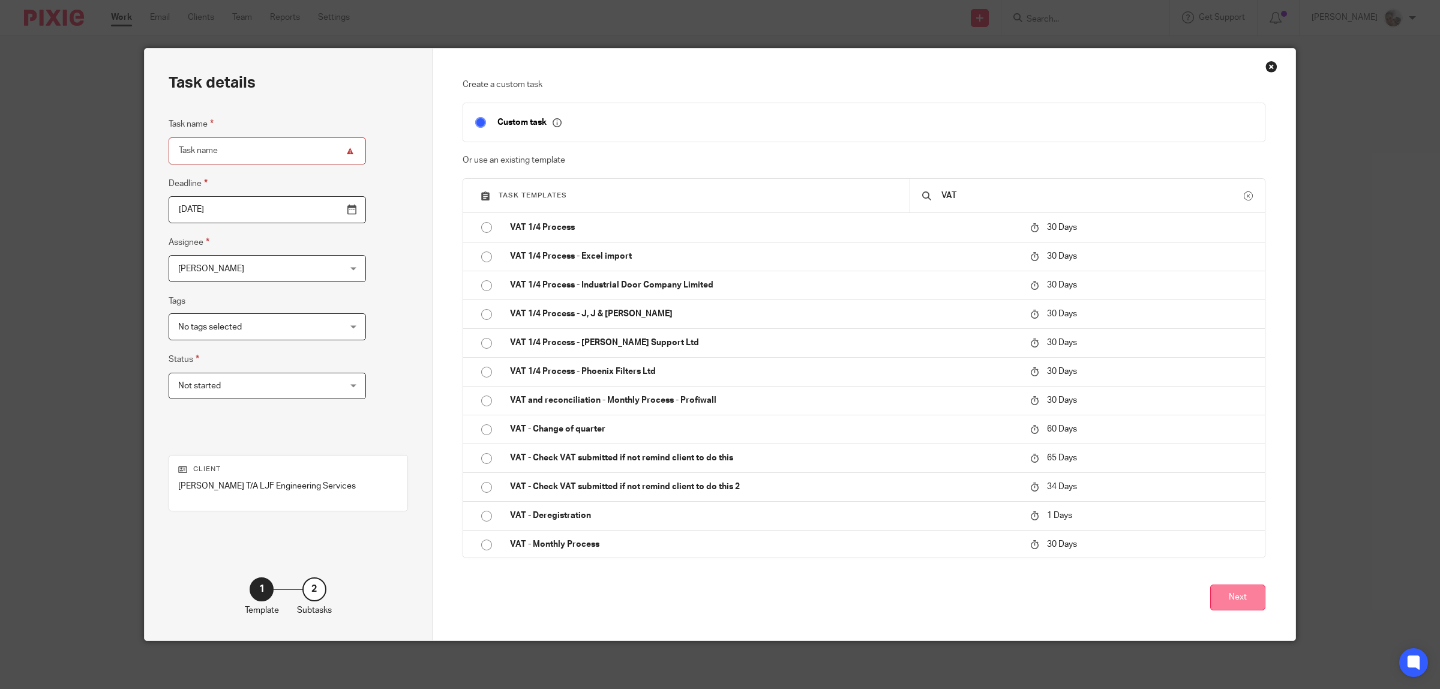
type input "VAT"
click at [1240, 597] on button "Next" at bounding box center [1237, 597] width 55 height 26
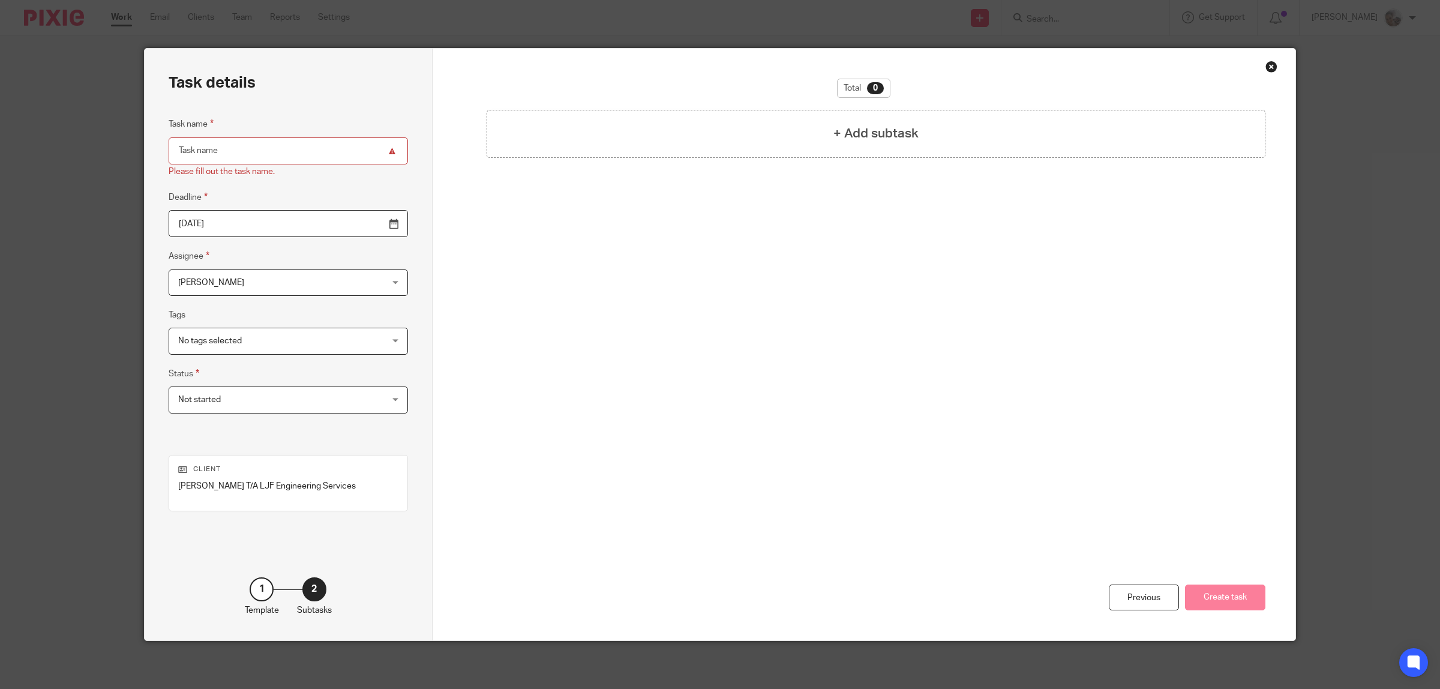
click at [1265, 68] on div "Close this dialog window" at bounding box center [1271, 67] width 12 height 12
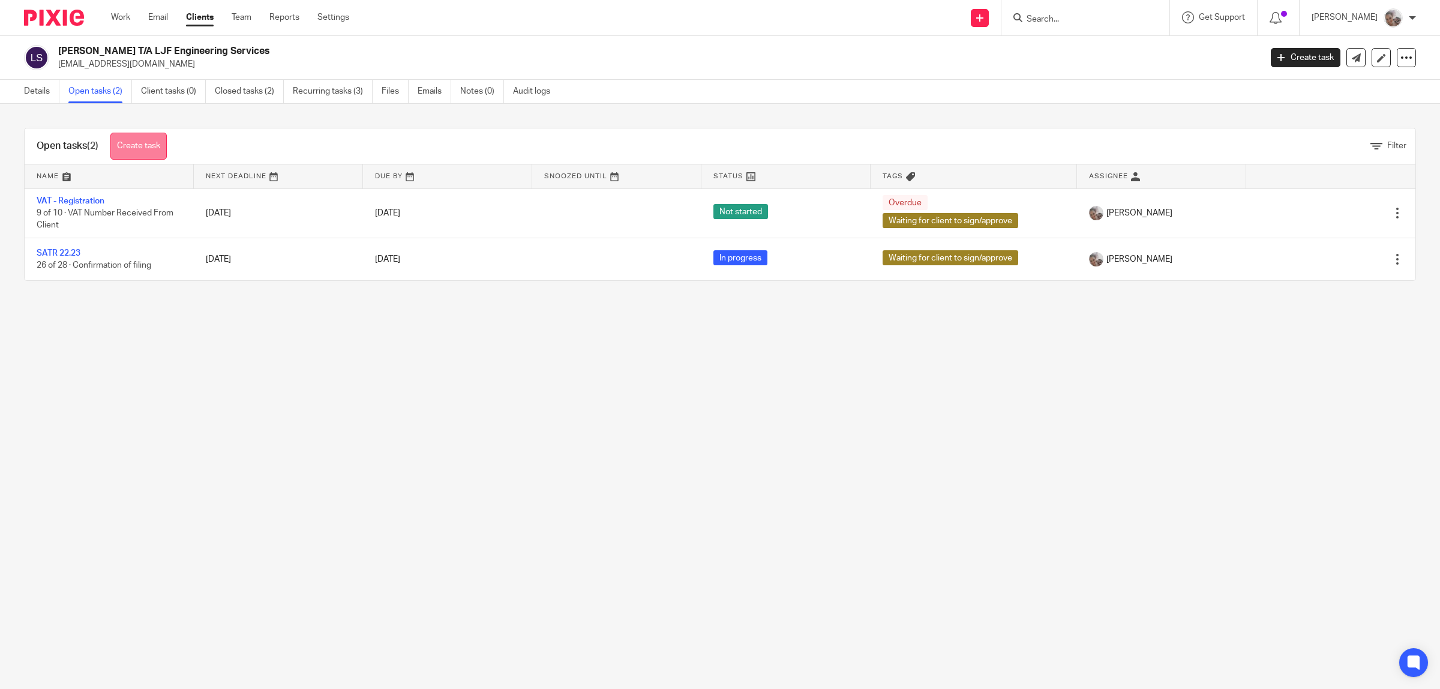
click at [139, 145] on link "Create task" at bounding box center [138, 146] width 56 height 27
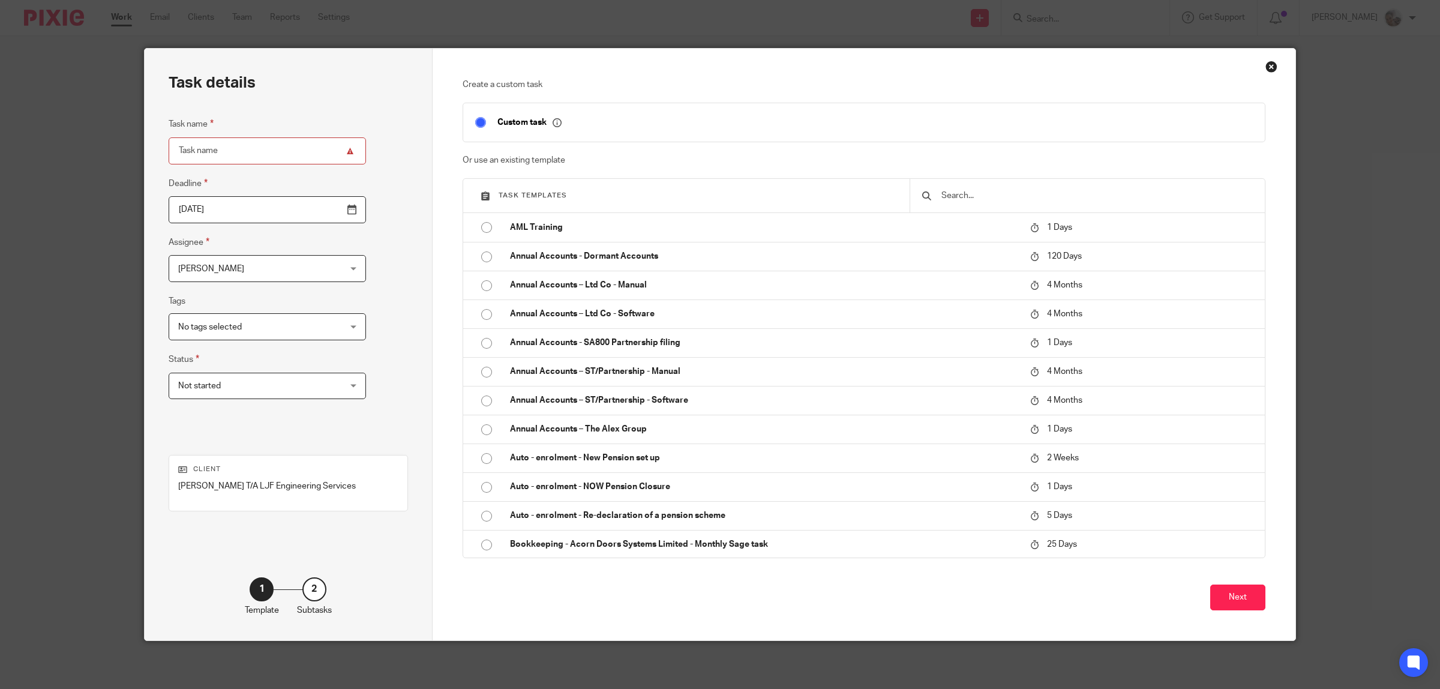
click at [1054, 206] on div at bounding box center [1086, 196] width 355 height 34
click at [1048, 196] on input "text" at bounding box center [1096, 195] width 313 height 13
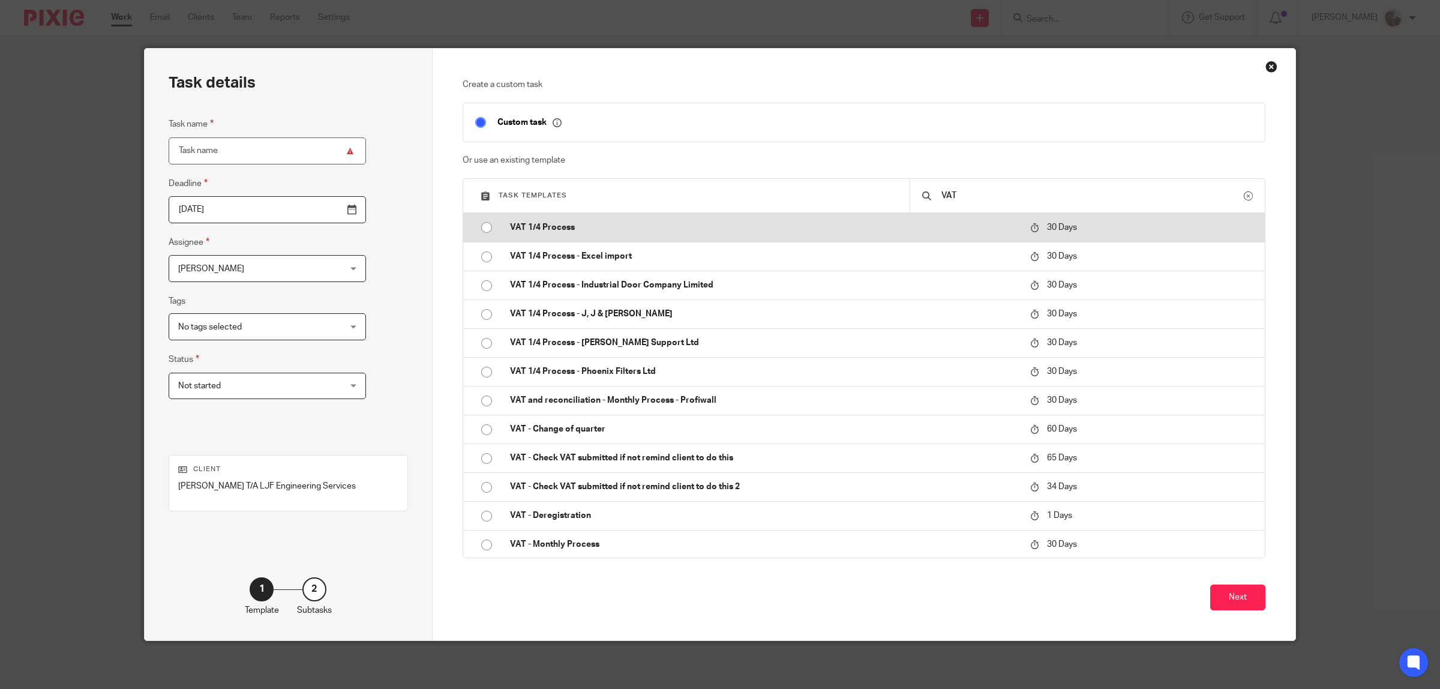
type input "VAT"
click at [535, 223] on p "VAT 1/4 Process" at bounding box center [764, 227] width 509 height 12
type input "2025-11-12"
type input "VAT 1/4 Process"
checkbox input "false"
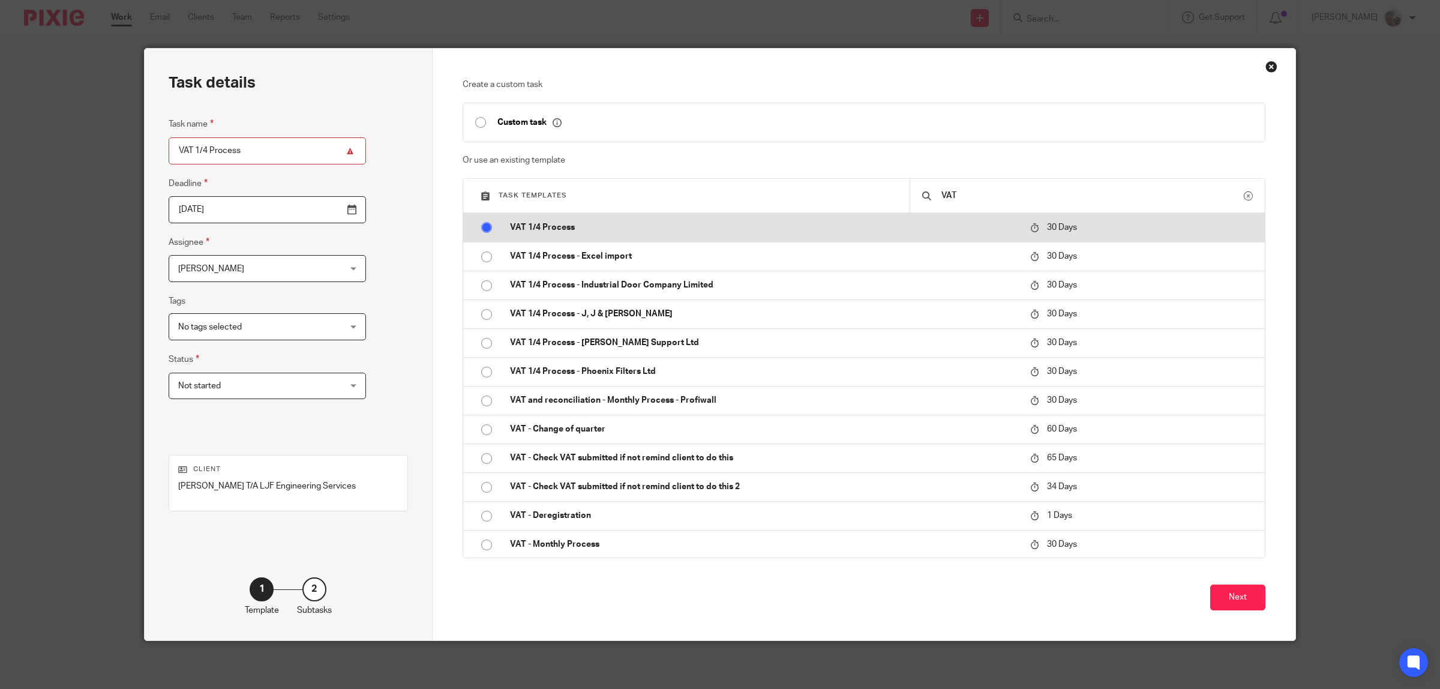
radio input "true"
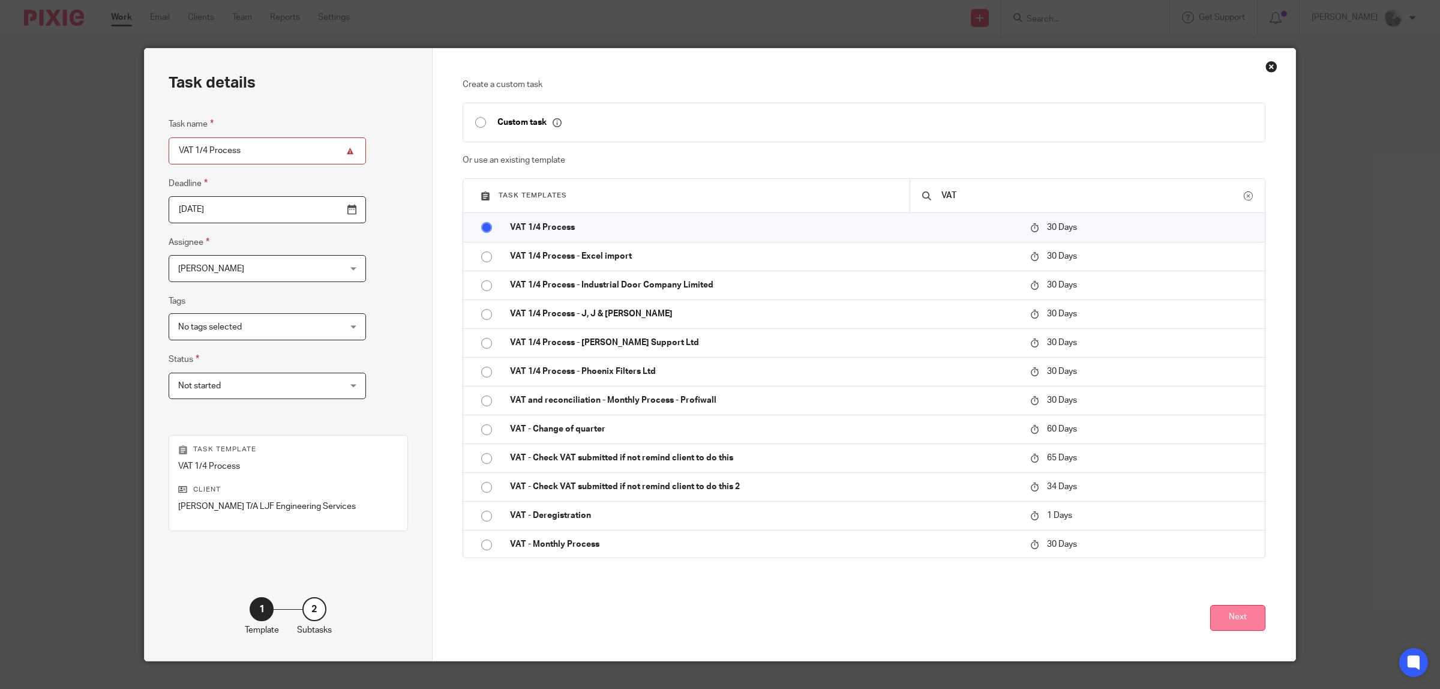
click at [1227, 611] on button "Next" at bounding box center [1237, 618] width 55 height 26
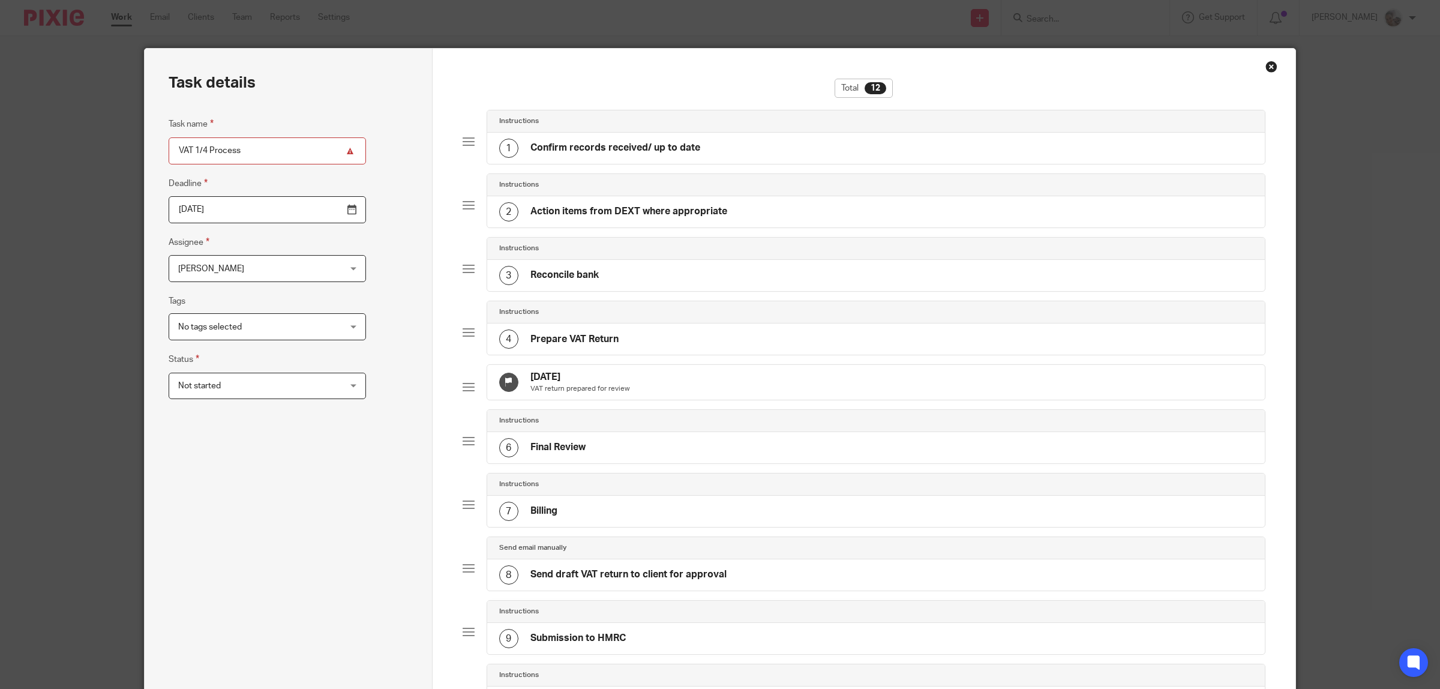
scroll to position [363, 0]
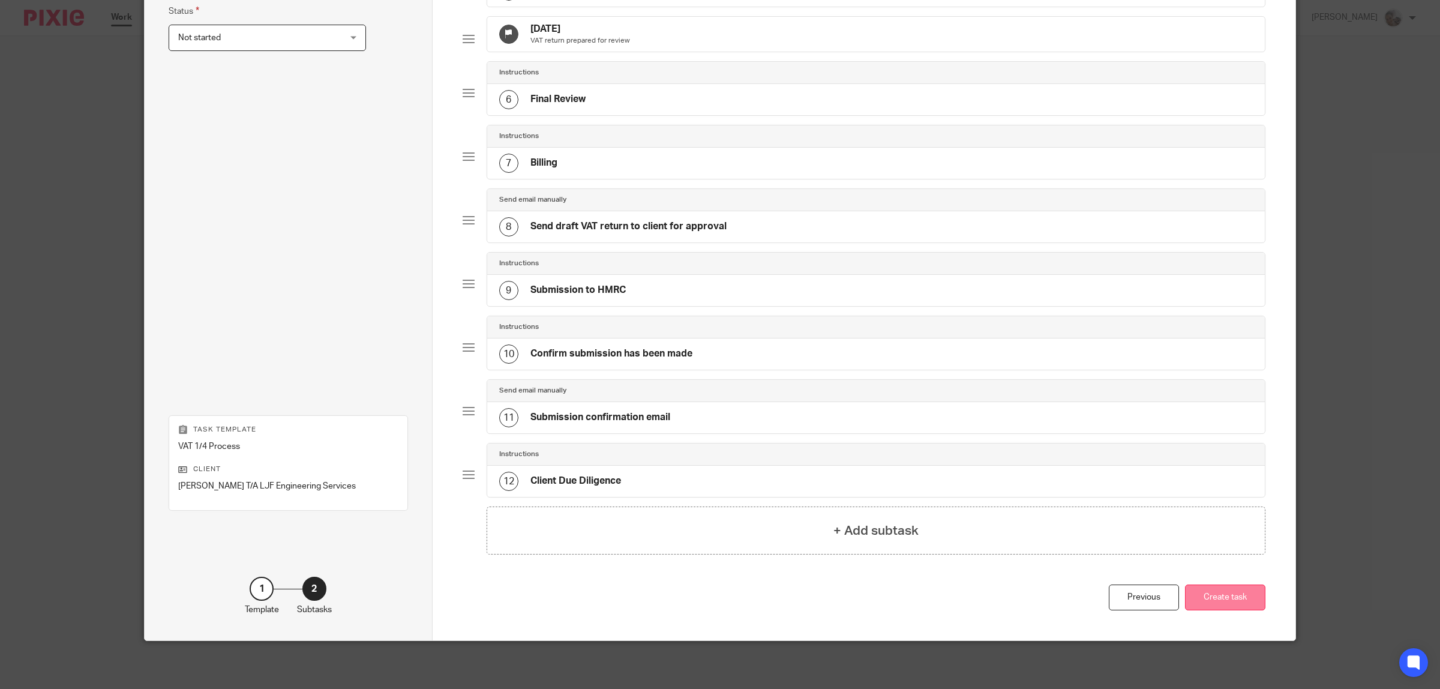
click at [1228, 601] on button "Create task" at bounding box center [1225, 597] width 80 height 26
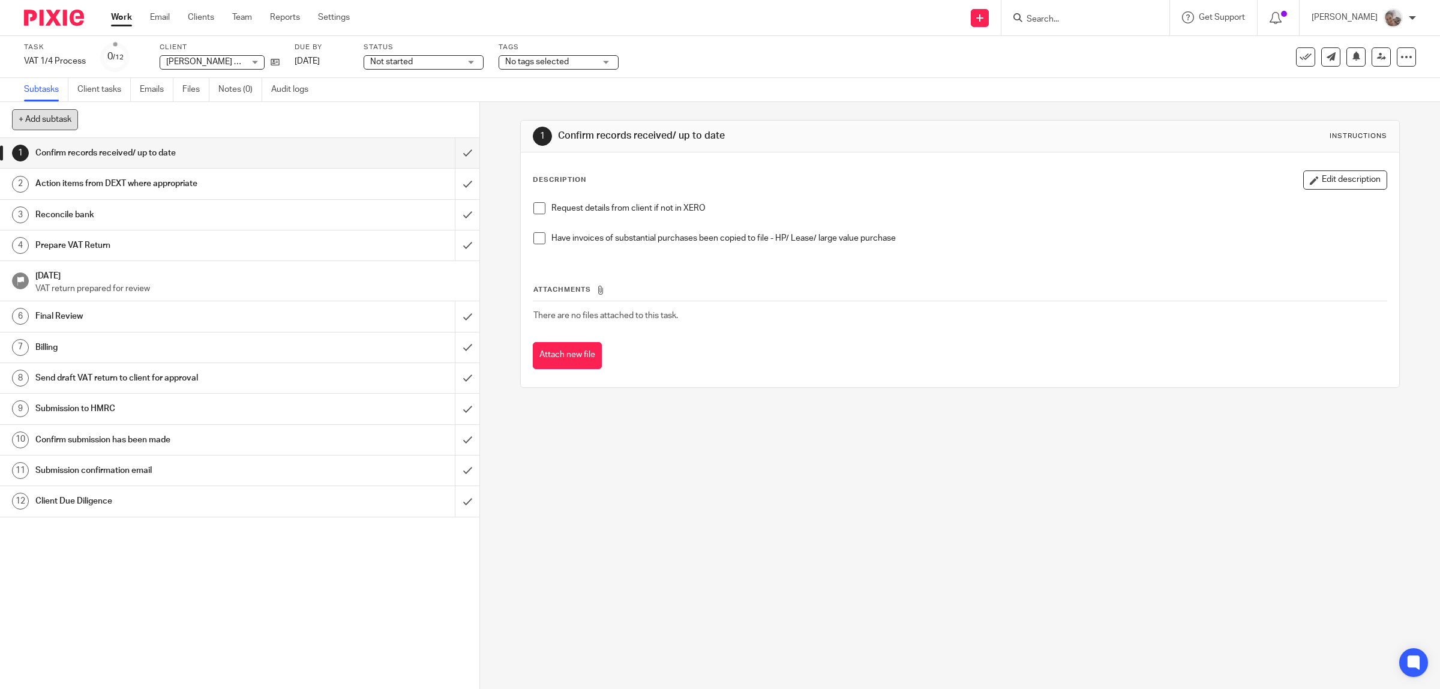
click at [52, 120] on button "+ Add subtask" at bounding box center [45, 119] width 66 height 20
click at [189, 118] on input "text" at bounding box center [196, 120] width 369 height 20
paste input "Agree pre registration items"
type input "Agree pre registration items"
click at [446, 121] on p "+ Add" at bounding box center [450, 120] width 35 height 20
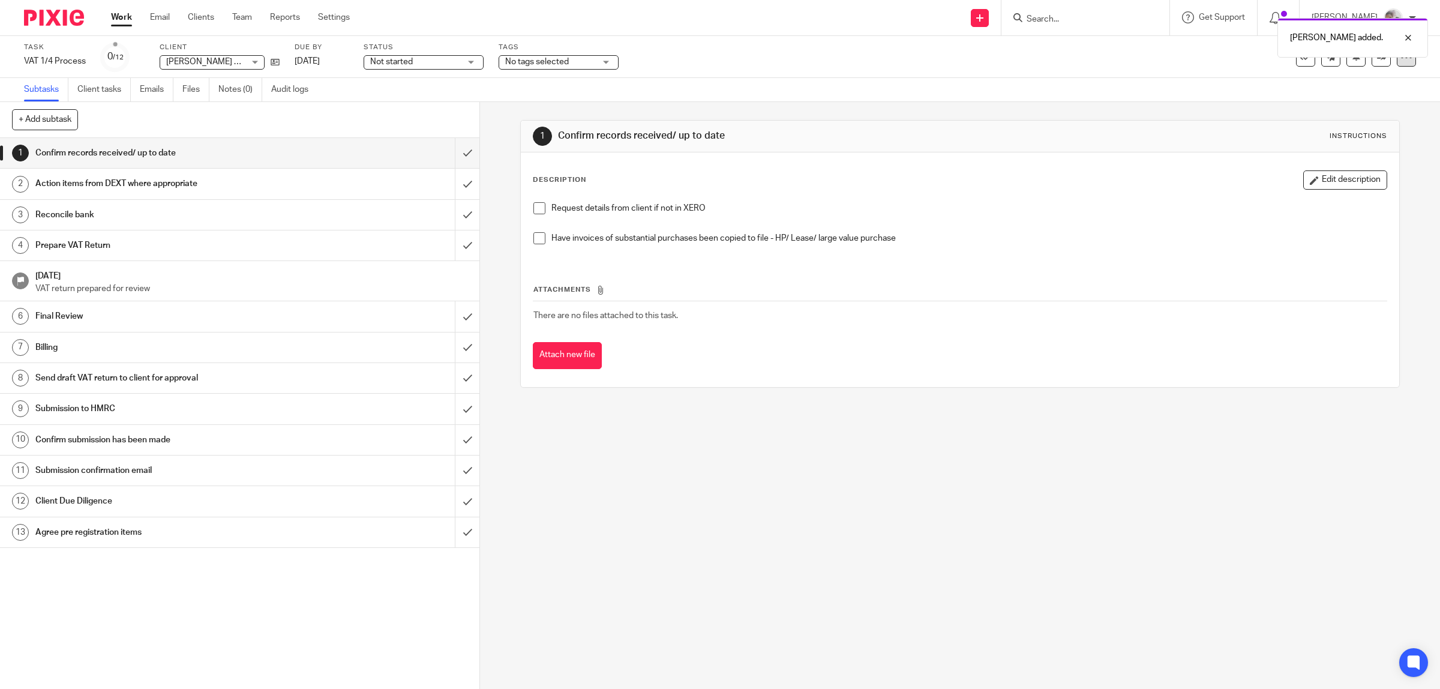
click at [1400, 60] on icon at bounding box center [1406, 57] width 12 height 12
click at [1347, 104] on link "Advanced task editor" at bounding box center [1357, 104] width 79 height 8
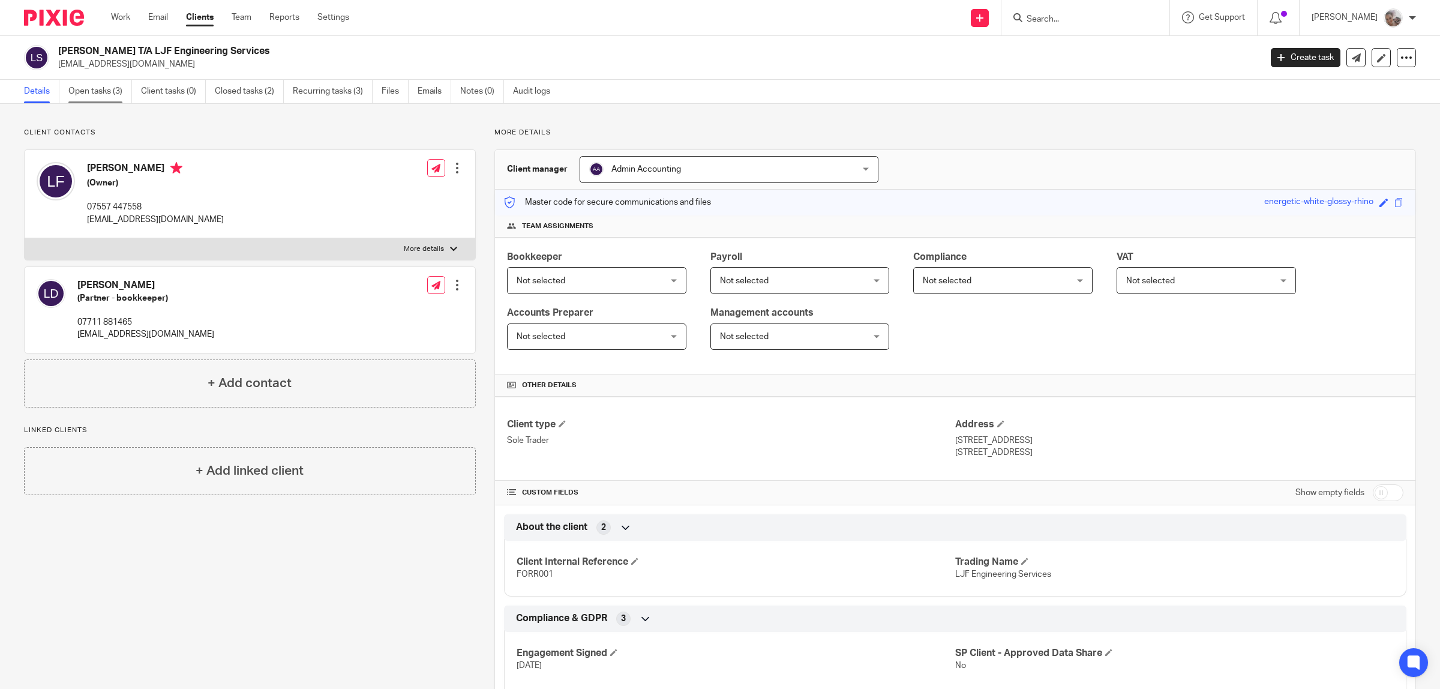
click at [96, 93] on link "Open tasks (3)" at bounding box center [100, 91] width 64 height 23
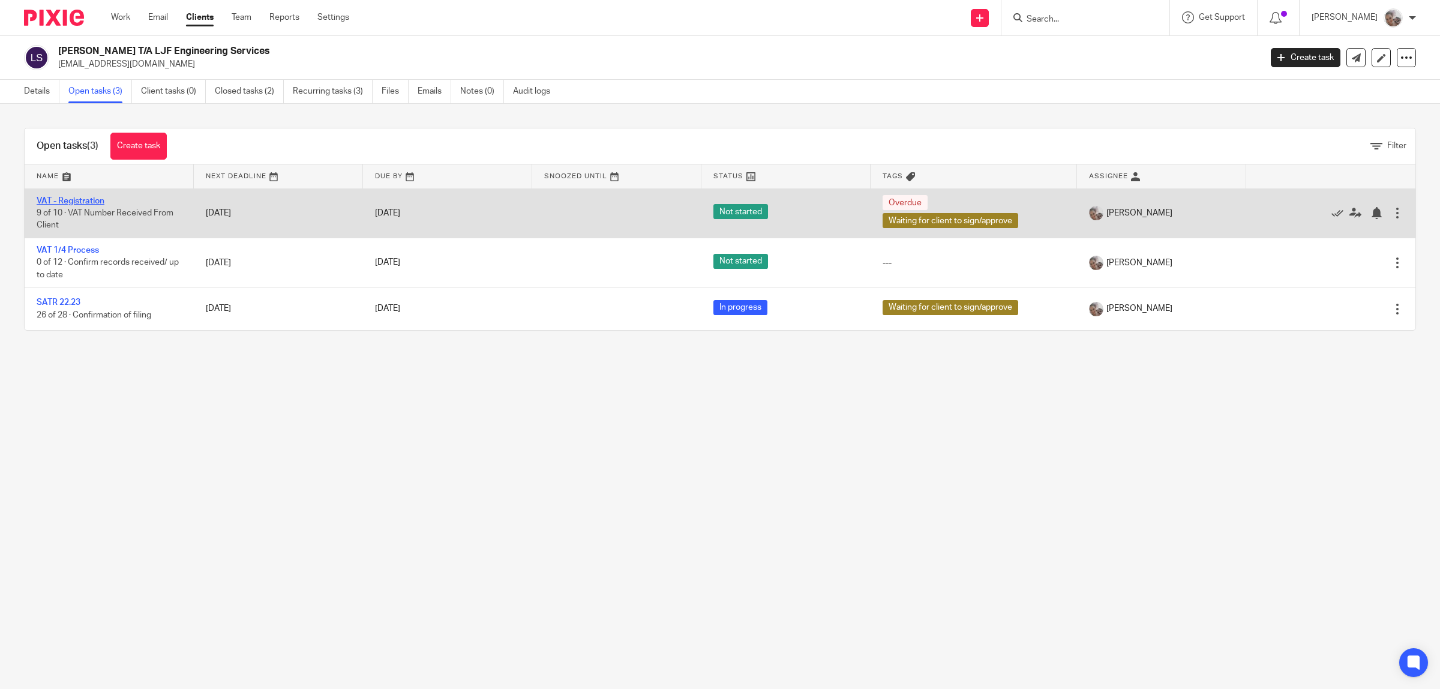
click at [73, 202] on link "VAT - Registration" at bounding box center [71, 201] width 68 height 8
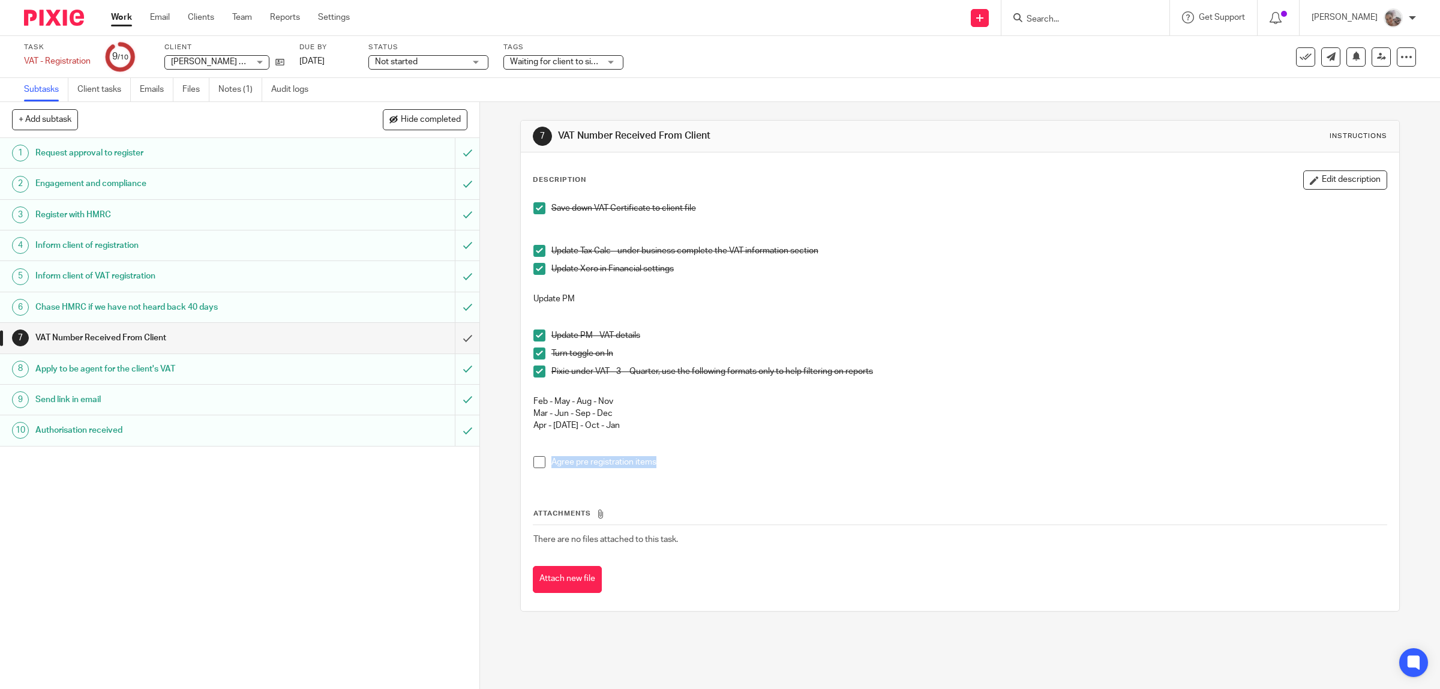
drag, startPoint x: 666, startPoint y: 463, endPoint x: 547, endPoint y: 460, distance: 119.4
click at [551, 460] on p "Agree pre registration items" at bounding box center [969, 462] width 836 height 12
copy p "Agree pre registration items"
click at [670, 463] on p "Agree pre registration items" at bounding box center [969, 462] width 836 height 12
click at [675, 461] on p "Agree pre registration items" at bounding box center [969, 462] width 836 height 12
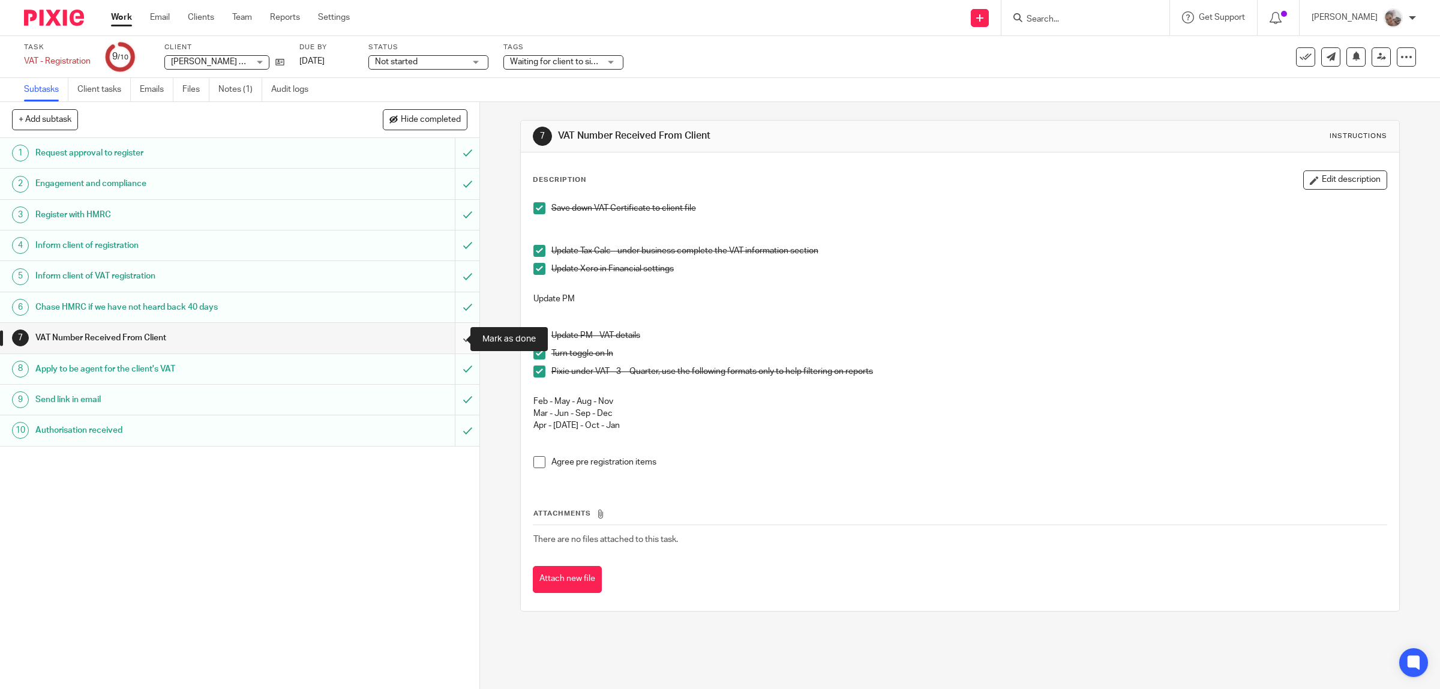
click at [447, 337] on input "submit" at bounding box center [239, 338] width 479 height 30
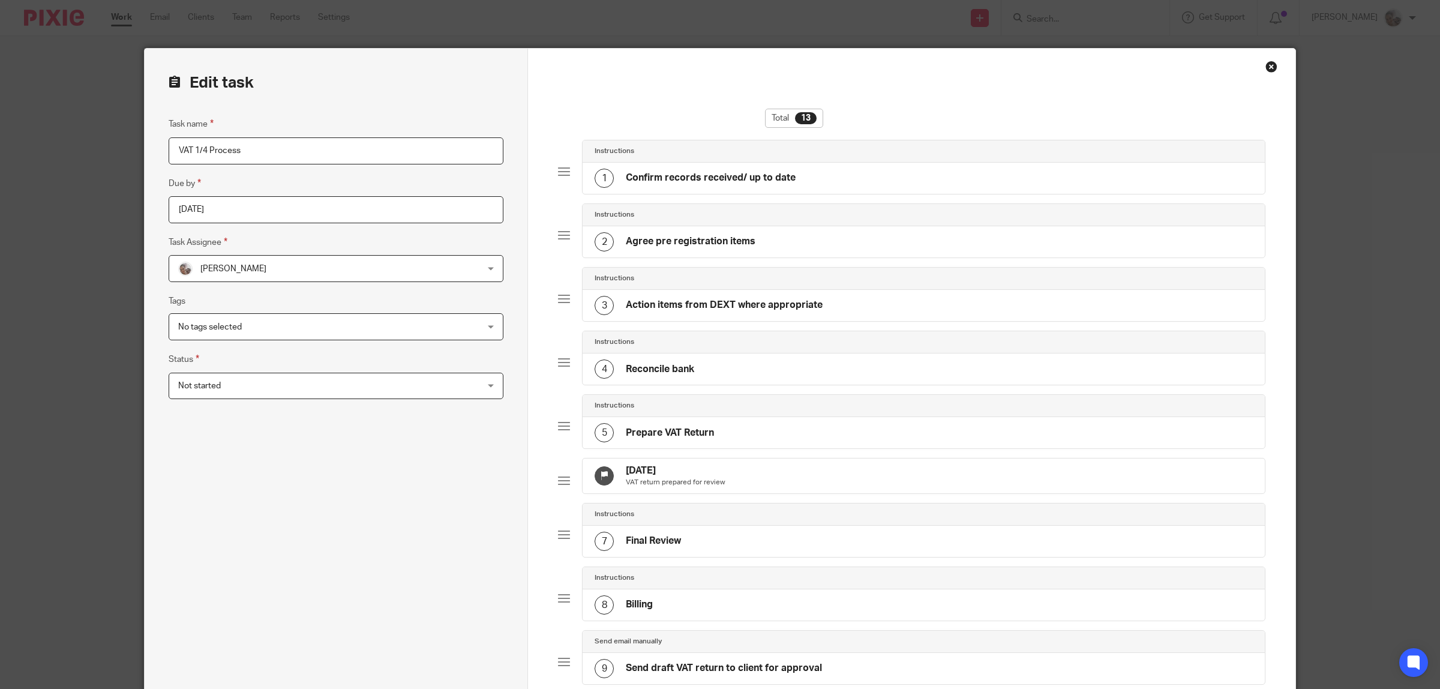
scroll to position [375, 0]
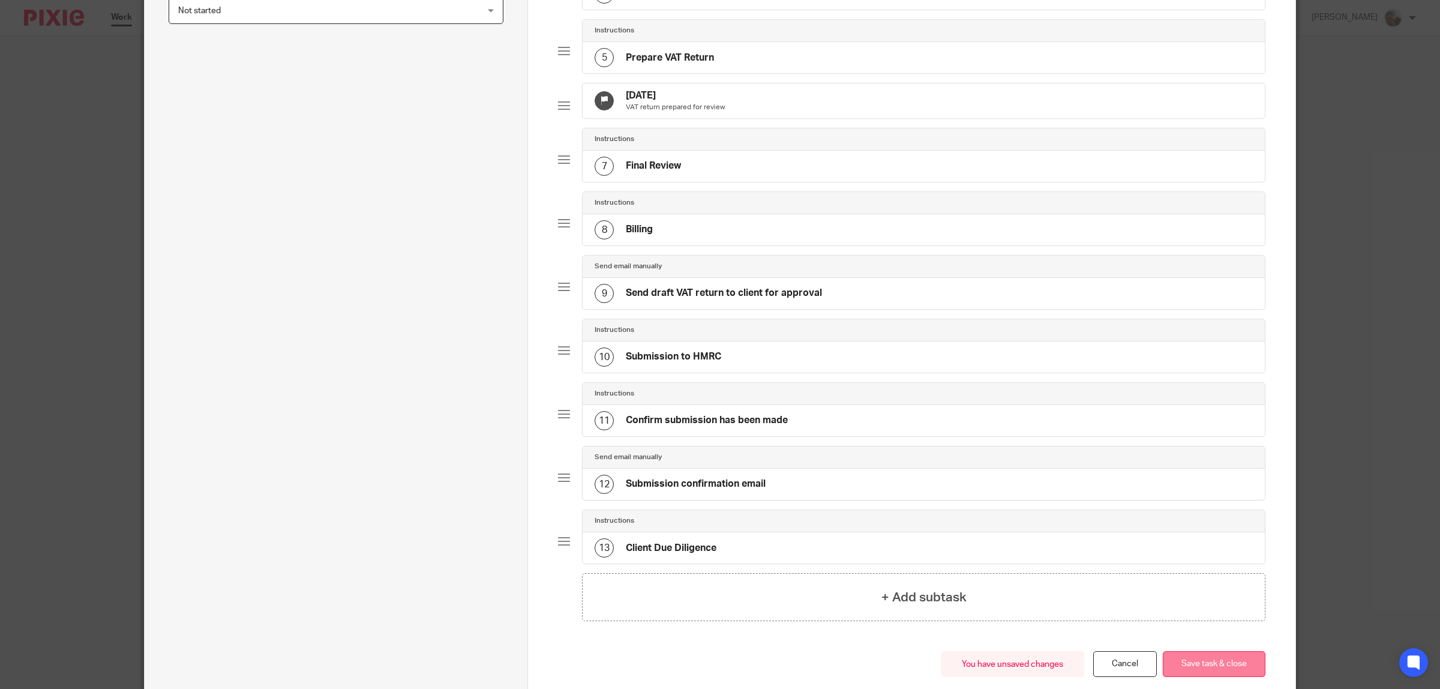
click at [1215, 677] on button "Save task & close" at bounding box center [1214, 664] width 103 height 26
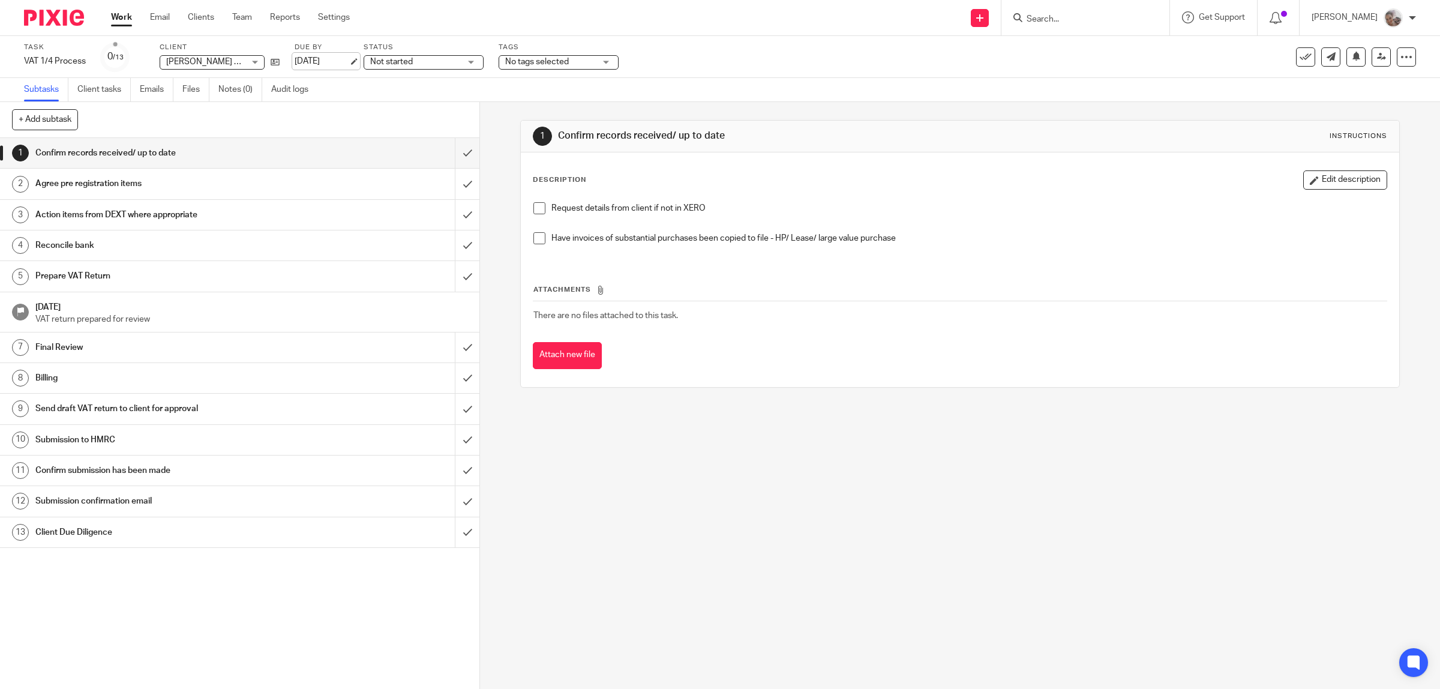
click at [319, 62] on link "12 Nov 2025" at bounding box center [322, 61] width 54 height 13
click at [636, 67] on div "Task VAT 1/4 Process Save VAT 1/4 Process 0 /13 Client Luke Forrester T/A LJF E…" at bounding box center [604, 57] width 1160 height 29
click at [897, 465] on div "1 Confirm records received/ up to date Instructions Description Edit descriptio…" at bounding box center [960, 395] width 960 height 587
click at [1377, 61] on icon at bounding box center [1381, 56] width 9 height 9
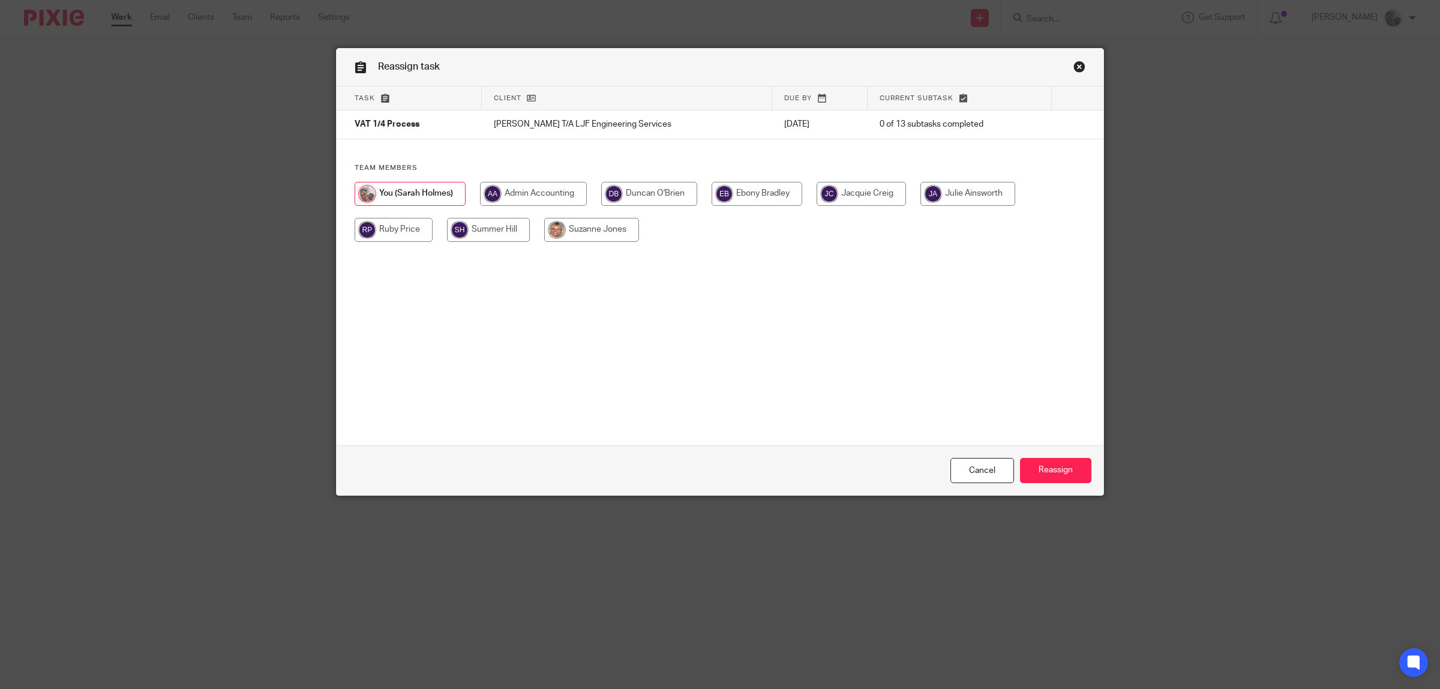
click at [759, 190] on input "radio" at bounding box center [756, 194] width 91 height 24
radio input "true"
click at [1045, 463] on input "Reassign" at bounding box center [1055, 471] width 71 height 26
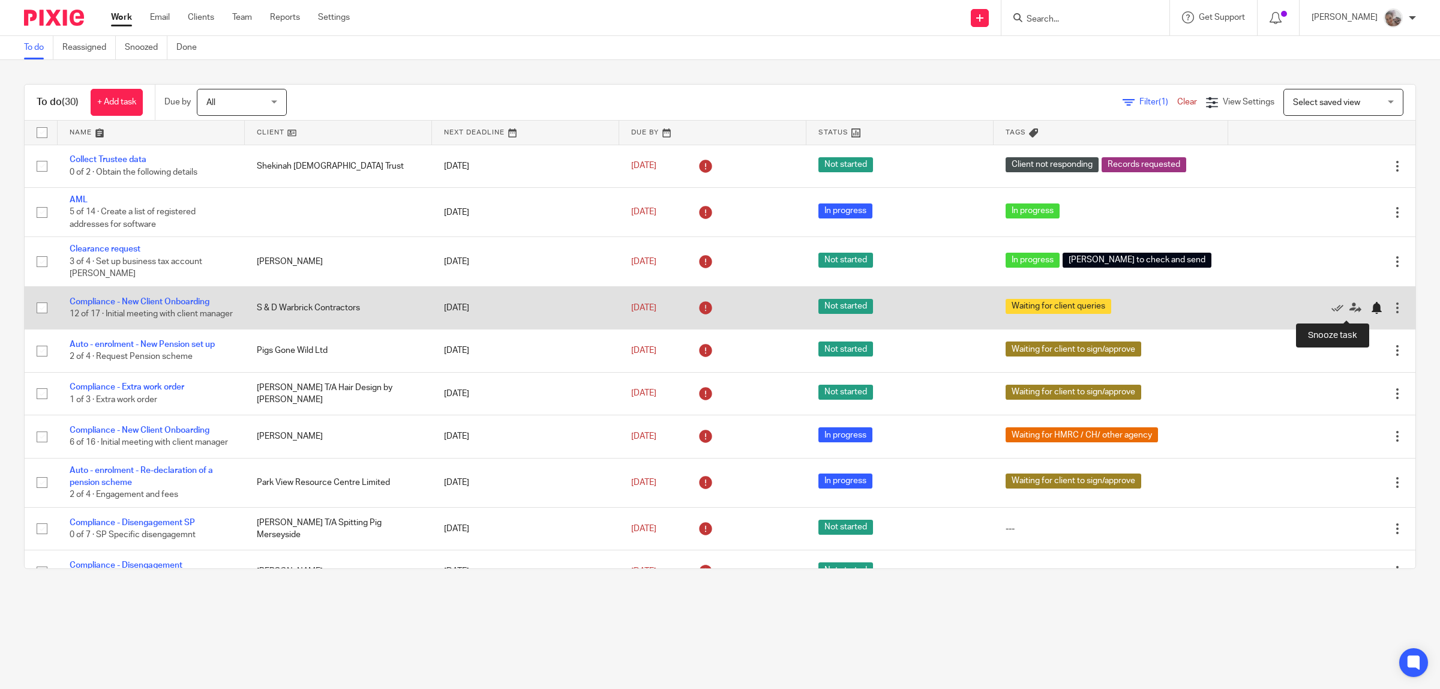
click at [1370, 313] on div at bounding box center [1376, 308] width 12 height 12
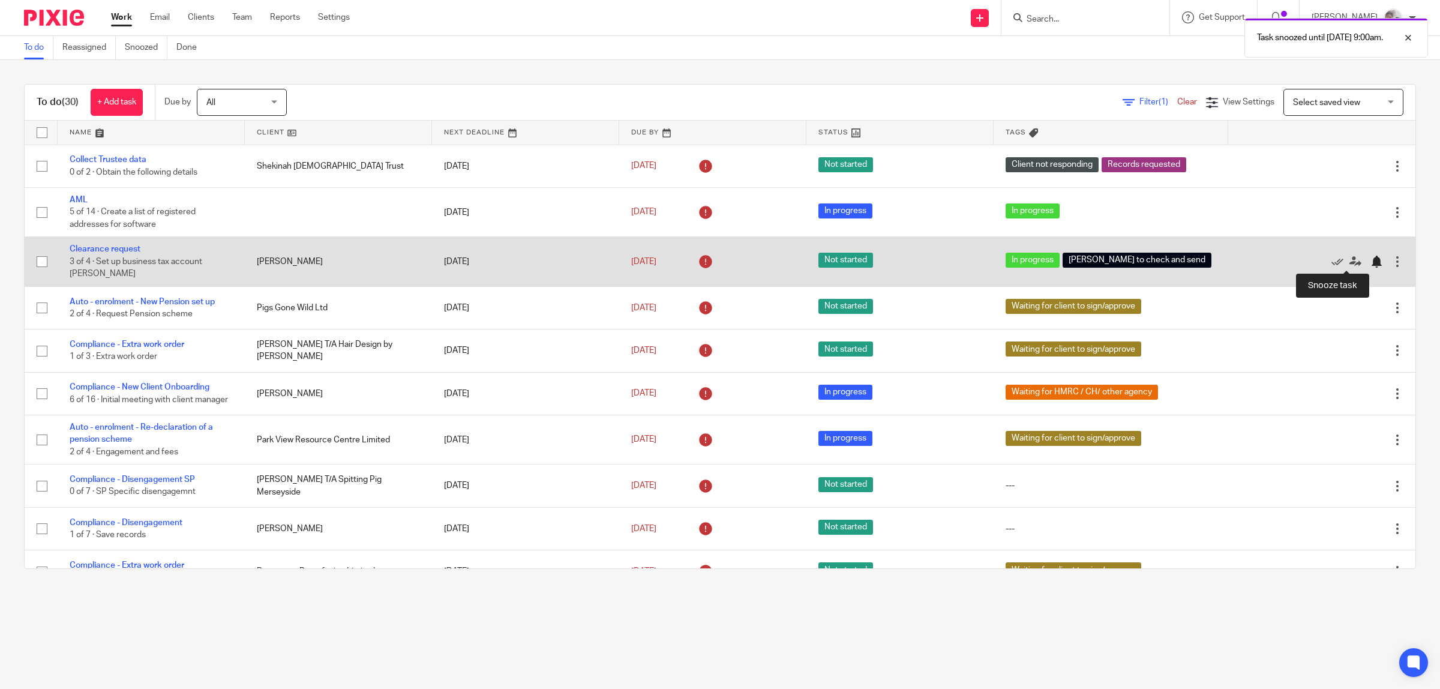
click at [1370, 262] on div at bounding box center [1376, 262] width 12 height 12
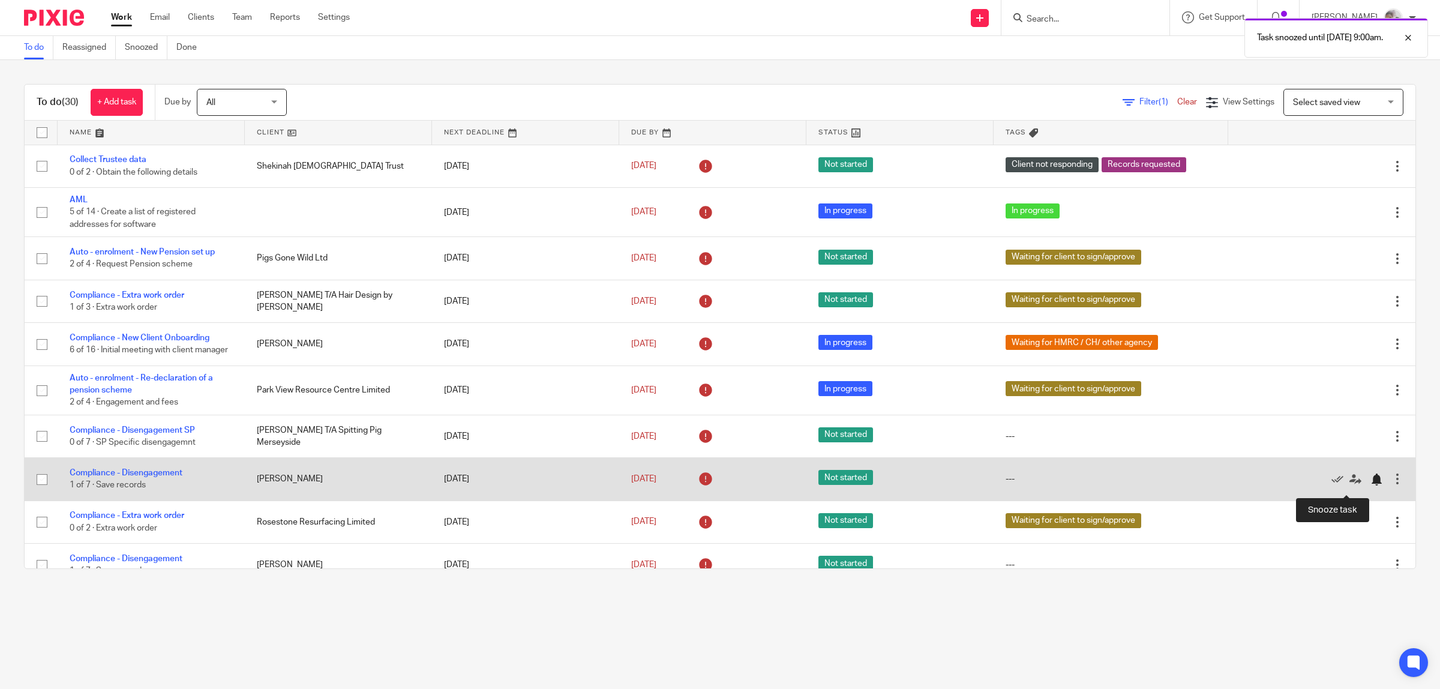
click at [1370, 481] on div at bounding box center [1376, 479] width 12 height 12
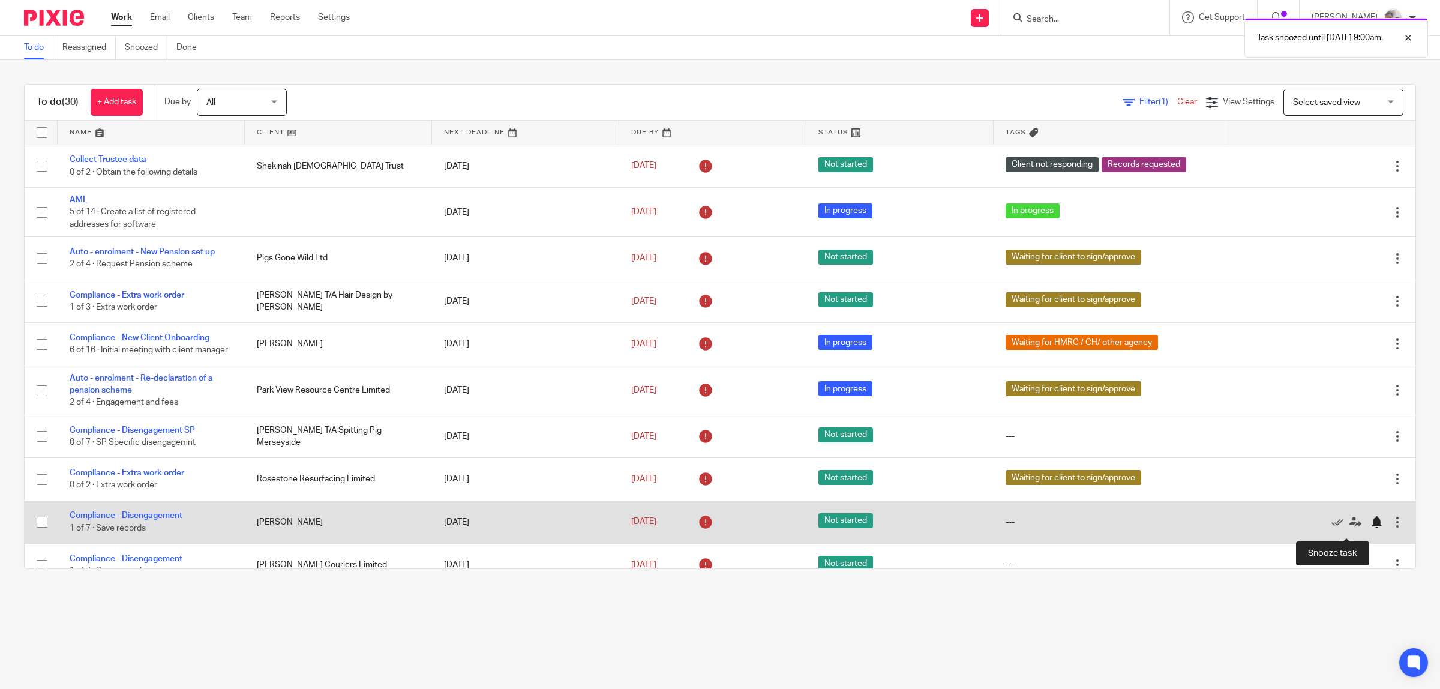
click at [1370, 526] on div at bounding box center [1376, 522] width 12 height 12
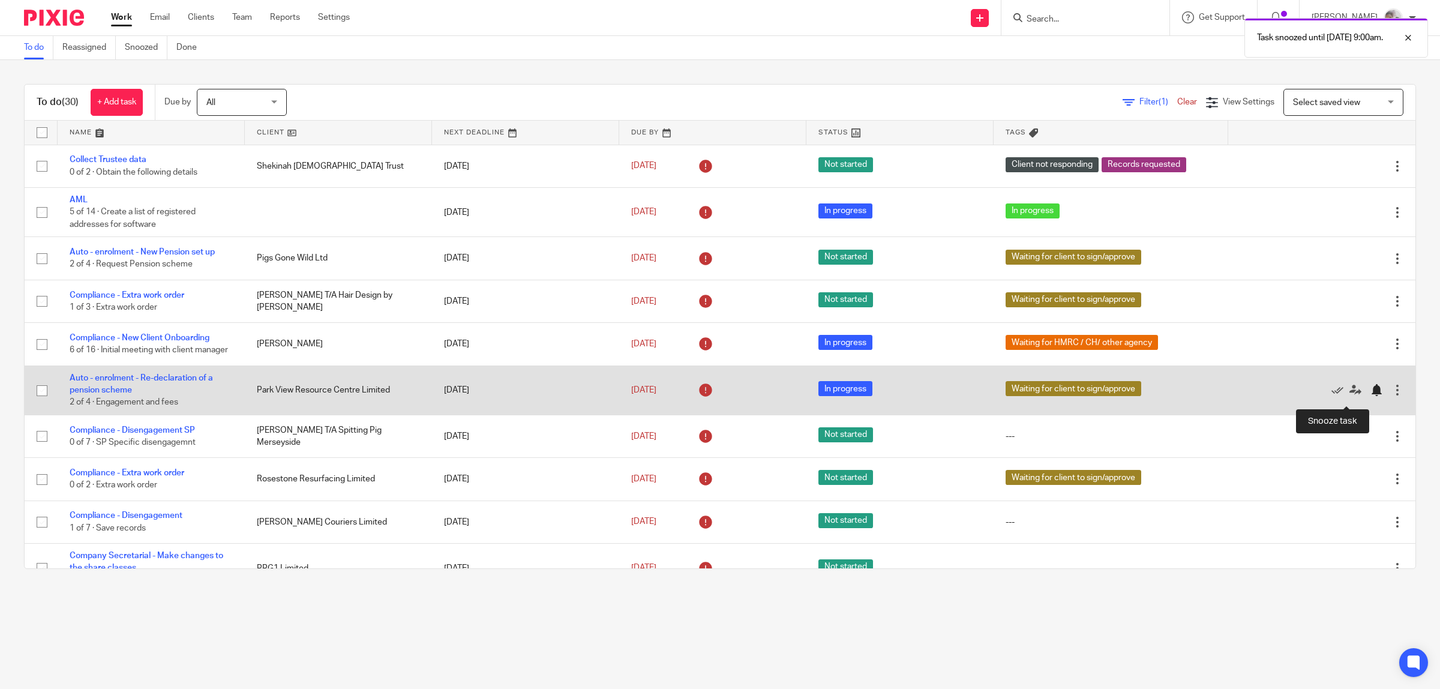
click at [1370, 396] on div at bounding box center [1376, 390] width 12 height 12
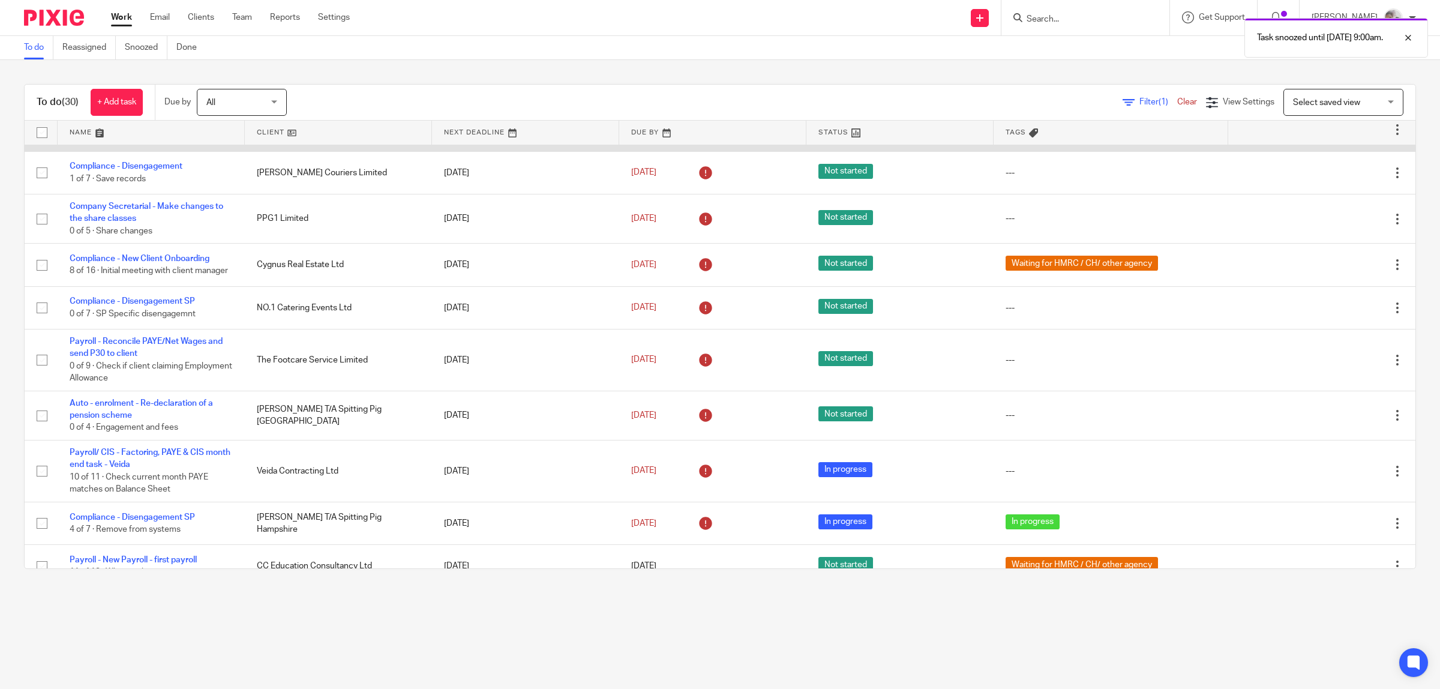
scroll to position [150, 0]
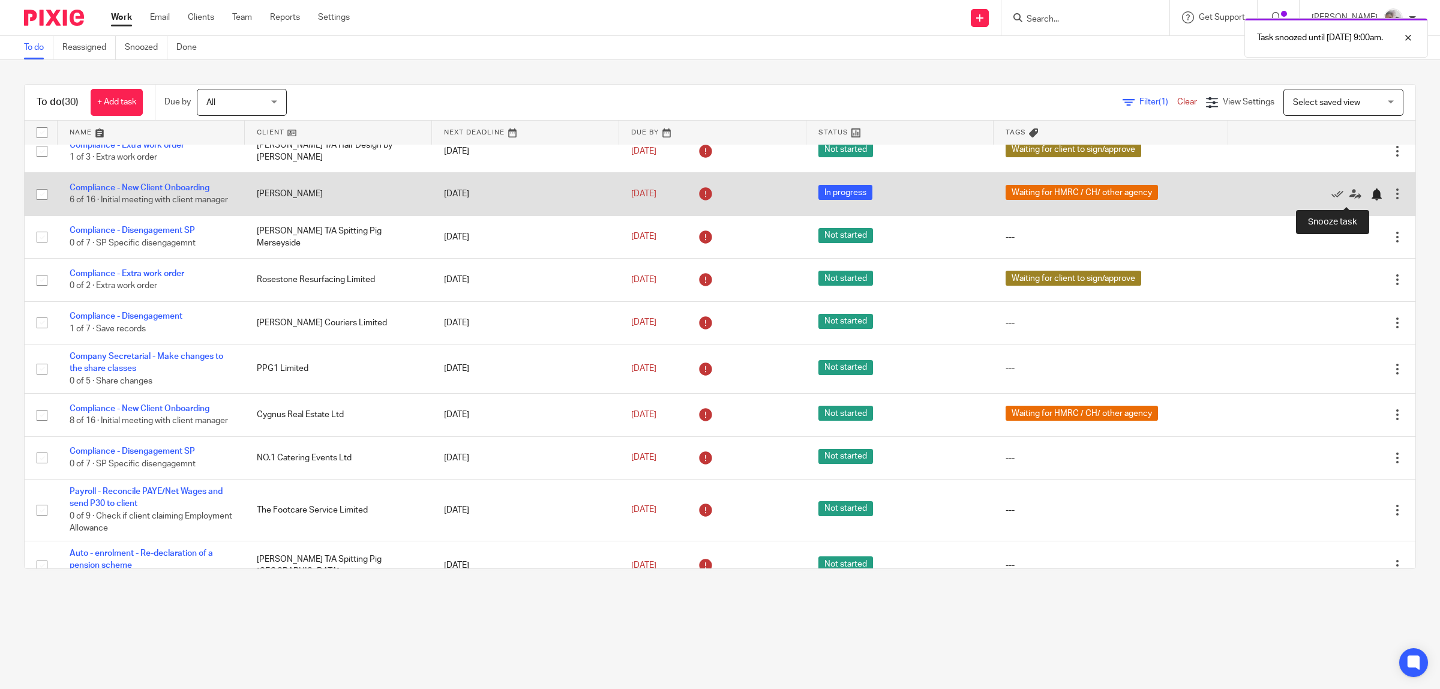
click at [1370, 200] on div at bounding box center [1376, 194] width 12 height 12
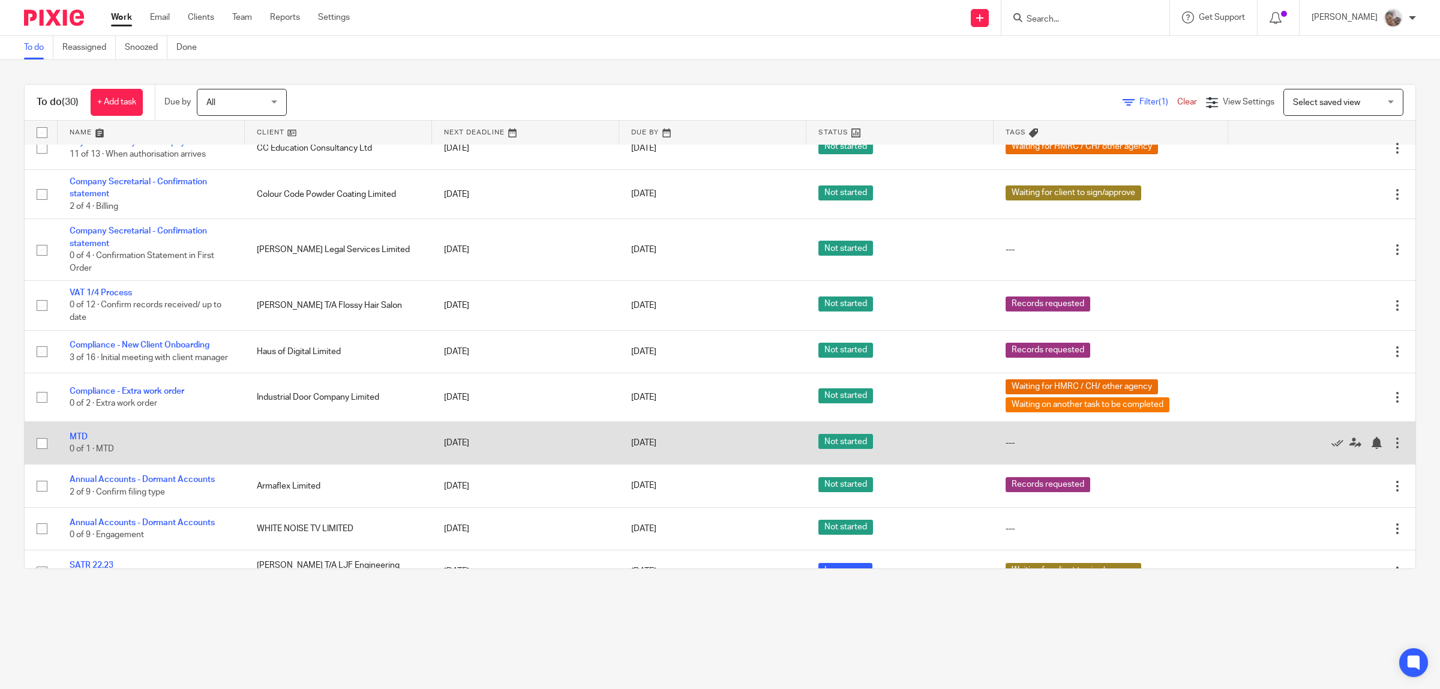
scroll to position [300, 0]
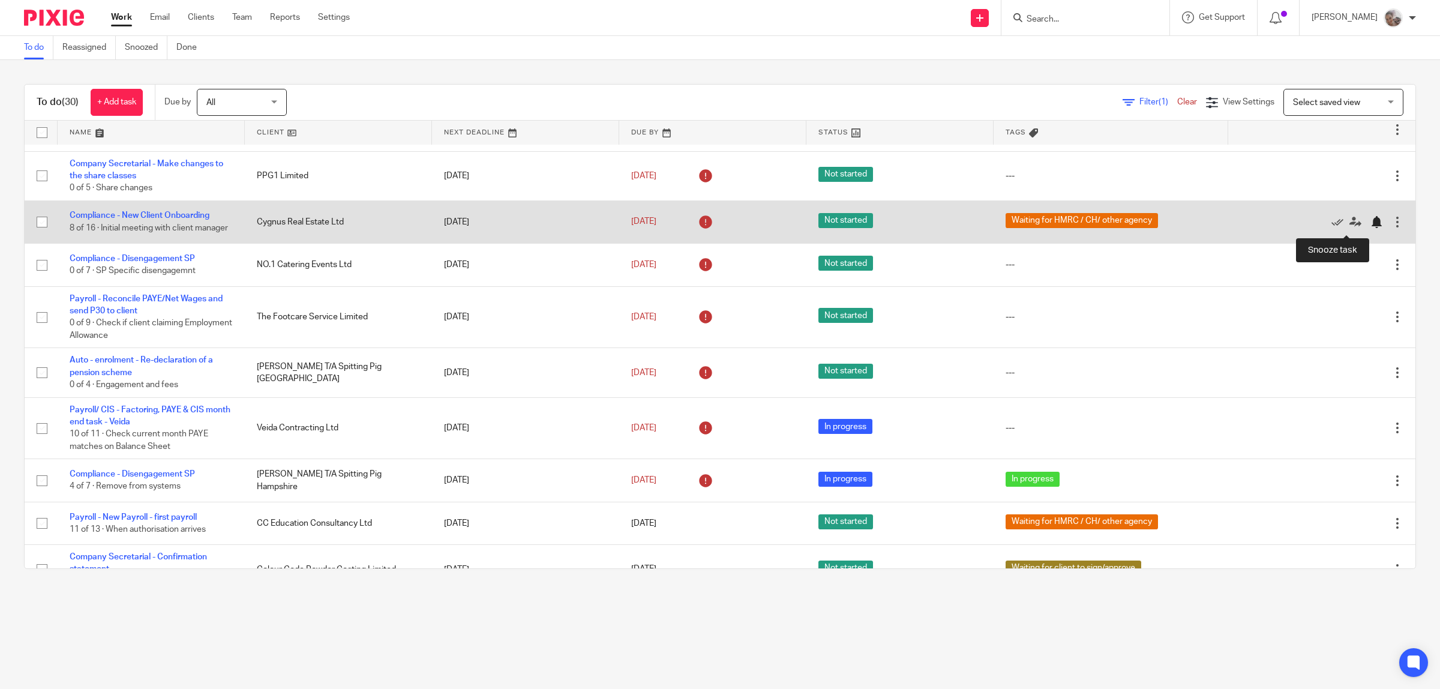
click at [1370, 223] on div at bounding box center [1376, 222] width 12 height 12
